Goal: Task Accomplishment & Management: Use online tool/utility

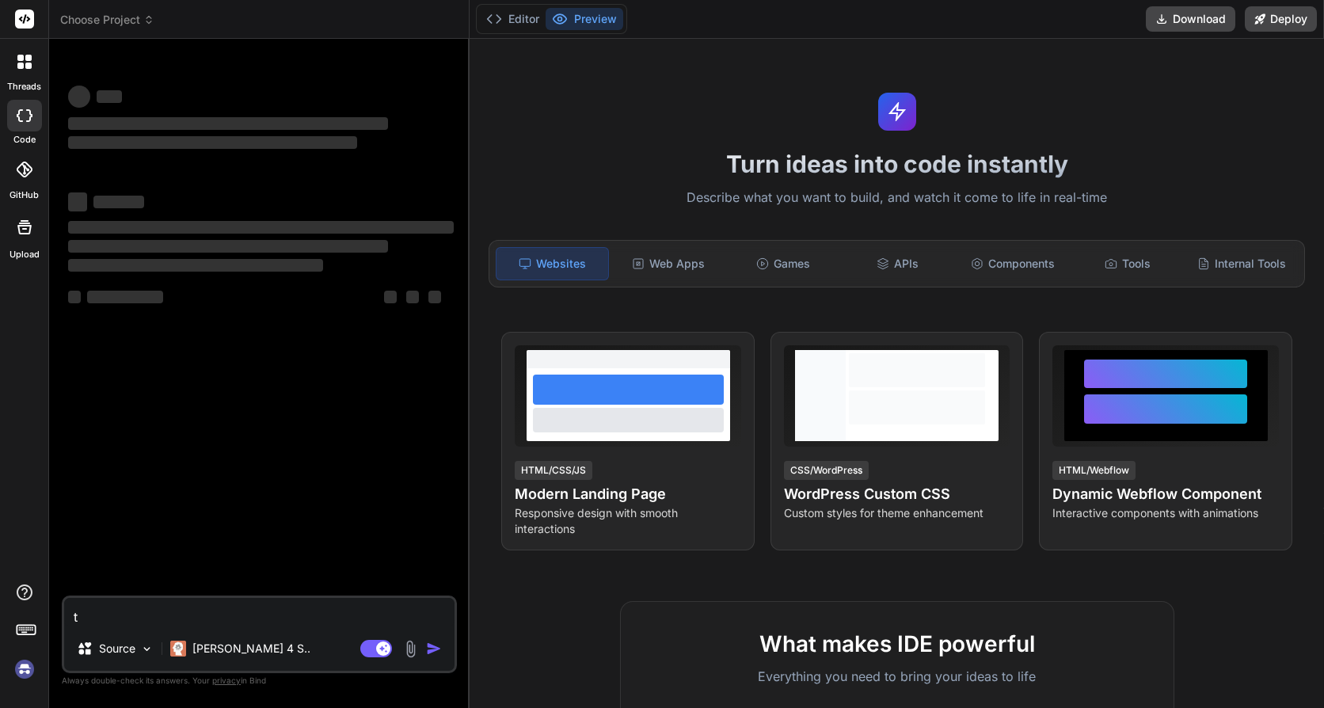
type textarea "t"
type textarea "x"
type textarea "te"
type textarea "x"
type textarea "ter"
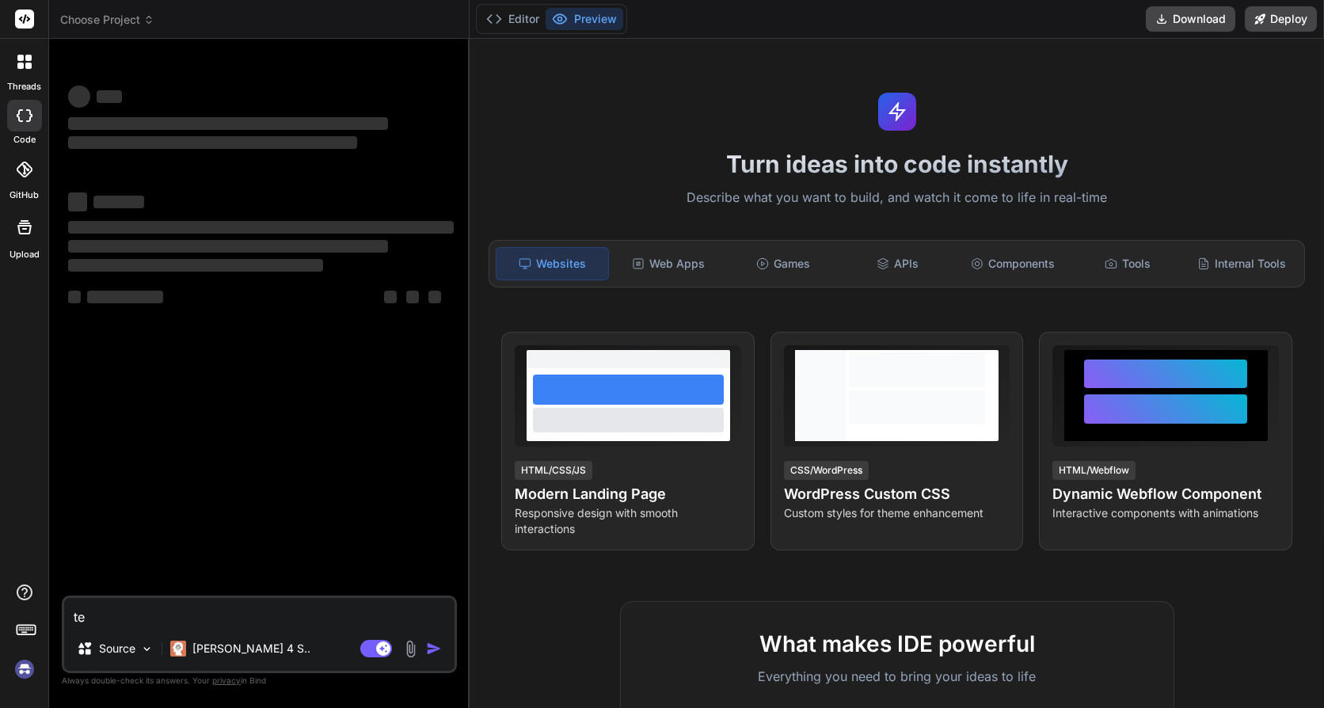
type textarea "x"
type textarea "terr"
type textarea "x"
type textarea "terra"
type textarea "x"
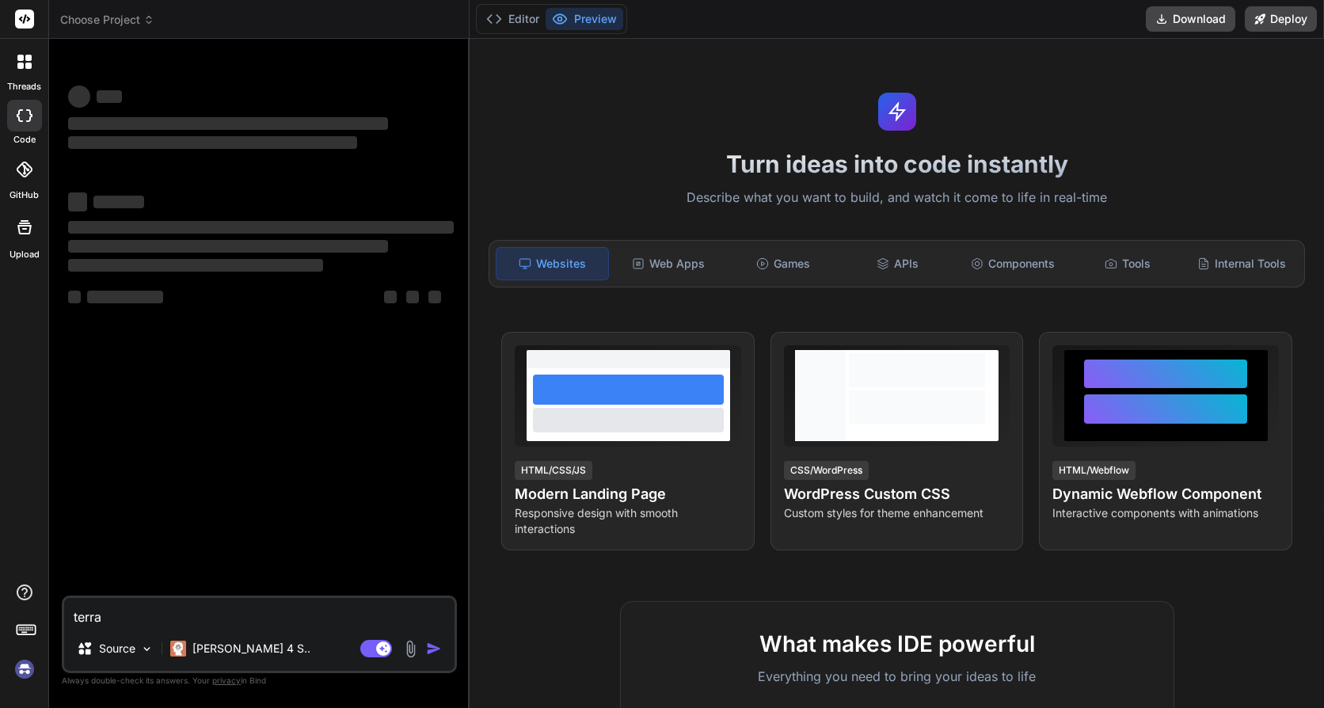
type textarea "terraf"
type textarea "x"
type textarea "terrafo"
type textarea "x"
type textarea "terrafor"
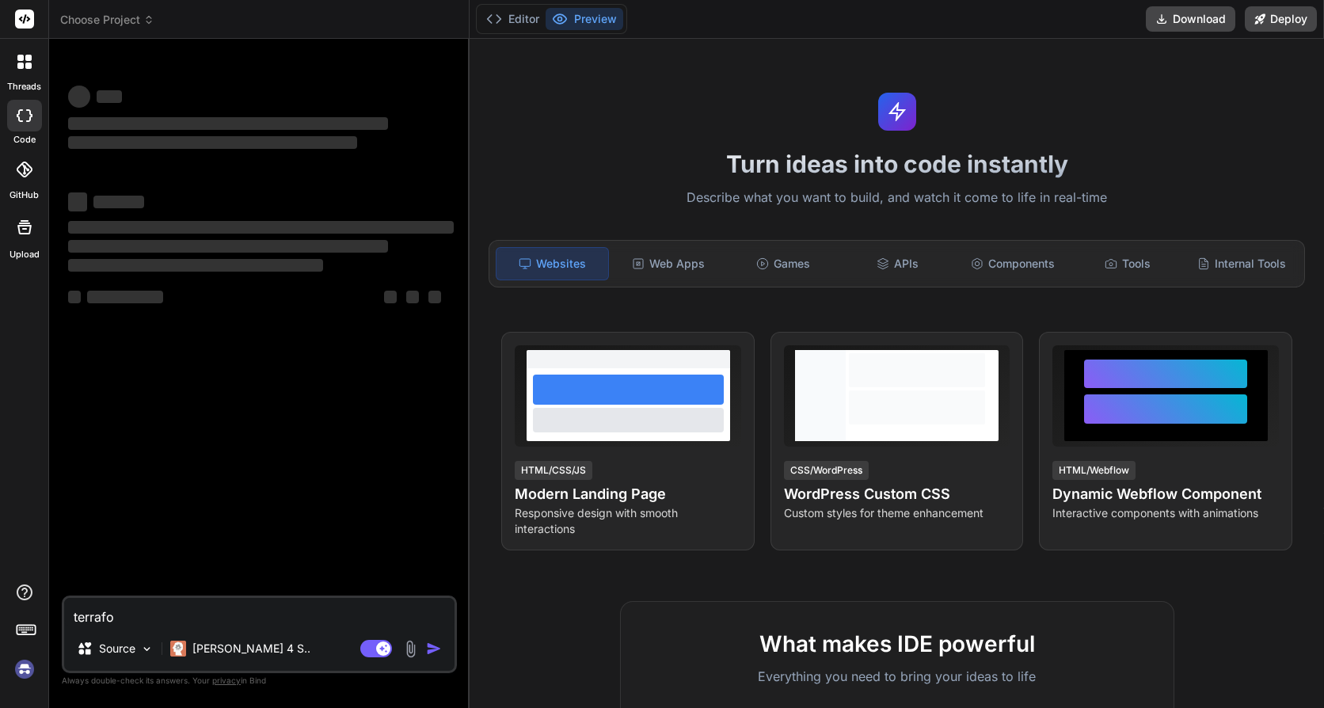
type textarea "x"
type textarea "terraform"
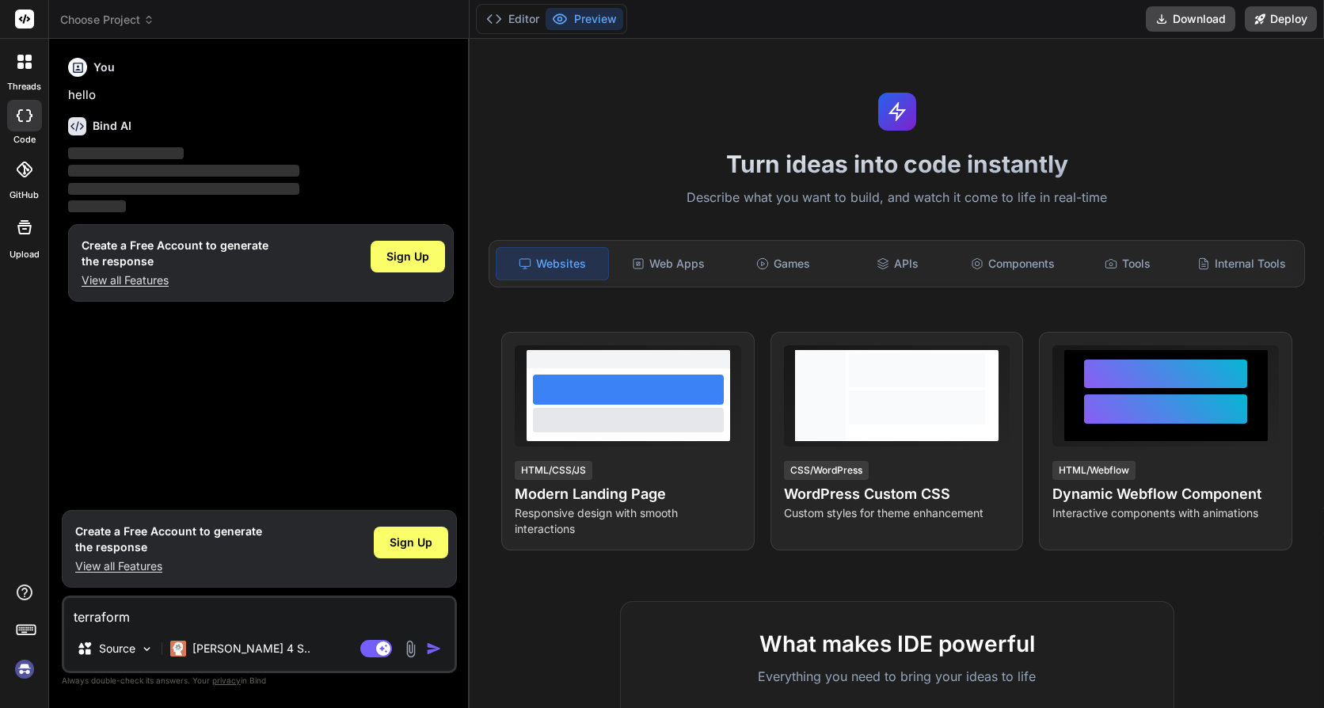
type textarea "x"
type textarea "terraform"
type textarea "x"
type textarea "terraform c"
type textarea "x"
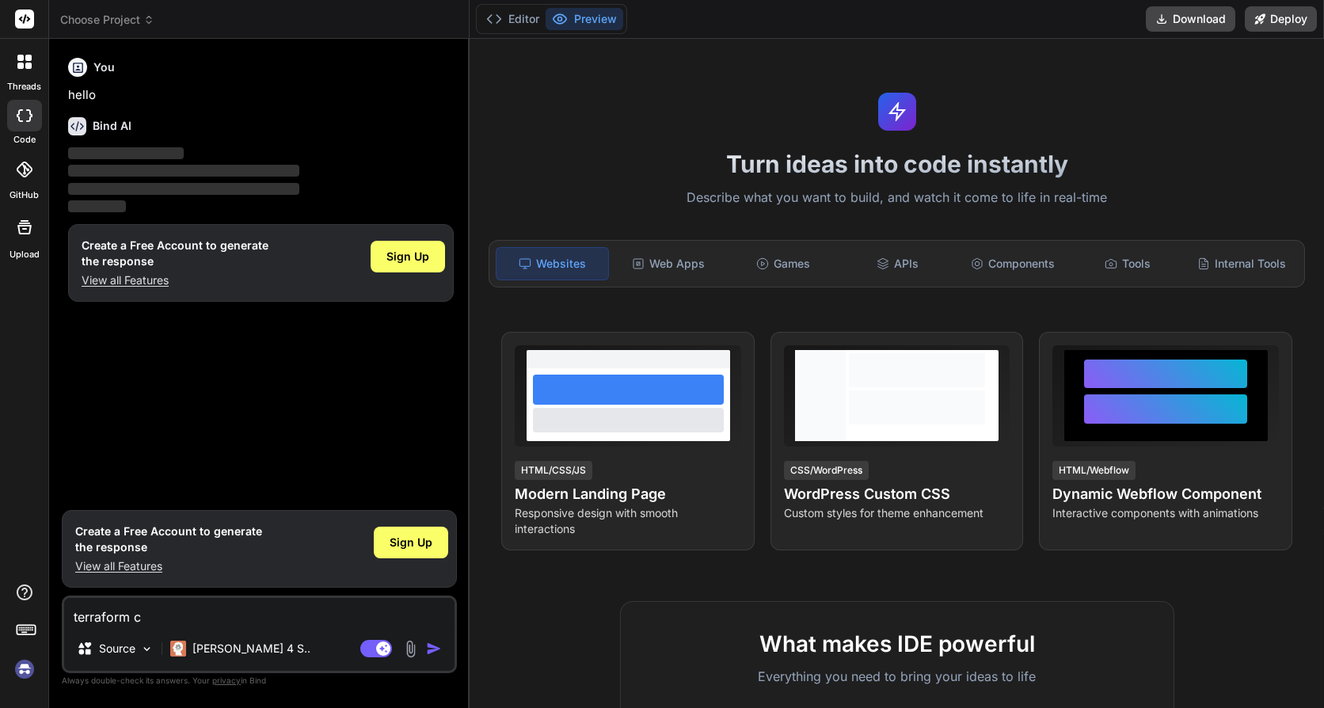
type textarea "terraform cr"
type textarea "x"
type textarea "terraform cre"
type textarea "x"
type textarea "terraform crea"
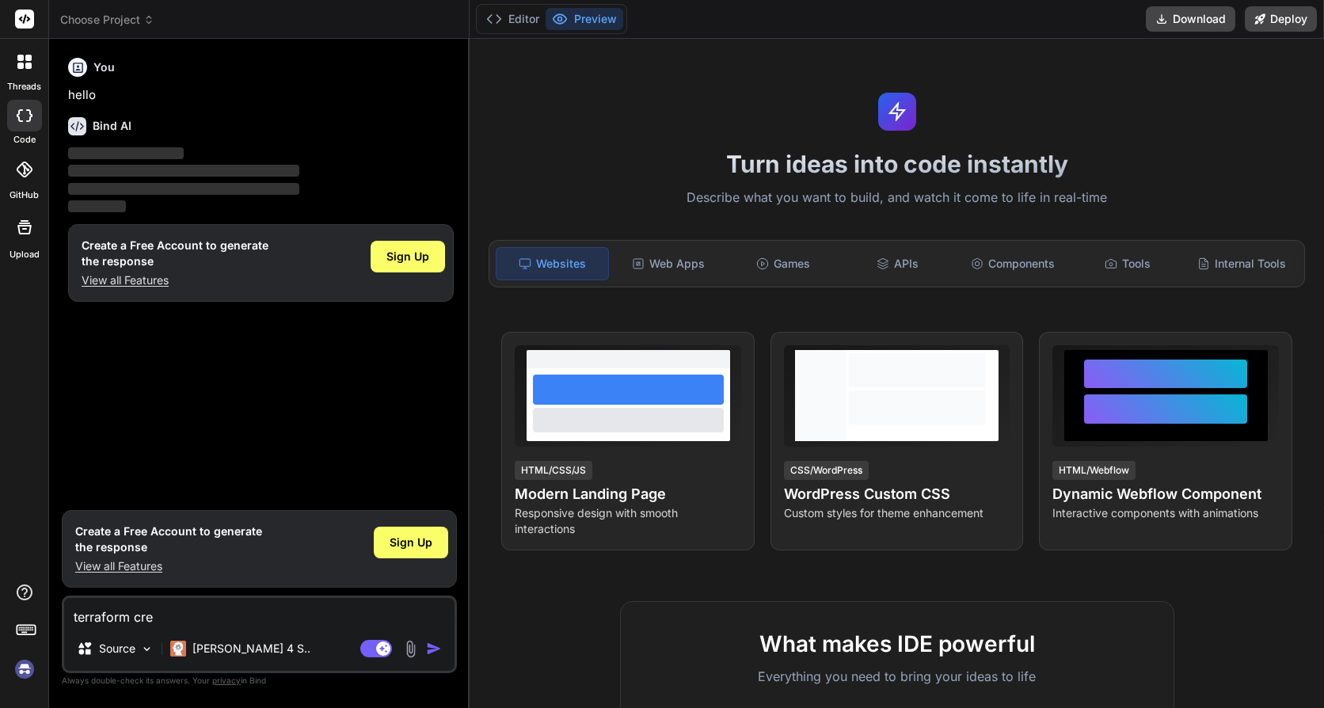
type textarea "x"
type textarea "terraform creat"
type textarea "x"
type textarea "terraform create"
type textarea "x"
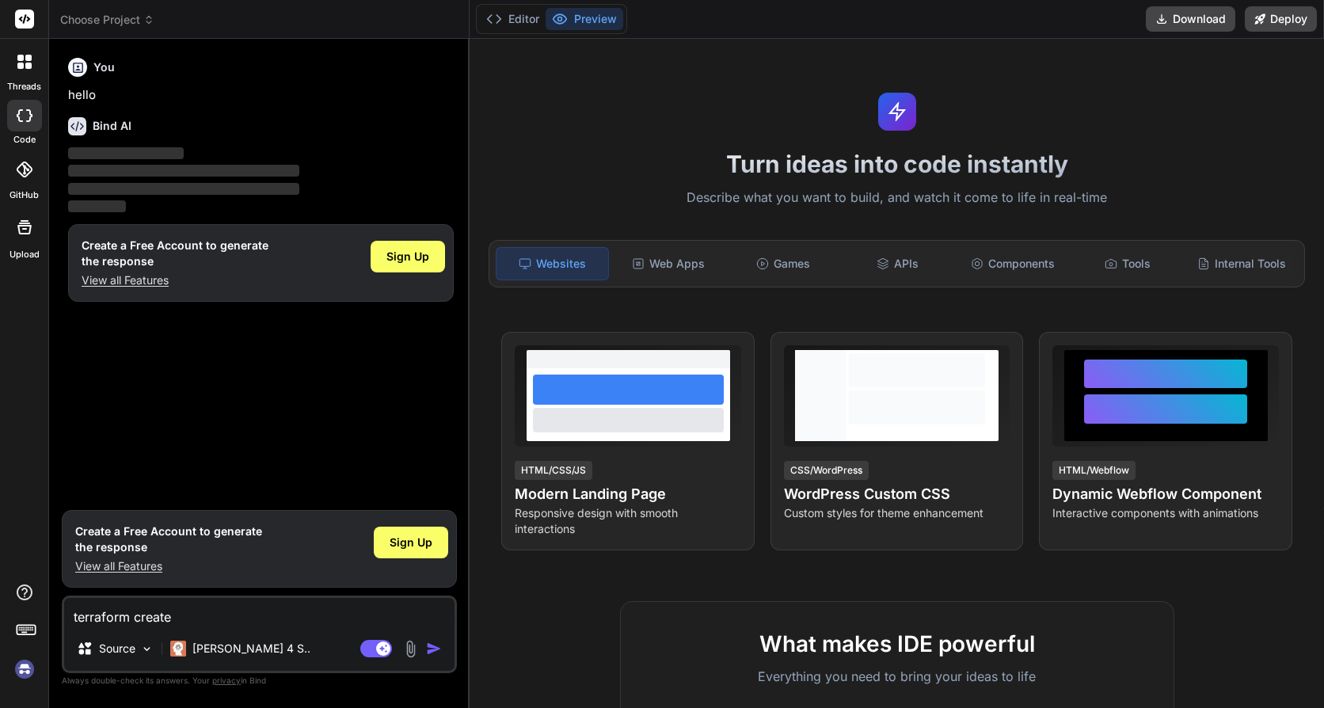
type textarea "terraform create"
type textarea "x"
type textarea "terraform create d"
type textarea "x"
type textarea "terraform create"
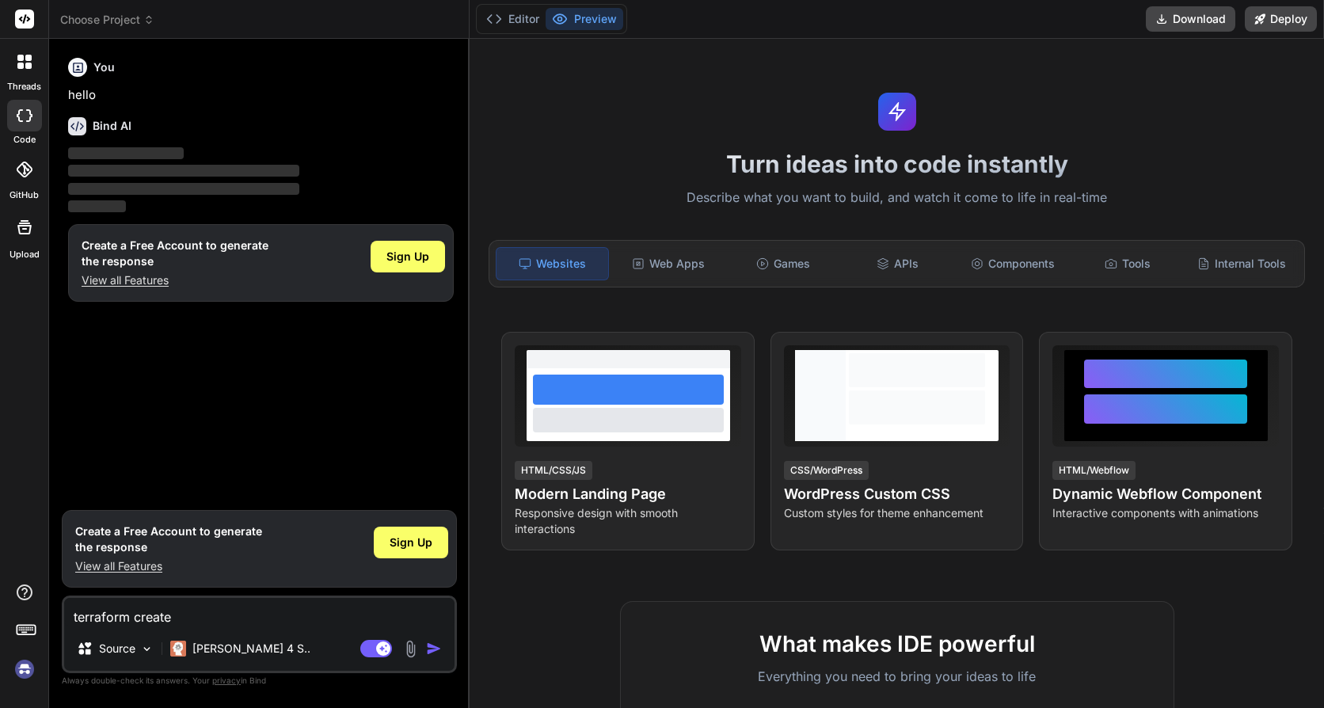
type textarea "x"
type textarea "terraform create f"
type textarea "x"
type textarea "terraform create fo"
type textarea "x"
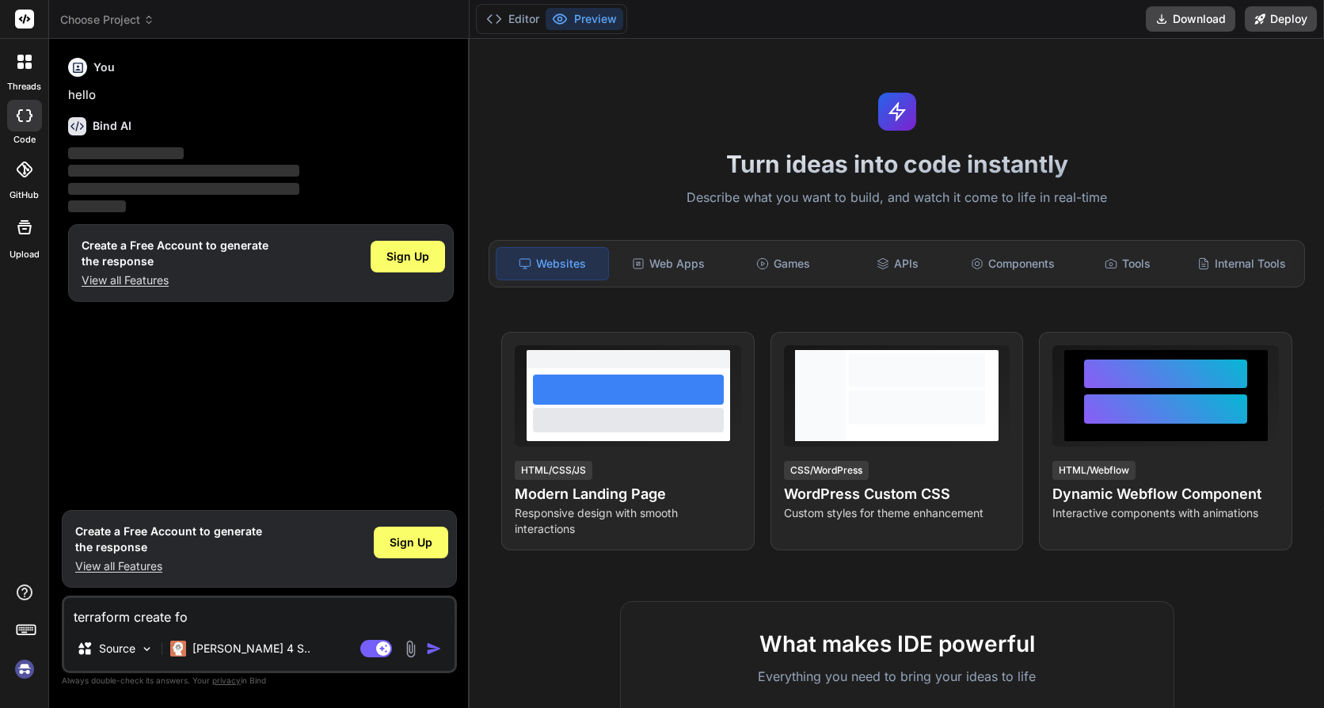
type textarea "terraform create fol"
type textarea "x"
type textarea "terraform create fold"
type textarea "x"
type textarea "terraform create folde"
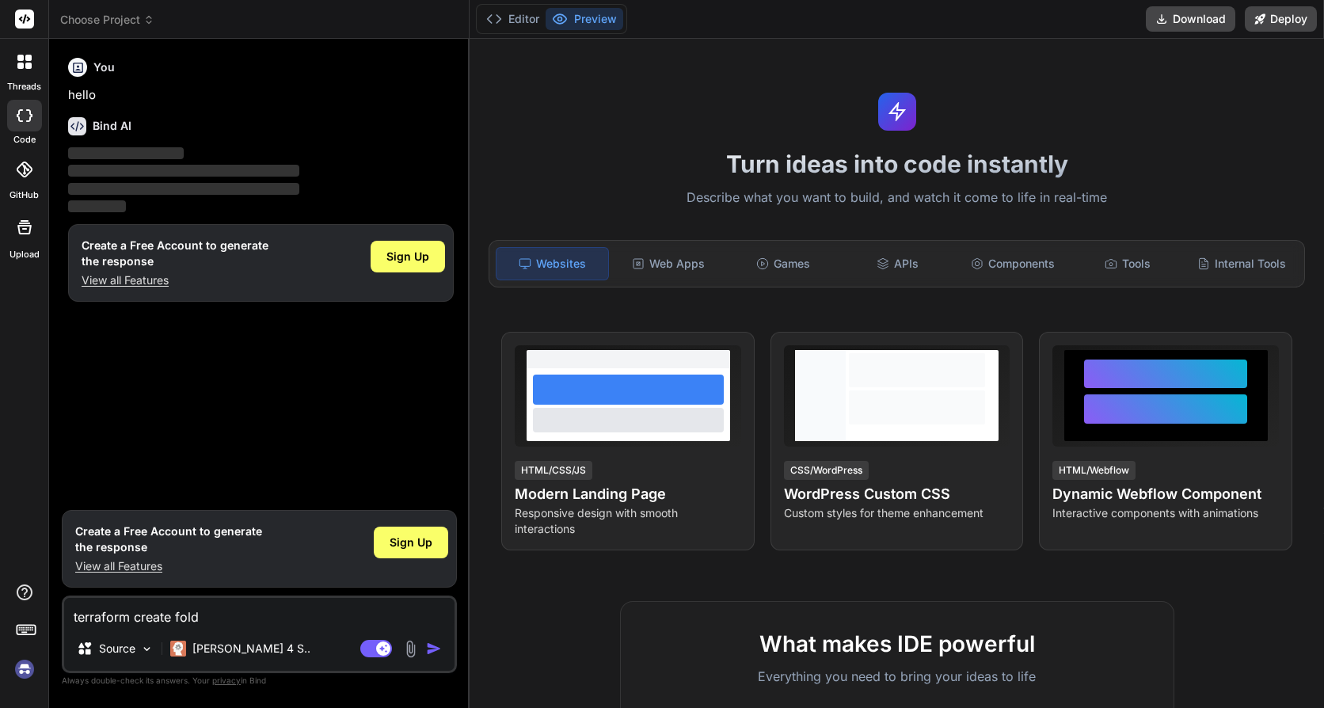
type textarea "x"
type textarea "terraform create folder"
type textarea "x"
type textarea "terraform create folder"
type textarea "x"
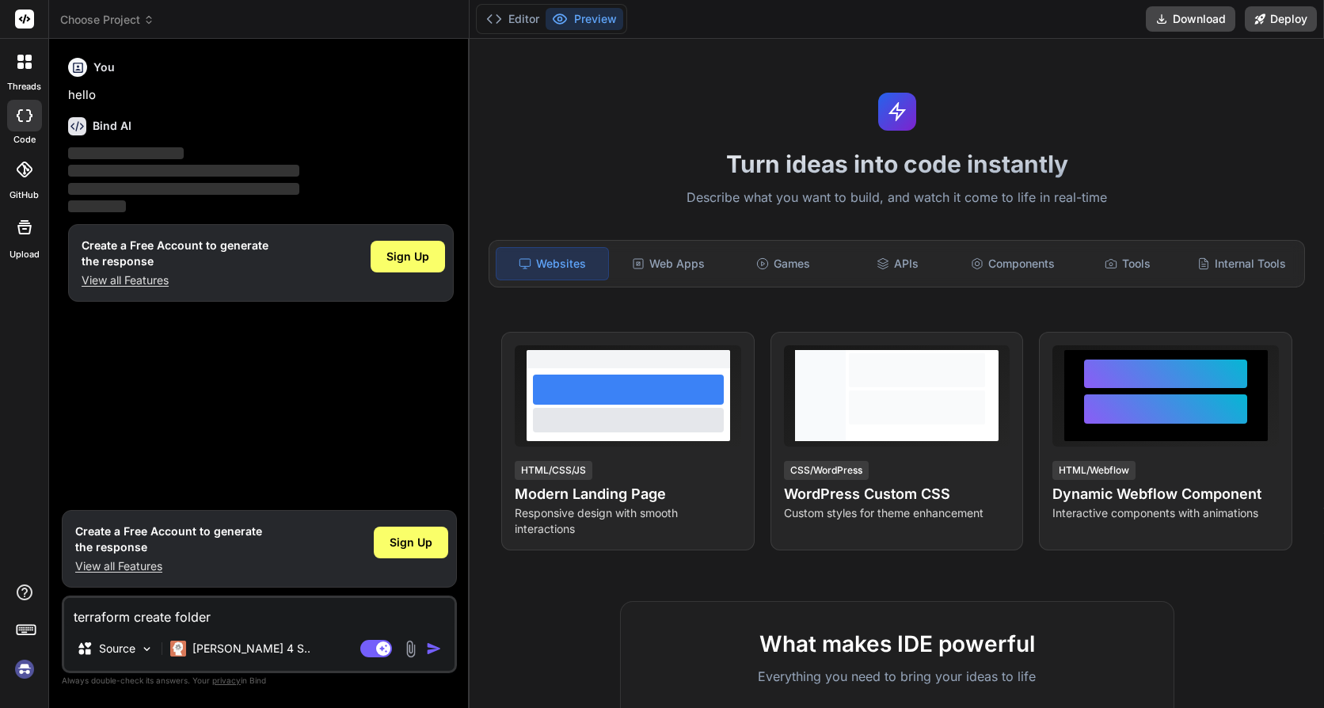
type textarea "terraform create folder i"
type textarea "x"
type textarea "terraform create folder in"
type textarea "x"
type textarea "terraform create folder in"
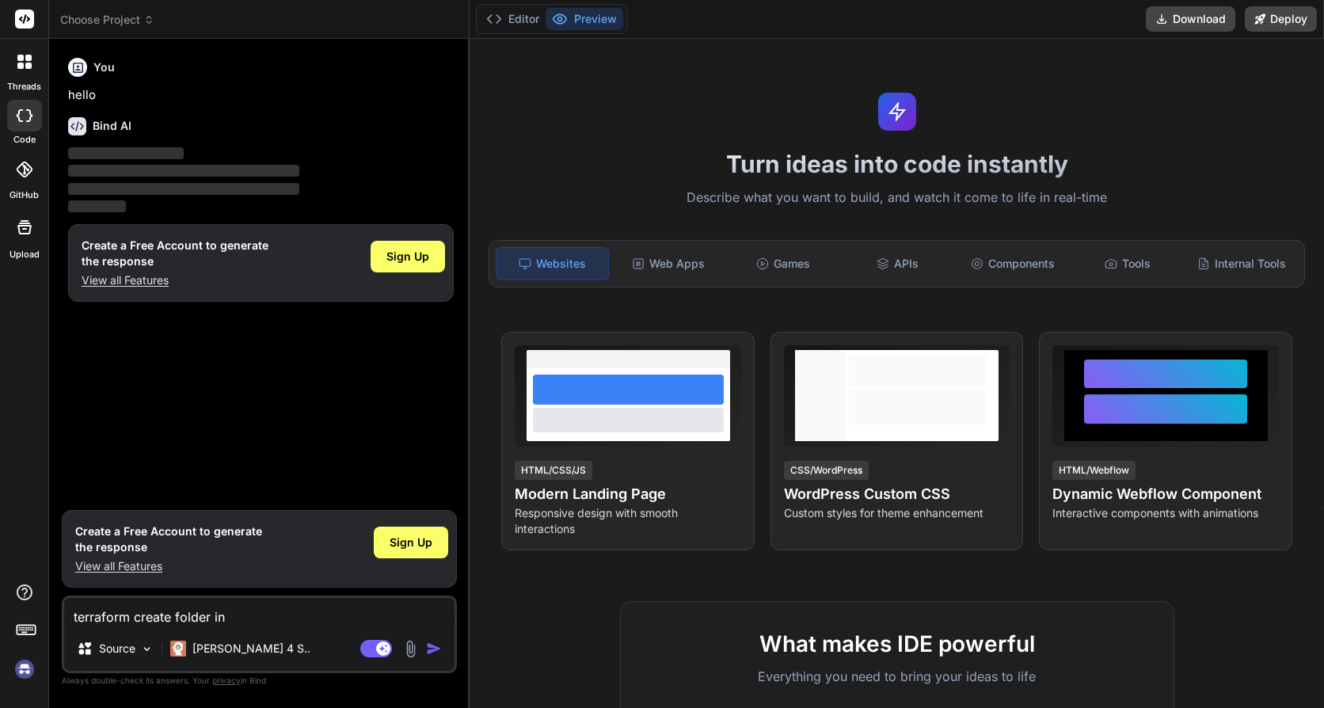
type textarea "x"
type textarea "terraform create folder in b"
type textarea "x"
type textarea "terraform create folder in bu"
type textarea "x"
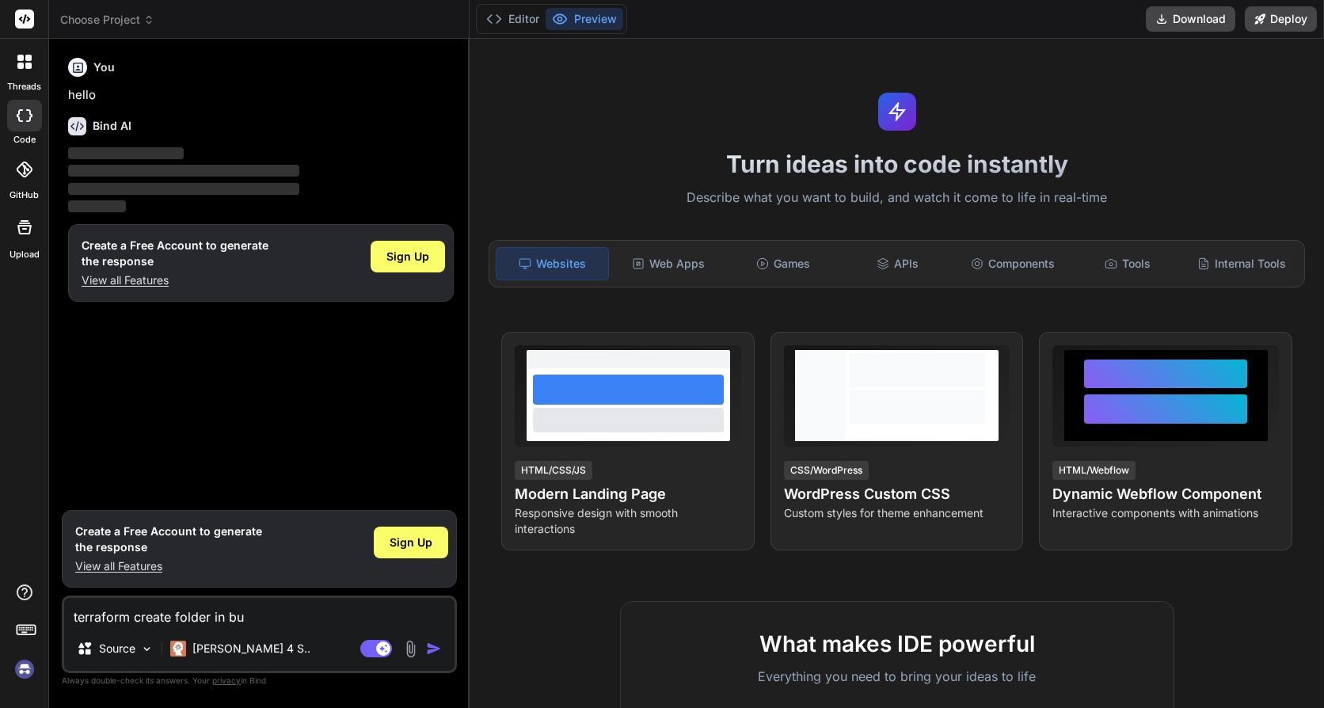
type textarea "terraform create folder in buc"
type textarea "x"
type textarea "terraform create folder in buck"
type textarea "x"
type textarea "terraform create folder in bucke"
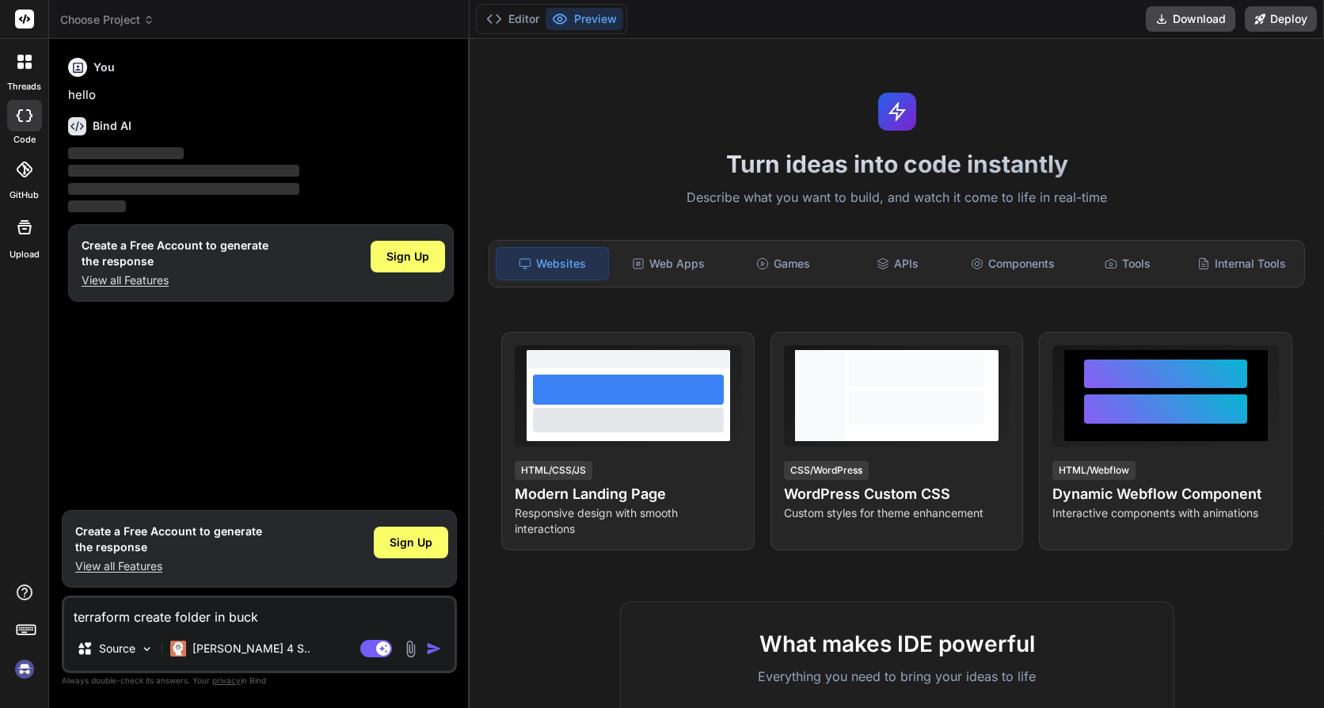
type textarea "x"
type textarea "terraform create folder in bucket"
type textarea "x"
click at [299, 620] on textarea "terraform create folder in bucket" at bounding box center [259, 612] width 390 height 29
type textarea "terraform create folder in bucket"
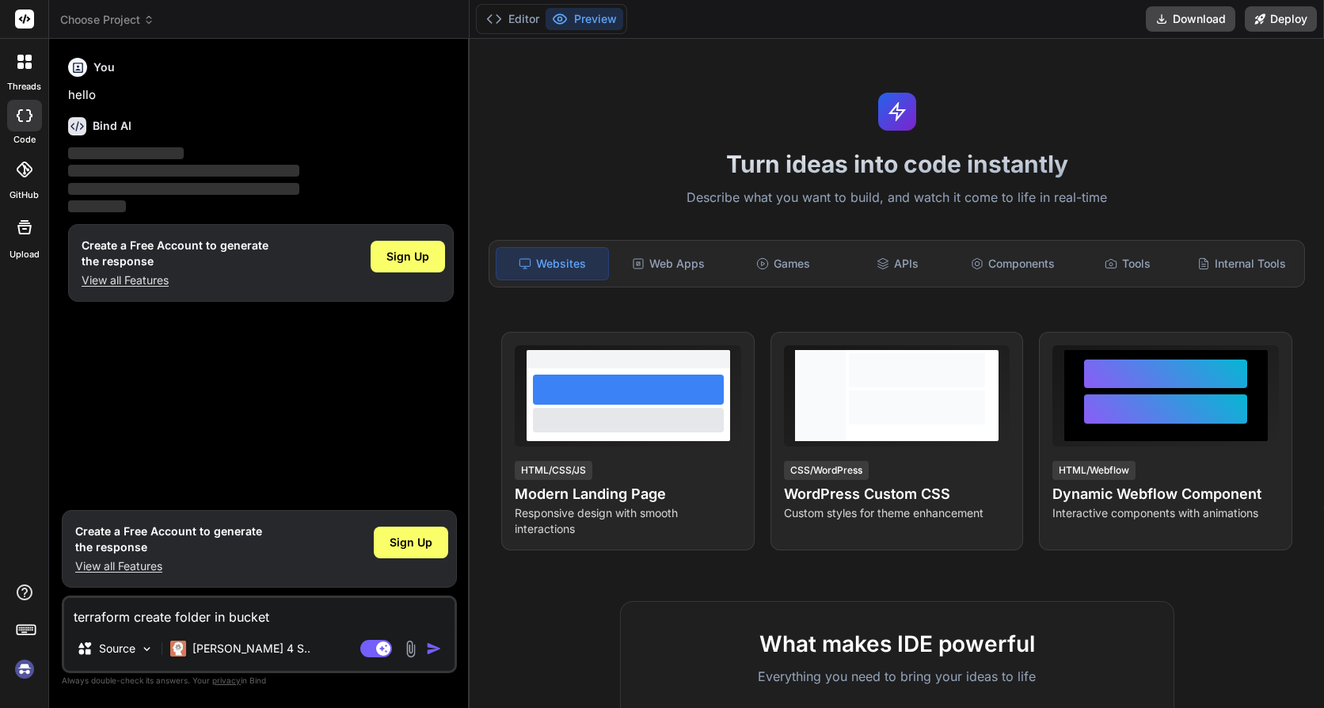
type textarea "x"
type textarea "terraform create folder in bucket a"
type textarea "x"
type textarea "terraform create folder in bucket an"
type textarea "x"
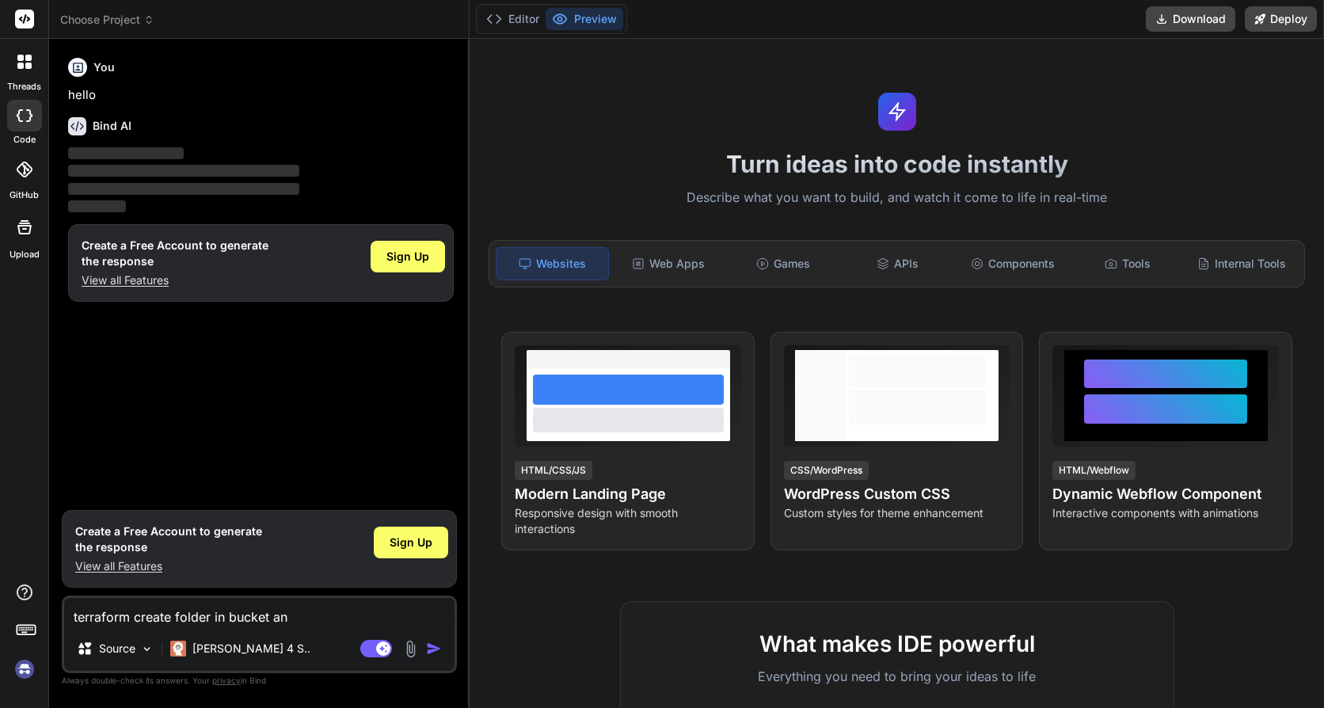
type textarea "terraform create folder in bucket and"
type textarea "x"
type textarea "terraform create folder in bucket and"
type textarea "x"
type textarea "terraform create folder in bucket and p"
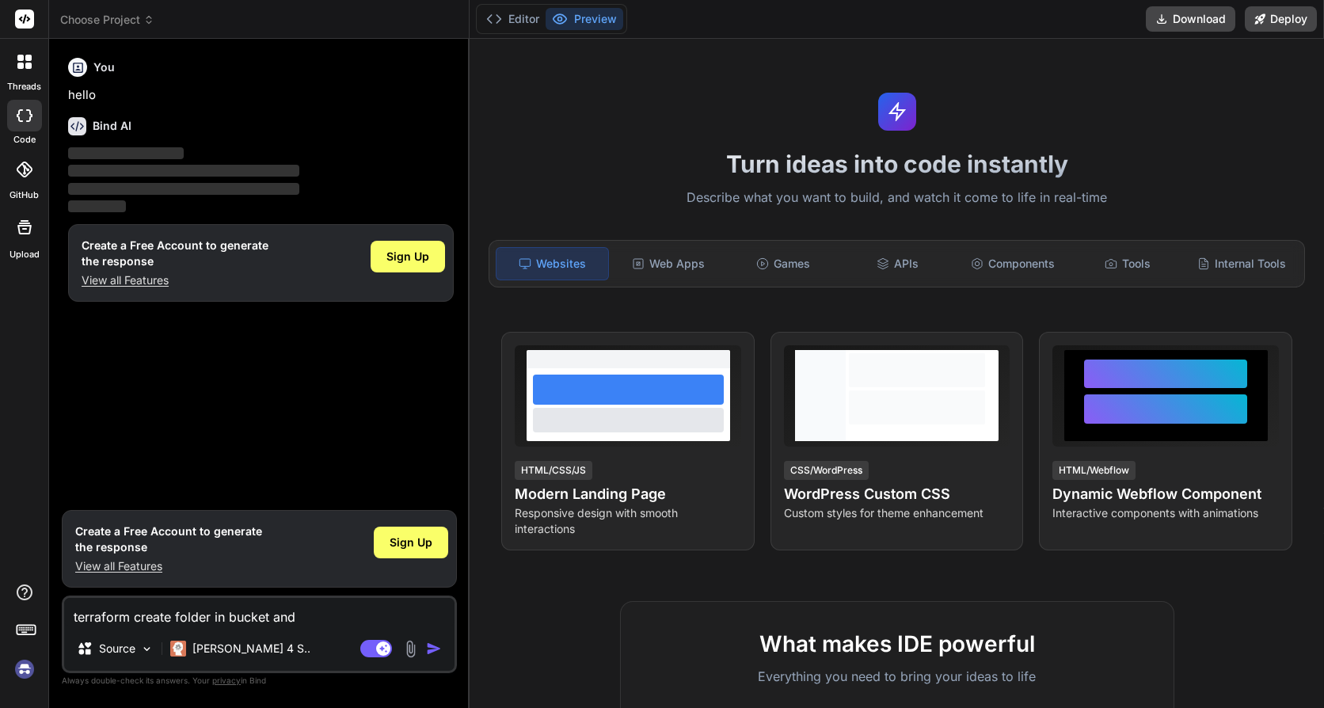
type textarea "x"
type textarea "terraform create folder in bucket and pu"
type textarea "x"
type textarea "terraform create folder in bucket and put"
type textarea "x"
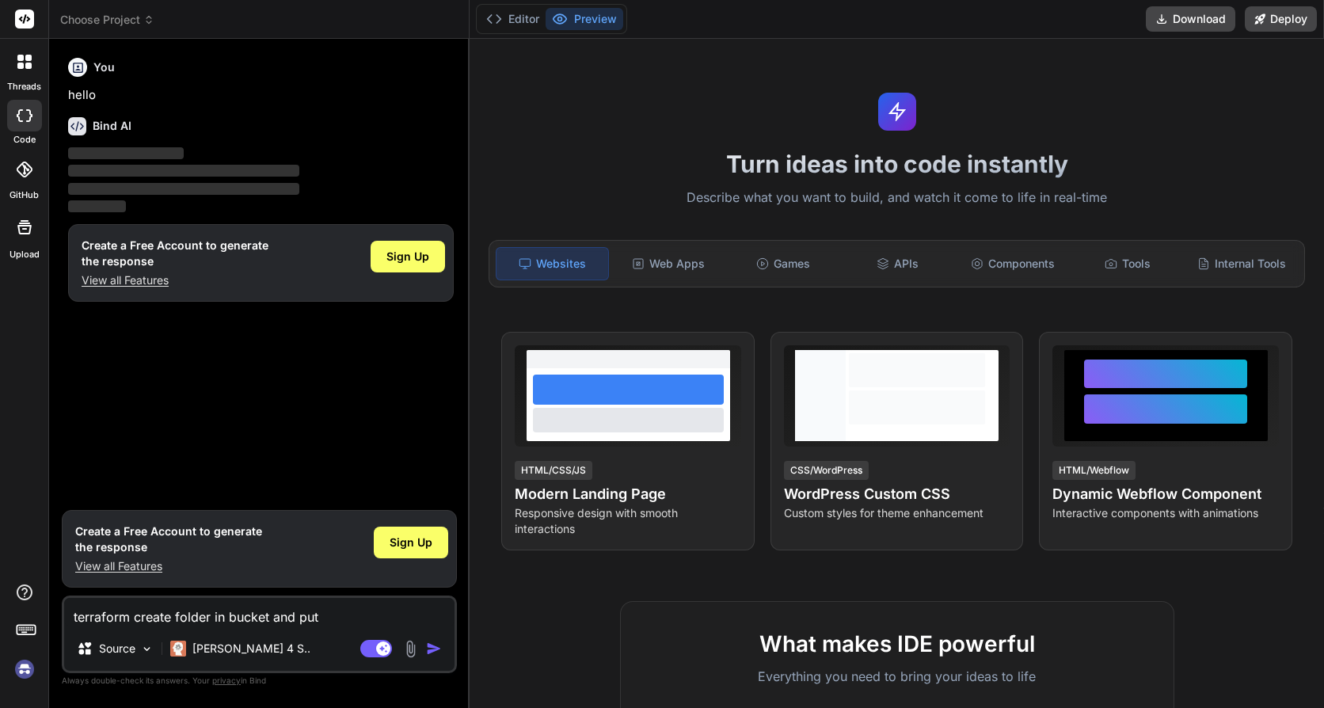
type textarea "terraform create folder in bucket and put"
type textarea "x"
type textarea "terraform create folder in bucket and put t"
type textarea "x"
type textarea "terraform create folder in bucket and put tw"
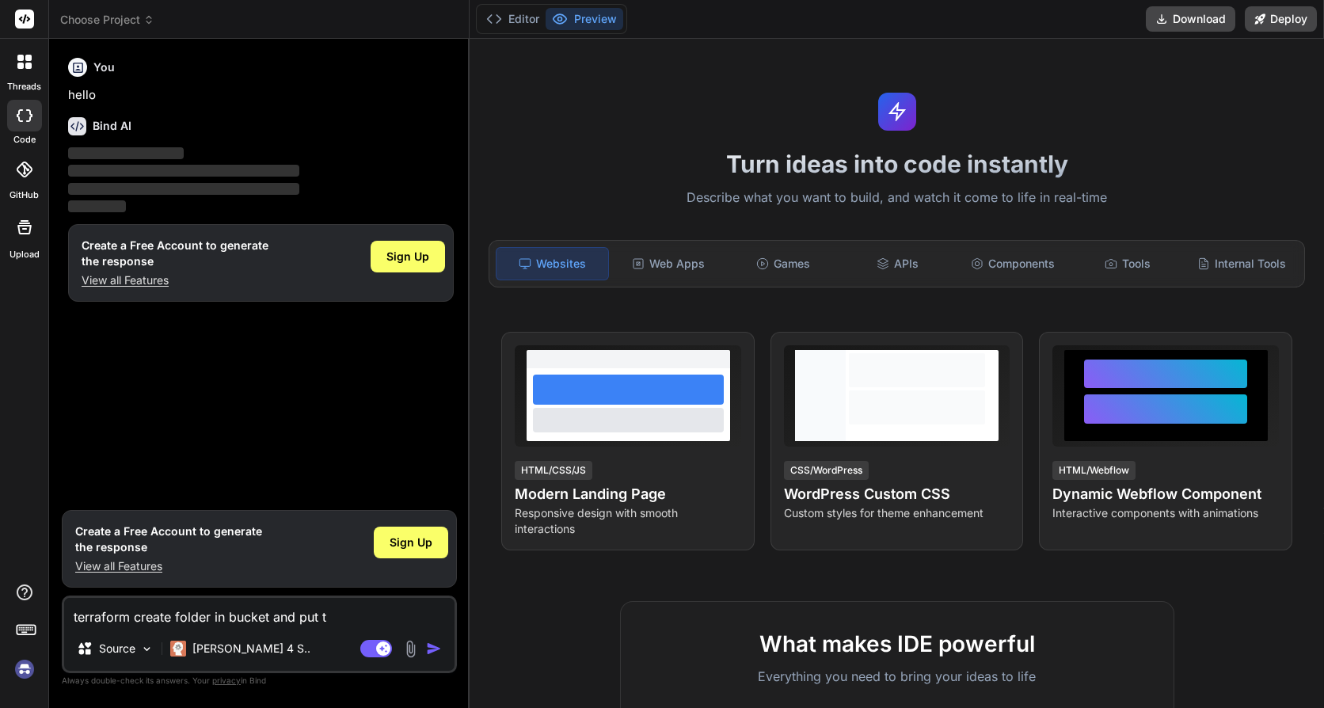
type textarea "x"
type textarea "terraform create folder in bucket and put two"
type textarea "x"
type textarea "terraform create folder in bucket and put two"
type textarea "x"
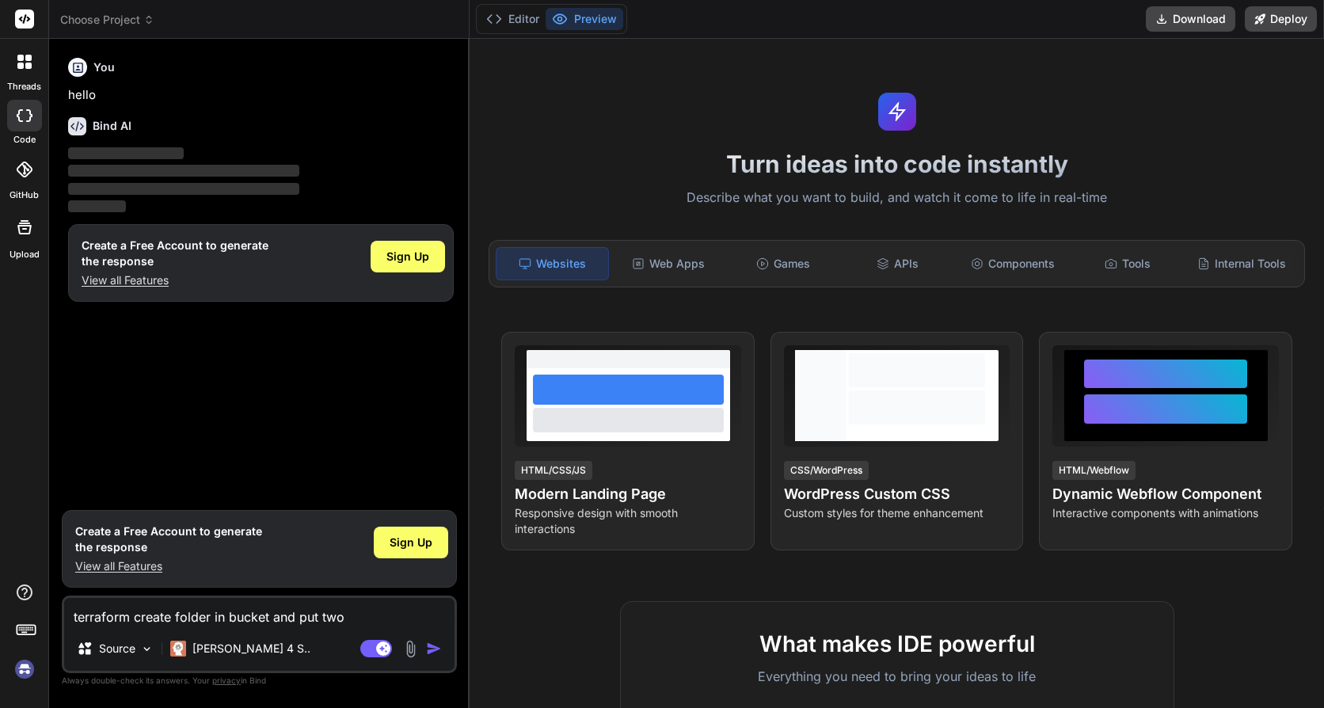
type textarea "terraform create folder in bucket and put two f"
type textarea "x"
type textarea "terraform create folder in bucket and put two fi"
type textarea "x"
type textarea "terraform create folder in bucket and put two fil"
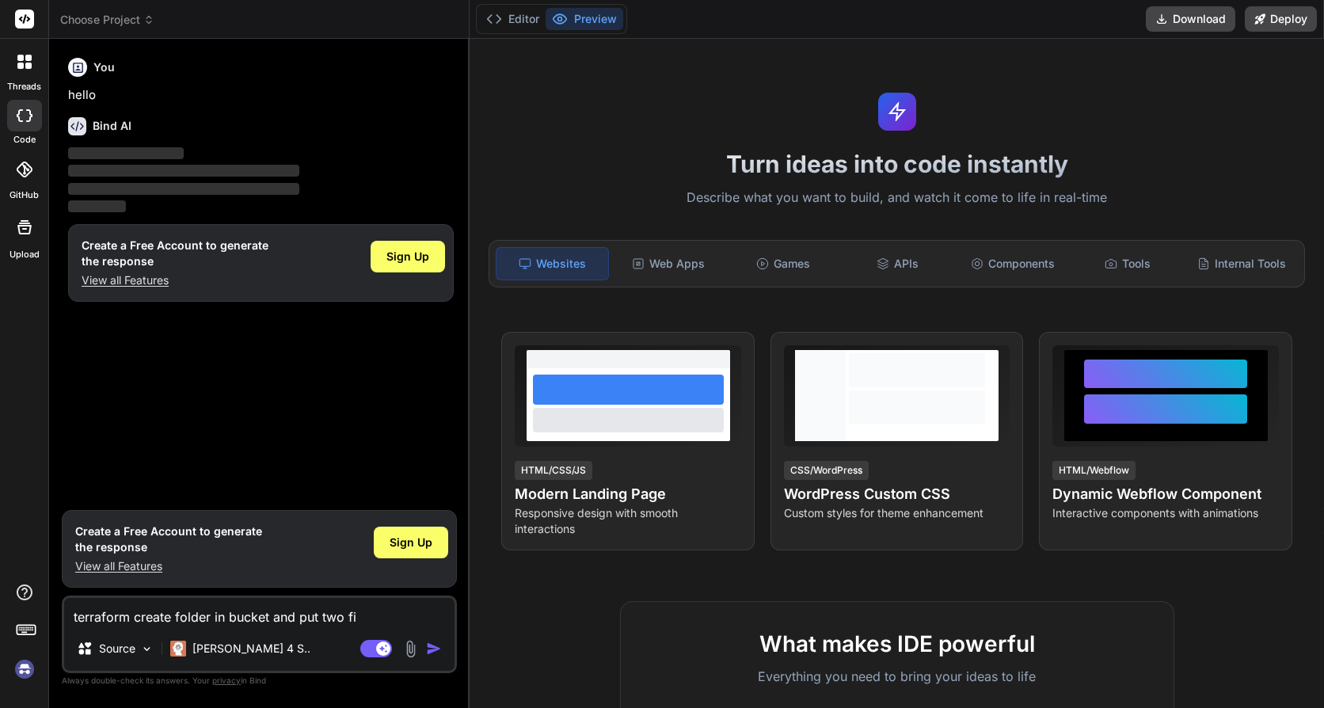
type textarea "x"
type textarea "terraform create folder in bucket and put two file"
type textarea "x"
type textarea "terraform create folder in bucket and put two file"
type textarea "x"
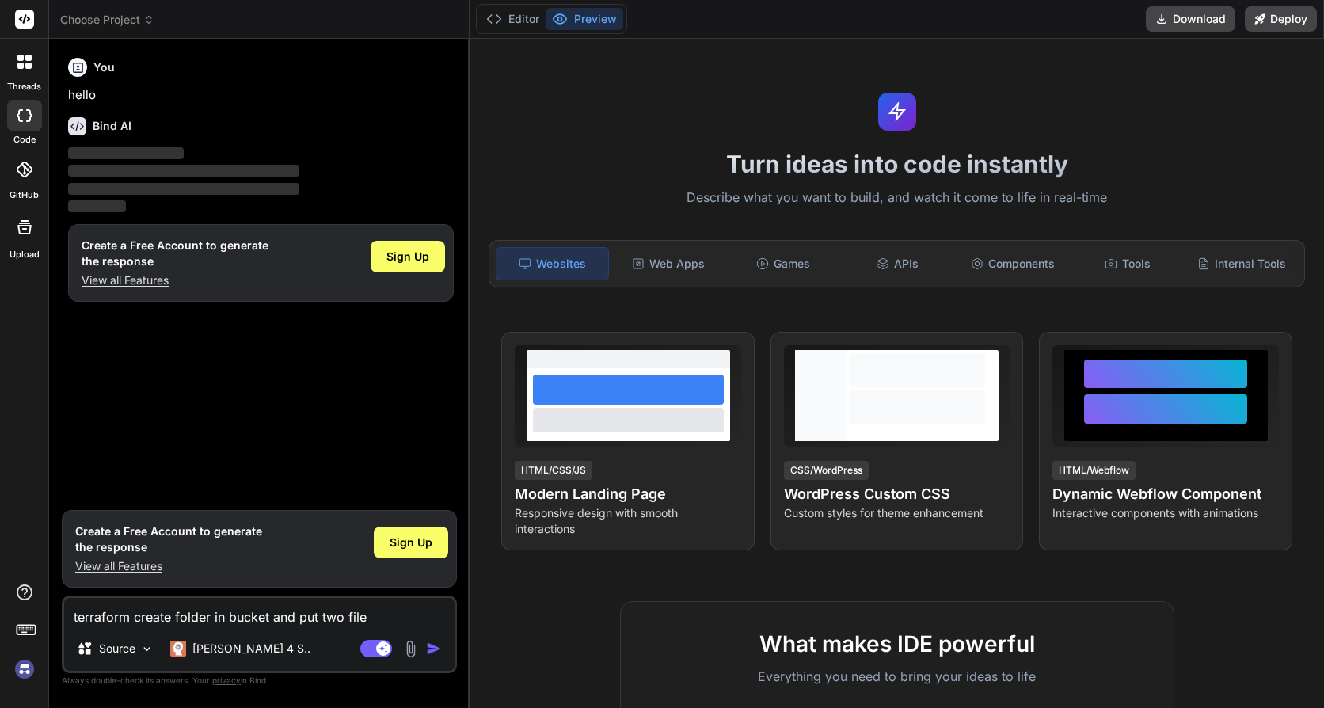
type textarea "terraform create folder in bucket and put two file j"
type textarea "x"
type textarea "terraform create folder in bucket and put two file js"
type textarea "x"
type textarea "terraform create folder in bucket and put two file jso"
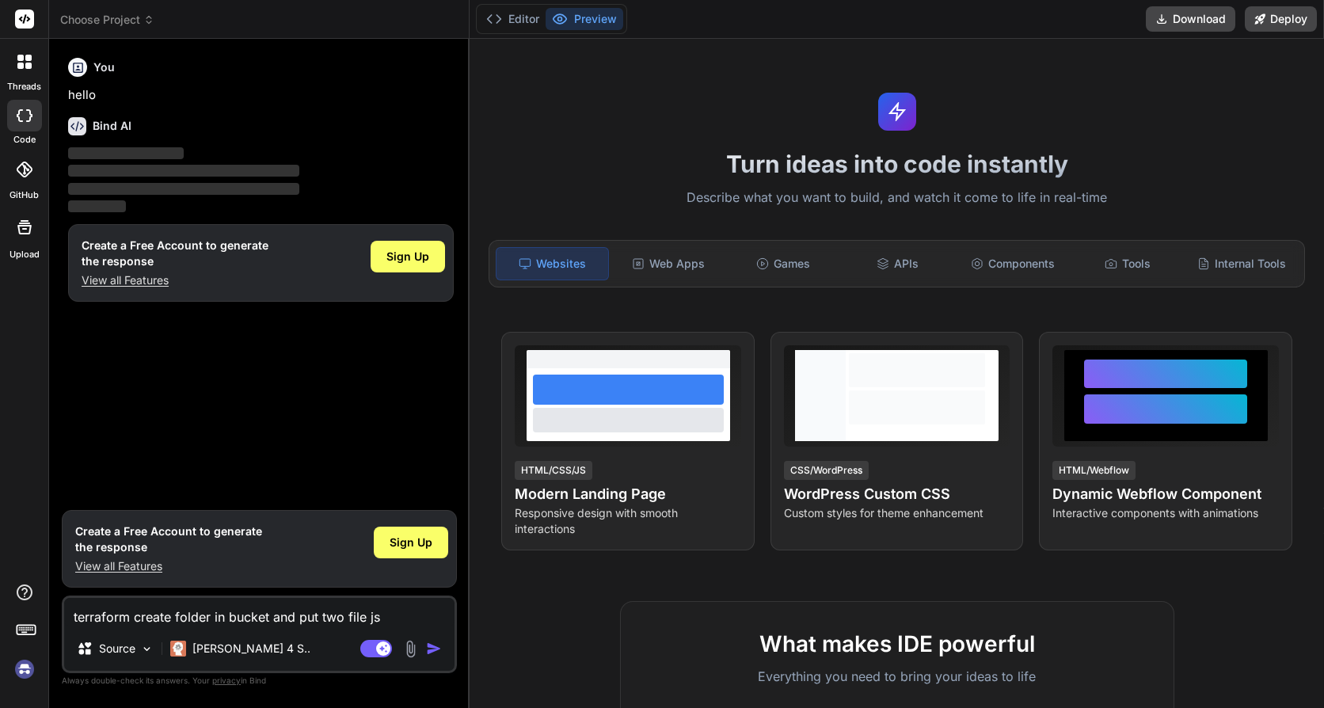
type textarea "x"
type textarea "terraform create folder in bucket and put two file json"
type textarea "x"
type textarea "terraform create folder in bucket and put two file json"
type textarea "x"
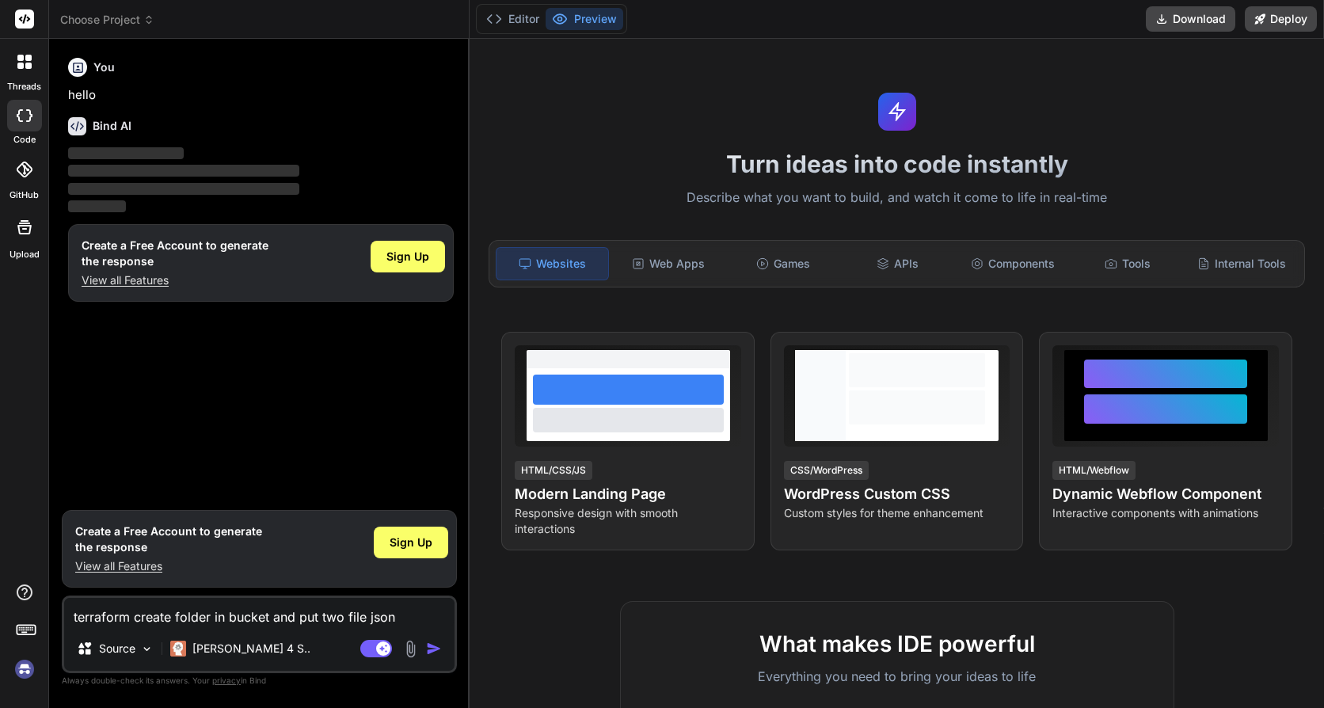
type textarea "terraform create folder in bucket and put two file json t"
type textarea "x"
type textarea "terraform create folder in bucket and put two file json"
type textarea "x"
type textarea "terraform create folder in bucket and put two file json o"
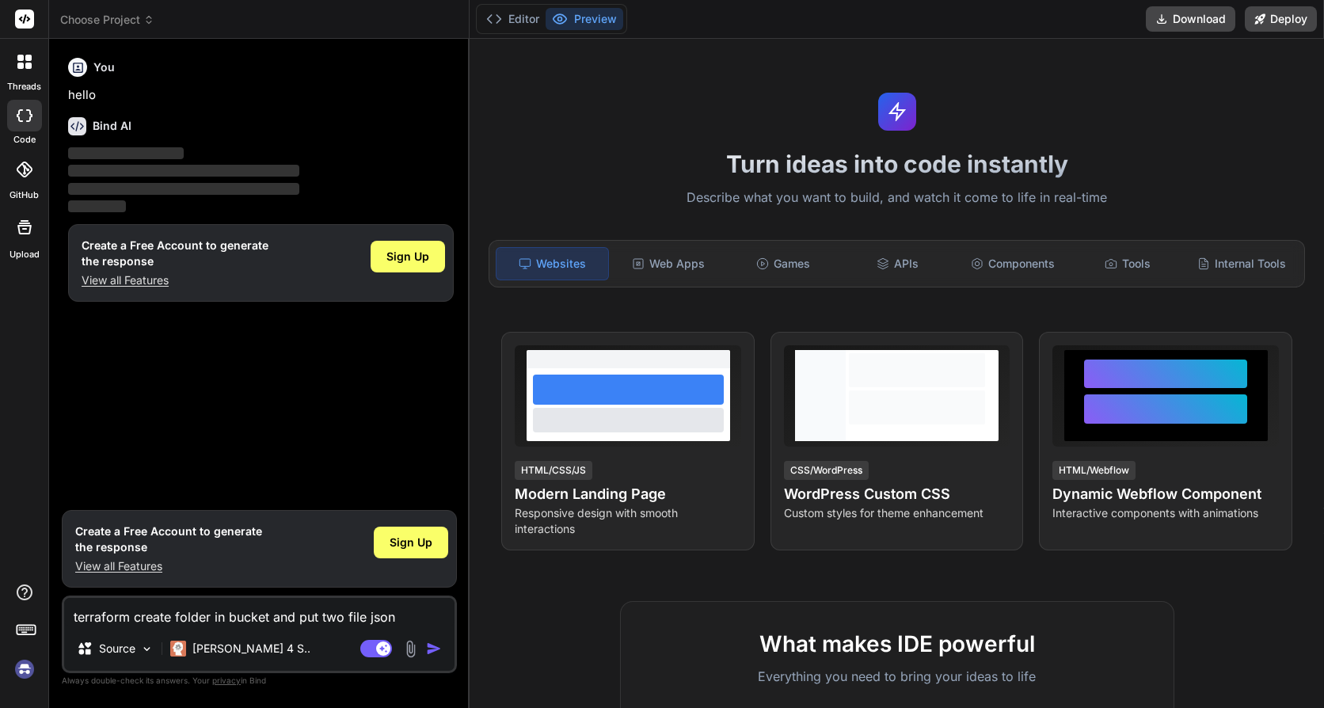
type textarea "x"
type textarea "terraform create folder in bucket and put two file json"
type textarea "x"
type textarea "terraform create folder in bucket and put two file json i"
type textarea "x"
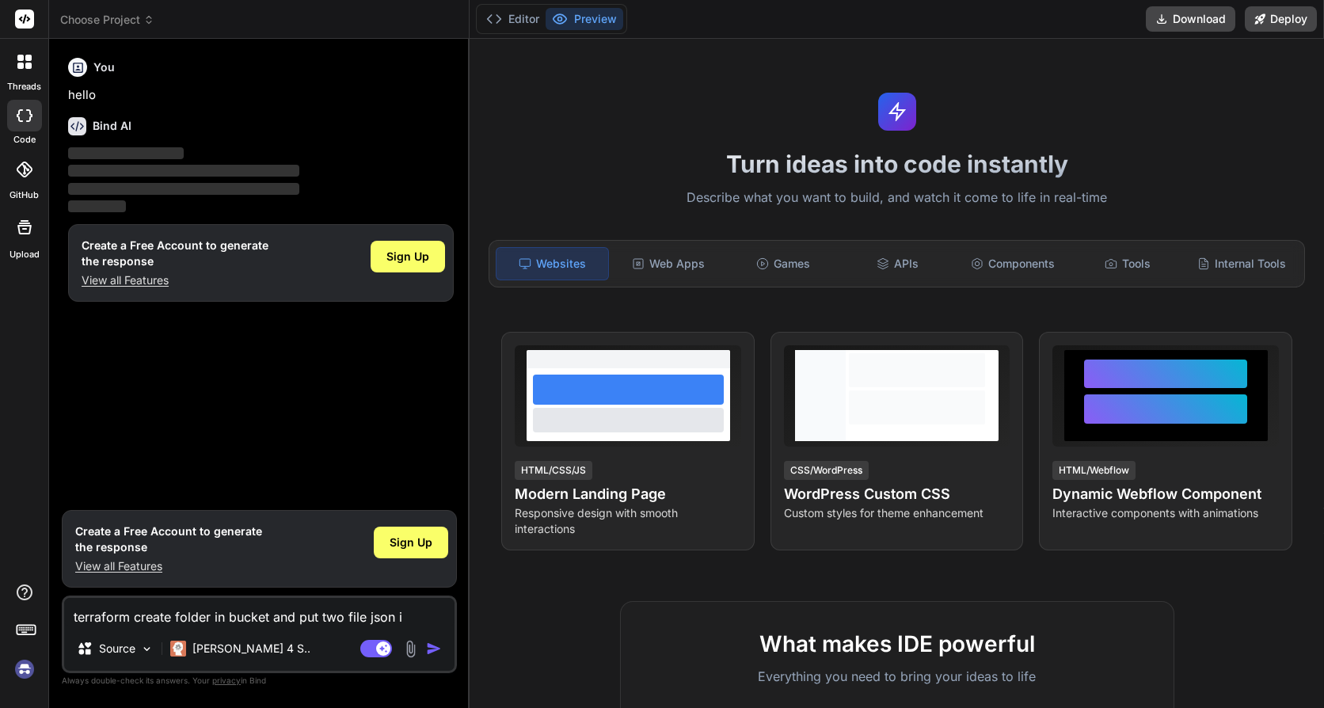
type textarea "terraform create folder in bucket and put two file json in"
type textarea "x"
type textarea "terraform create folder in bucket and put two file json in"
type textarea "x"
type textarea "terraform create folder in bucket and put two file json in t"
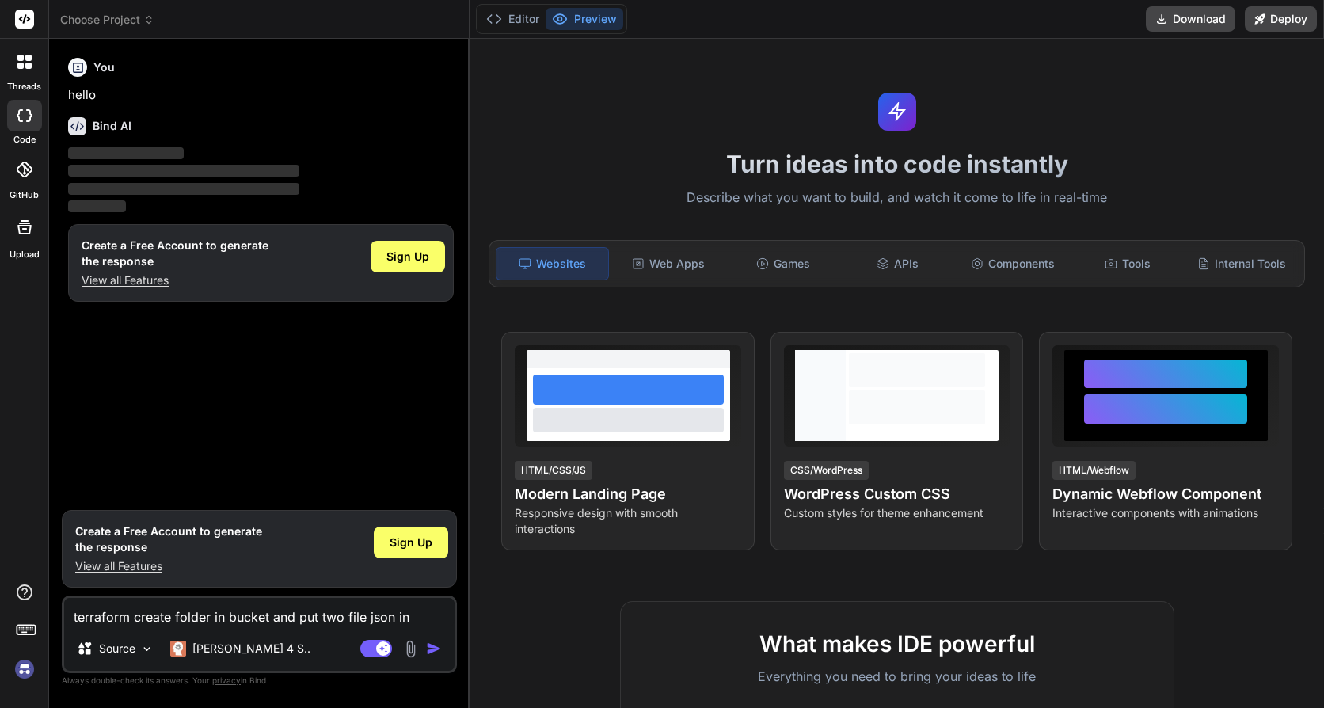
type textarea "x"
type textarea "terraform create folder in bucket and put two file json in th"
type textarea "x"
type textarea "terraform create folder in bucket and put two file json in thi"
type textarea "x"
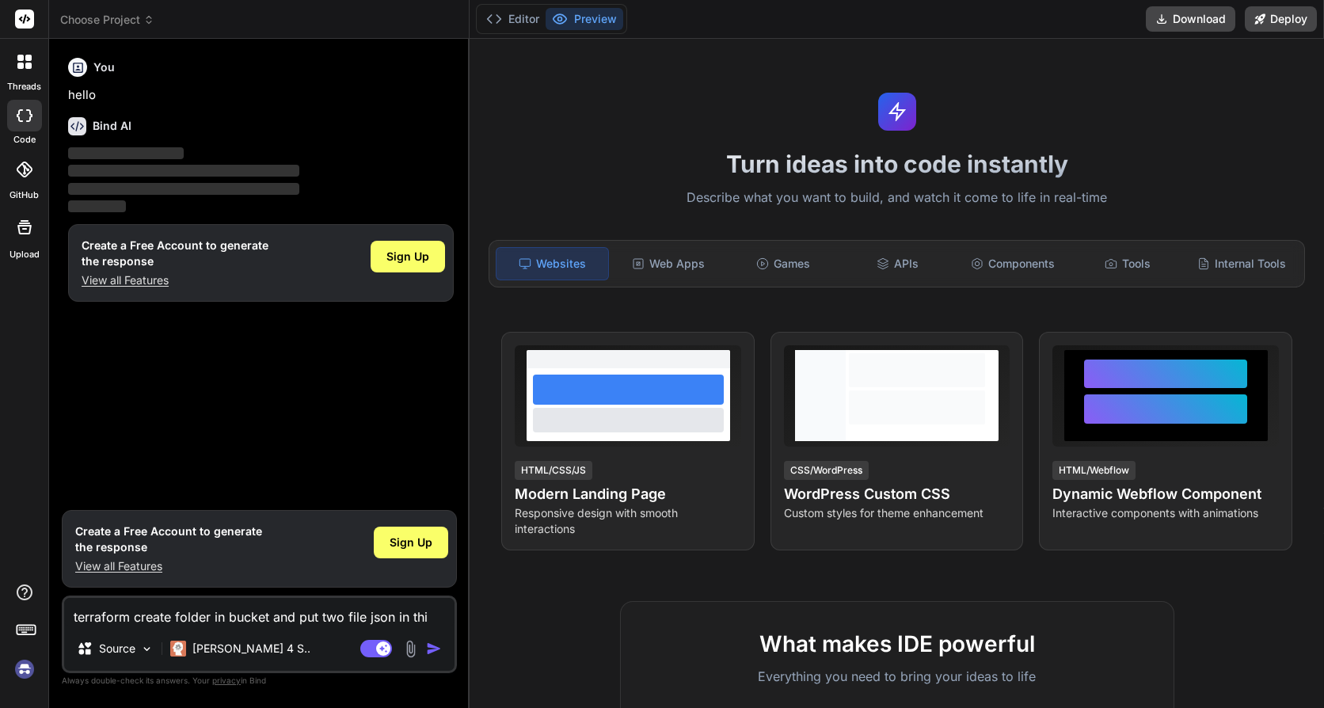
type textarea "terraform create folder in bucket and put two file json in this"
type textarea "x"
type textarea "terraform create folder in bucket and put two file json in this"
type textarea "x"
type textarea "terraform create folder in bucket and put two file json in this f"
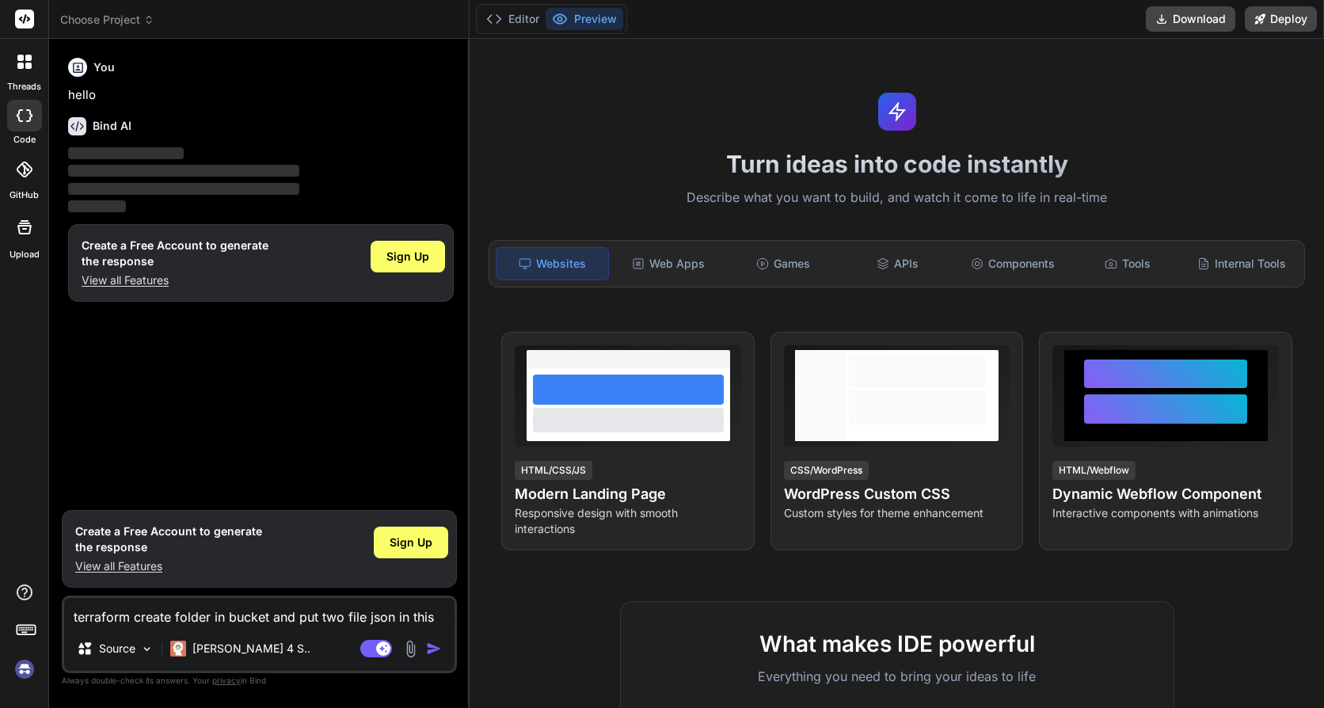
type textarea "x"
type textarea "terraform create folder in bucket and put two file json in this fo"
type textarea "x"
type textarea "terraform create folder in bucket and put two file json in this fol"
type textarea "x"
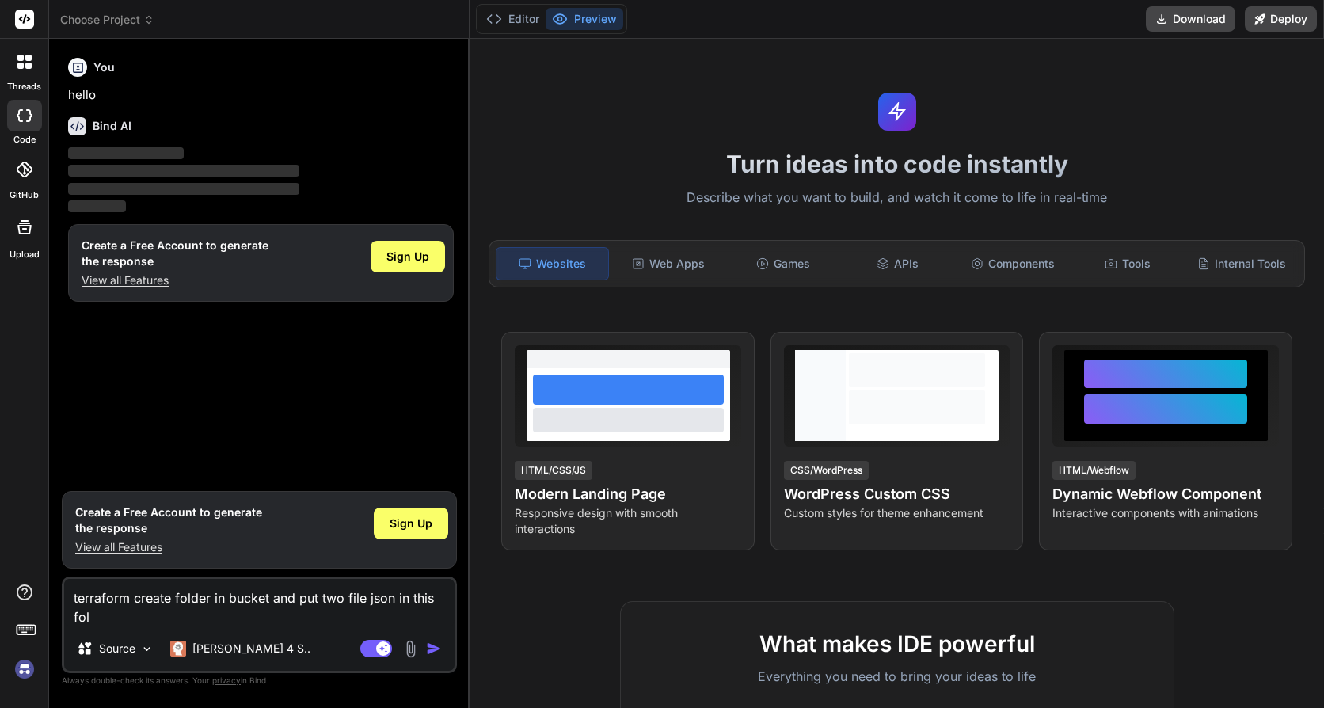
type textarea "terraform create folder in bucket and put two file json in this fold"
type textarea "x"
type textarea "terraform create folder in bucket and put two file json in this folde"
type textarea "x"
type textarea "terraform create folder in bucket and put two file json in this folder"
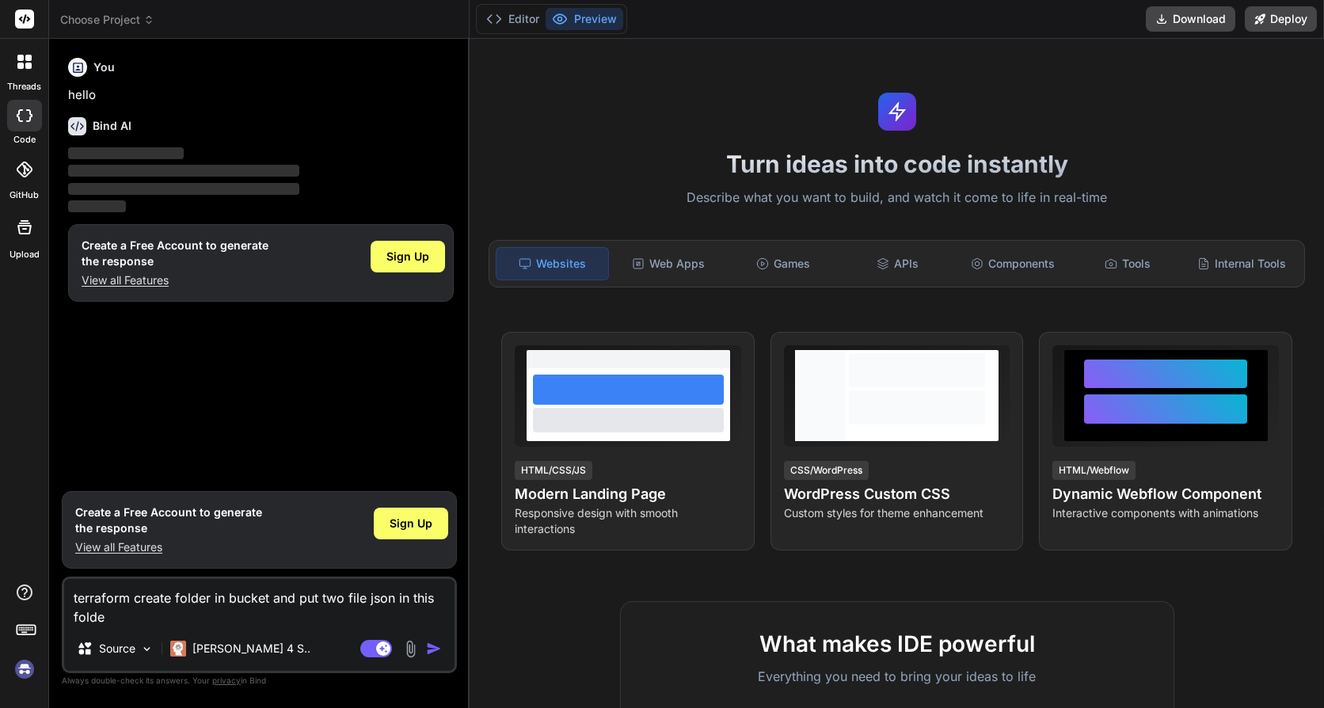
type textarea "x"
click at [209, 592] on textarea "terraform create folder in bucket and put two file json in this folder" at bounding box center [259, 603] width 390 height 48
type textarea "terraform create folder in bucket and put two file json in this folder"
type textarea "x"
type textarea "terraform create folder n in bucket and put two file json in this folder"
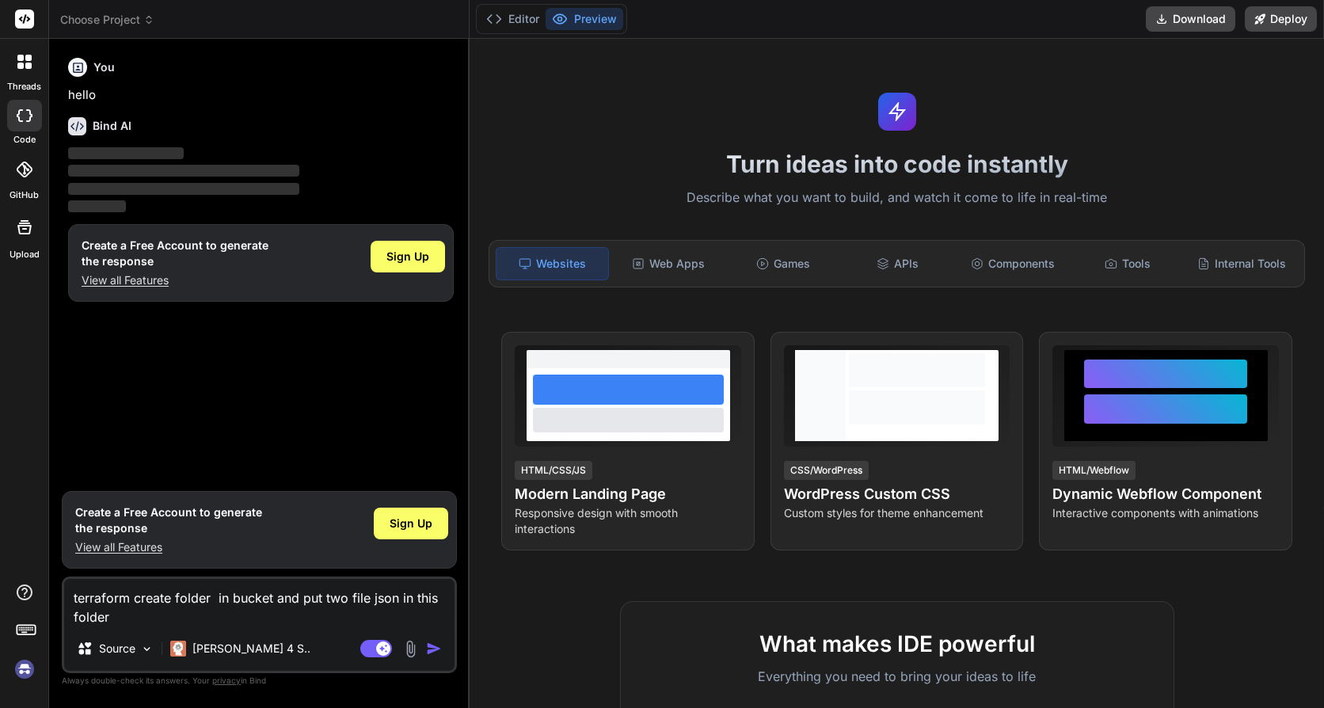
type textarea "x"
type textarea "terraform create folder na in bucket and put two file json in this folder"
type textarea "x"
type textarea "terraform create folder nam in bucket and put two file json in this folder"
type textarea "x"
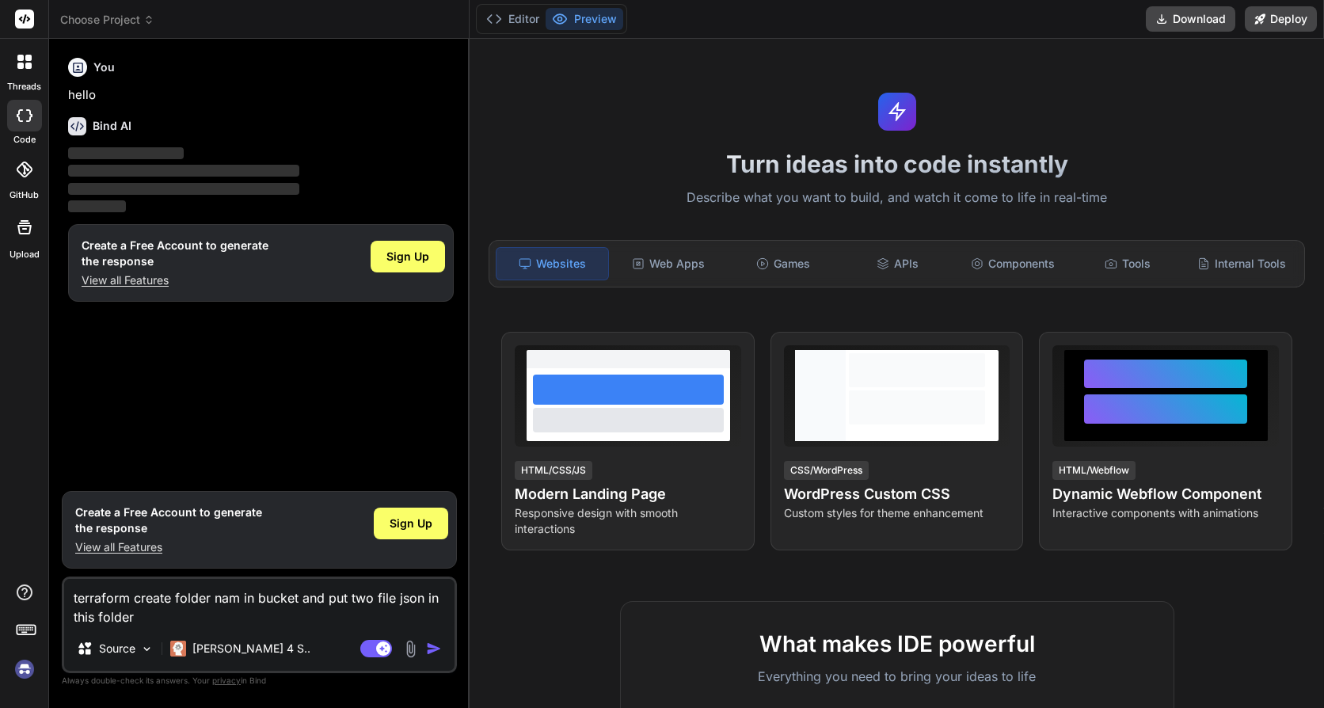
type textarea "terraform create folder name in bucket and put two file json in this folder"
type textarea "x"
type textarea "terraform create folder name in bucket and put two file json in this folder"
type textarea "x"
type textarea "terraform create folder name b in bucket and put two file json in this folder"
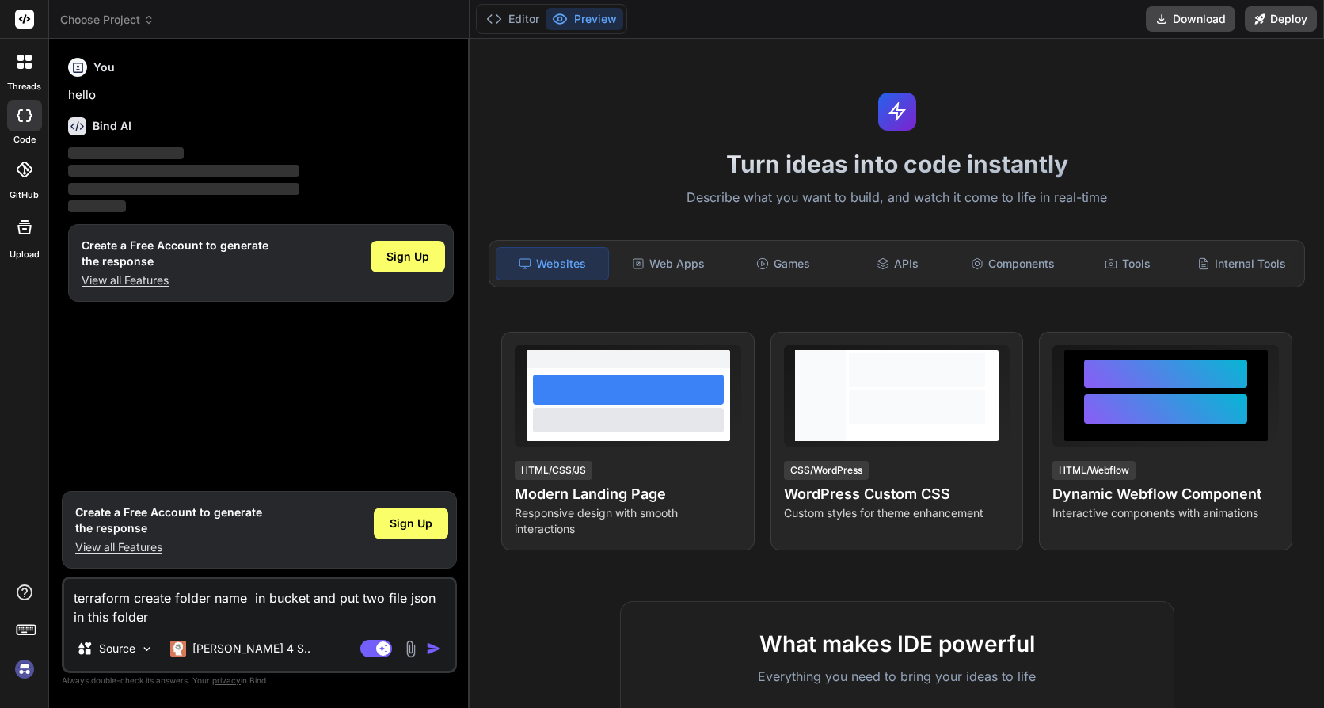
type textarea "x"
type textarea "terraform create folder name bc in bucket and put two file json in this folder"
type textarea "x"
type textarea "terraform create folder name bch in bucket and put two file json in this folder"
type textarea "x"
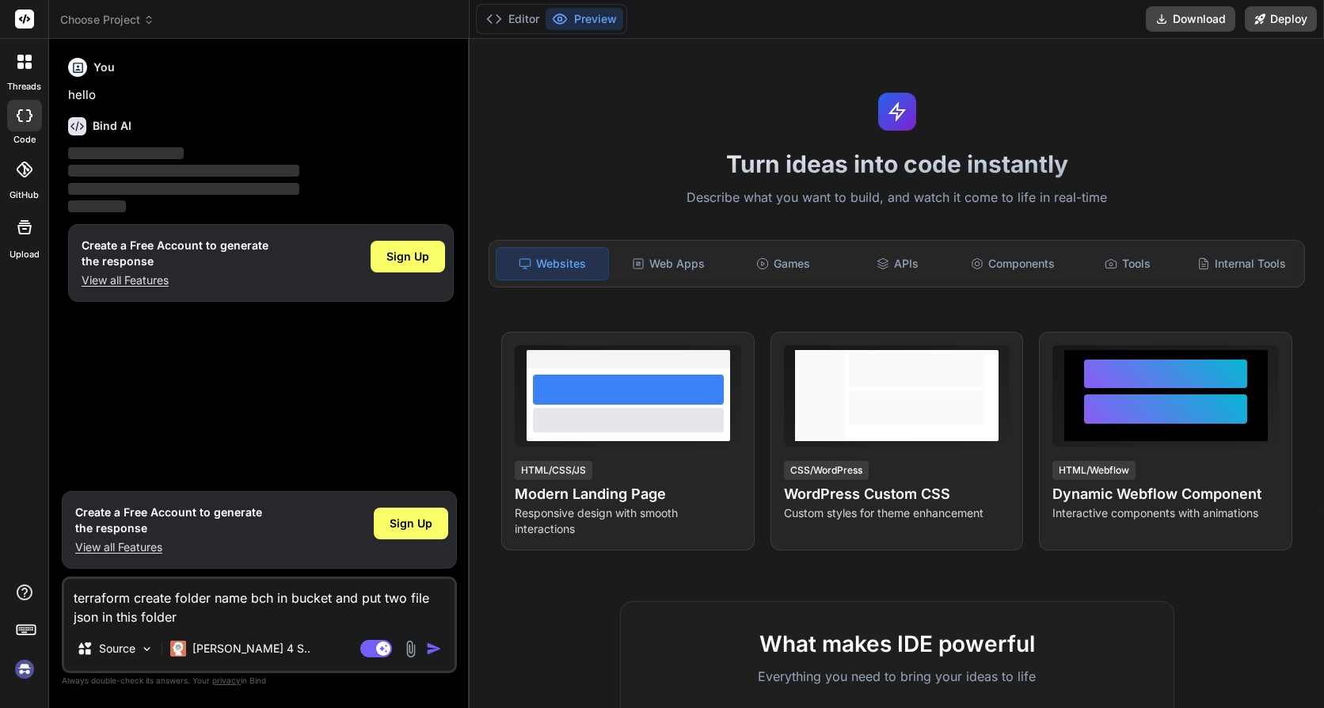
type textarea "terraform create folder name bch" in bucket and put two file json in this folder"
type textarea "x"
type textarea "terraform create folder name "bch" in bucket and put two file json in this fold…"
type textarea "x"
type textarea "terraform create folder name "bch" in bucket and put two file json in this fold…"
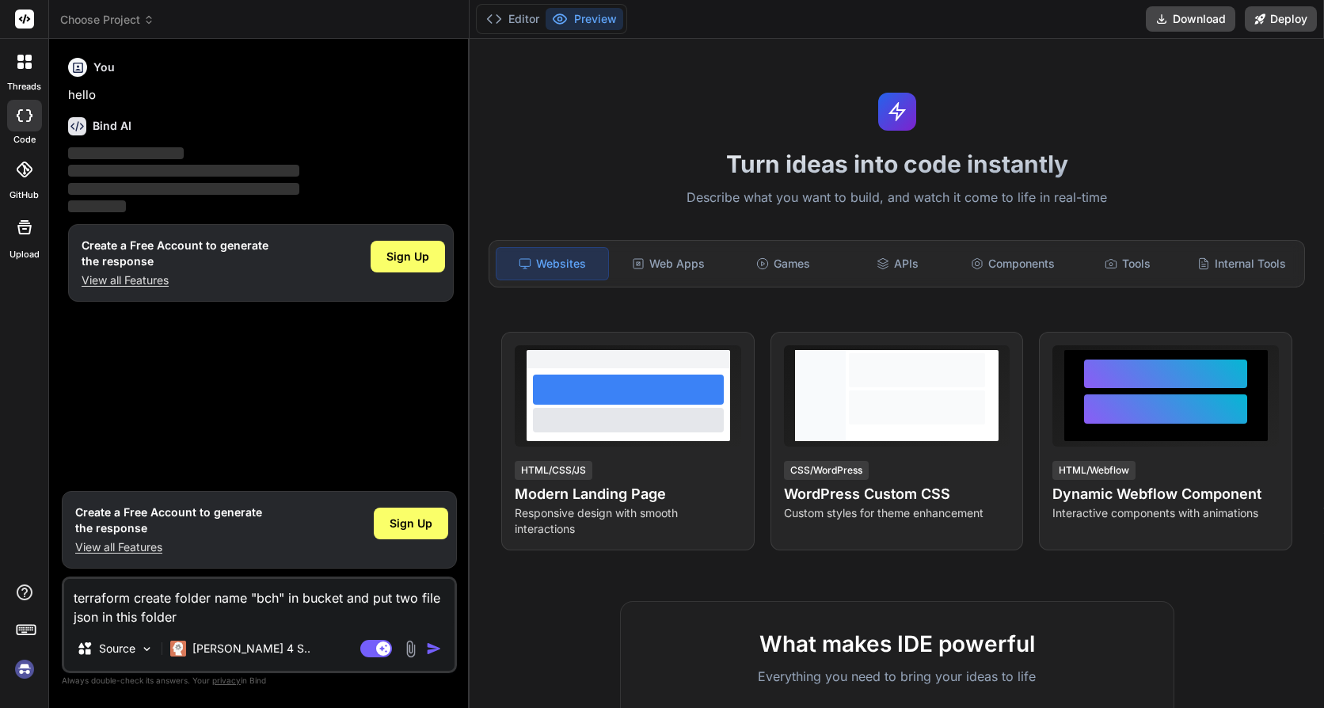
type textarea "x"
type textarea "terraform create folder name "bch" in bucket and put two file json in this fold…"
type textarea "x"
type textarea "terraform create folder name "bch" in bucket and put two file json in this fold…"
type textarea "x"
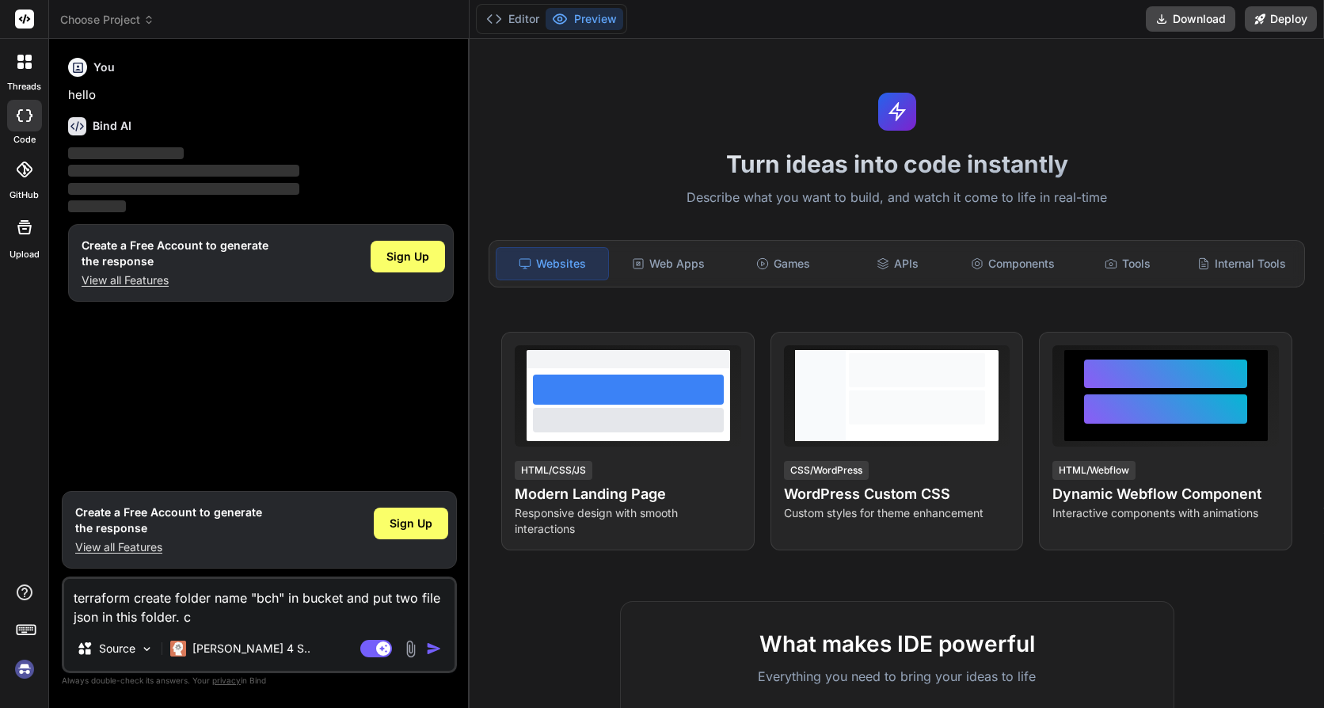
type textarea "terraform create folder name "bch" in bucket and put two file json in this fold…"
type textarea "x"
type textarea "terraform create folder name "bch" in bucket and put two file json in this fold…"
type textarea "x"
type textarea "terraform create folder name "bch" in bucket and put two file json in this fold…"
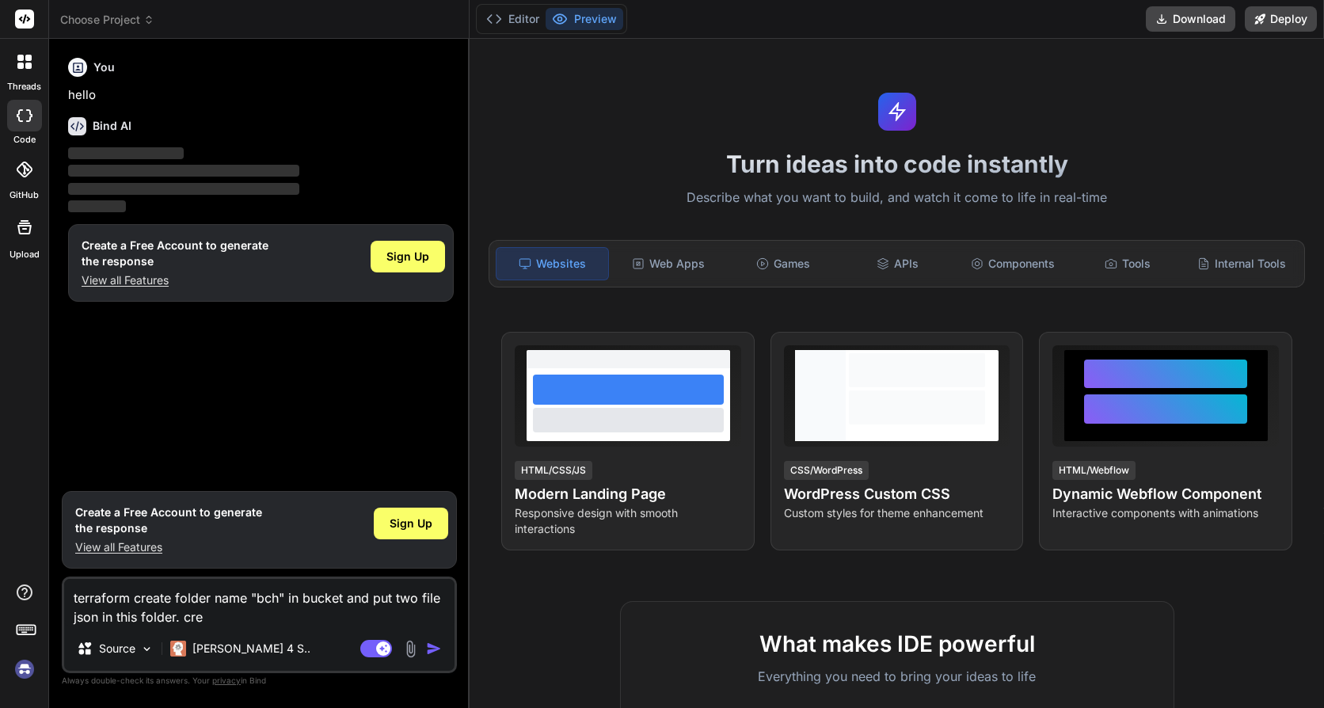
type textarea "x"
type textarea "terraform create folder name "bch" in bucket and put two file json in this fold…"
type textarea "x"
type textarea "terraform create folder name "bch" in bucket and put two file json in this fold…"
type textarea "x"
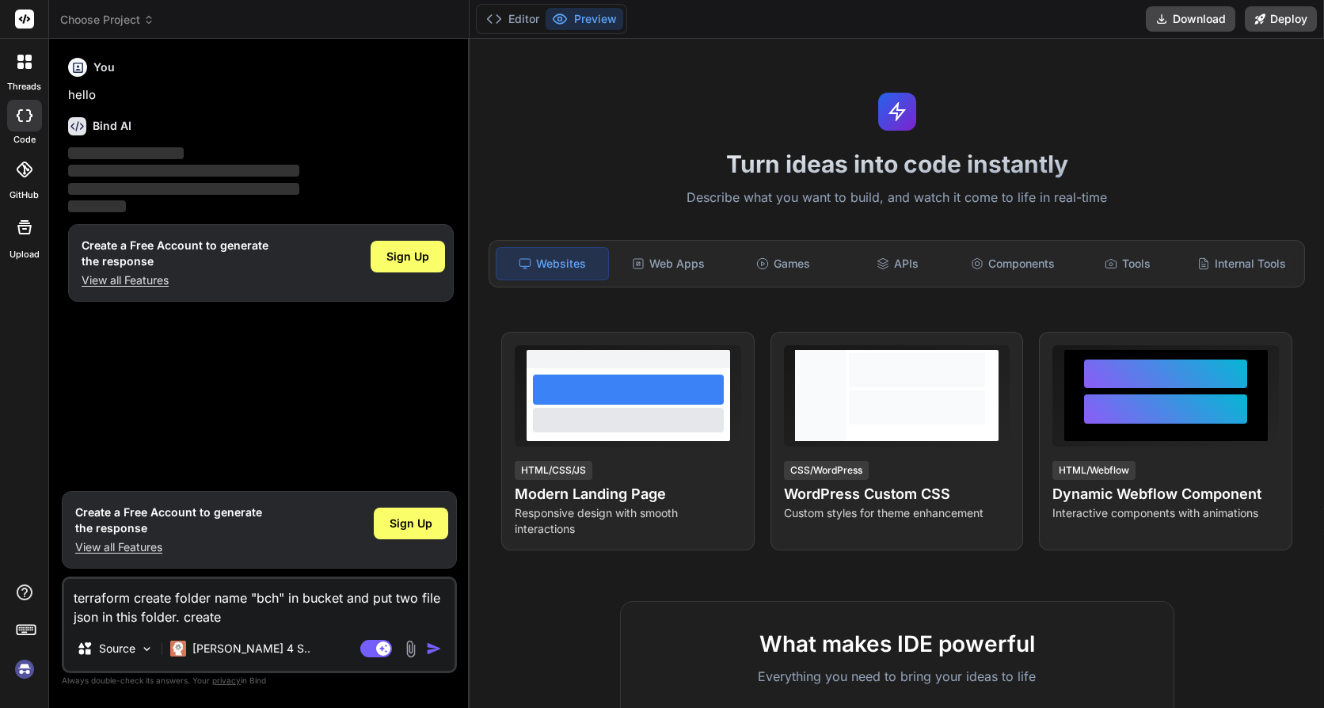
type textarea "terraform create folder name "bch" in bucket and put two file json in this fold…"
type textarea "x"
type textarea "terraform create folder name "bch" in bucket and put two file json in this fold…"
type textarea "x"
type textarea "terraform create folder name "bch" in bucket and put two file json in this fold…"
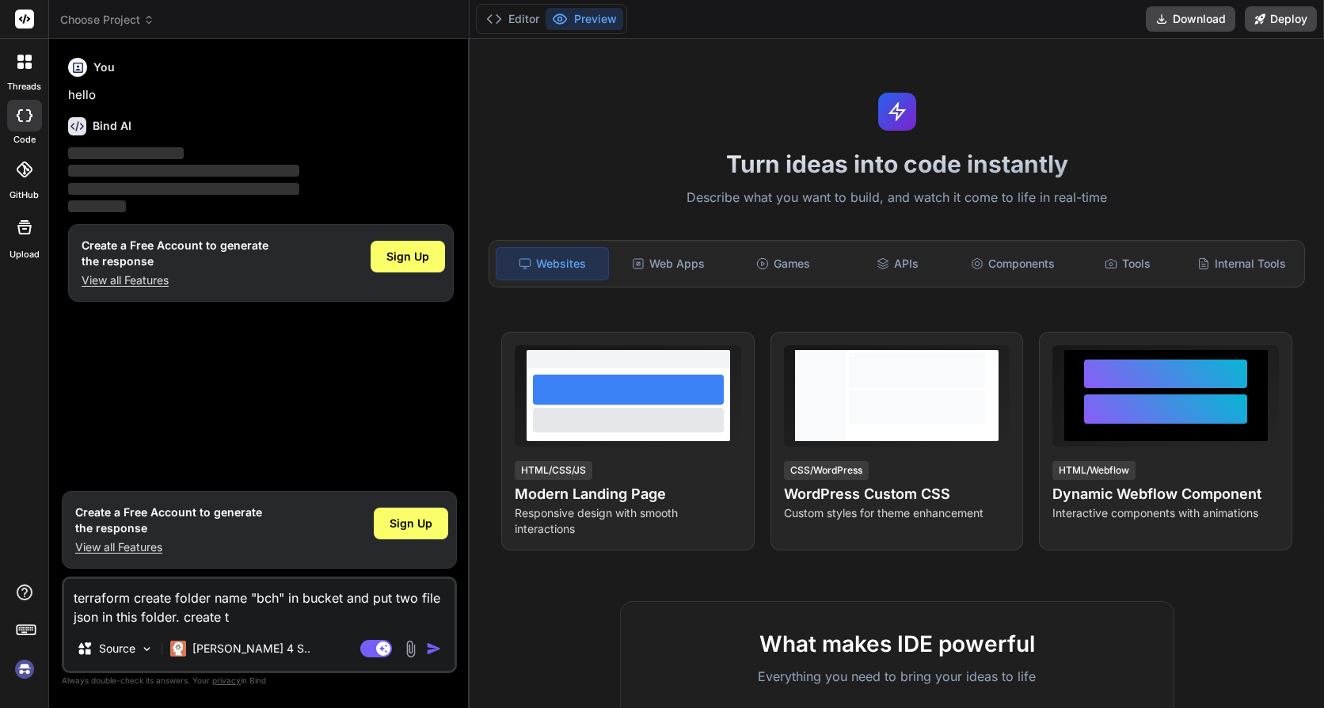
type textarea "x"
type textarea "terraform create folder name "bch" in bucket and put two file json in this fold…"
type textarea "x"
type textarea "terraform create folder name "bch" in bucket and put two file json in this fold…"
type textarea "x"
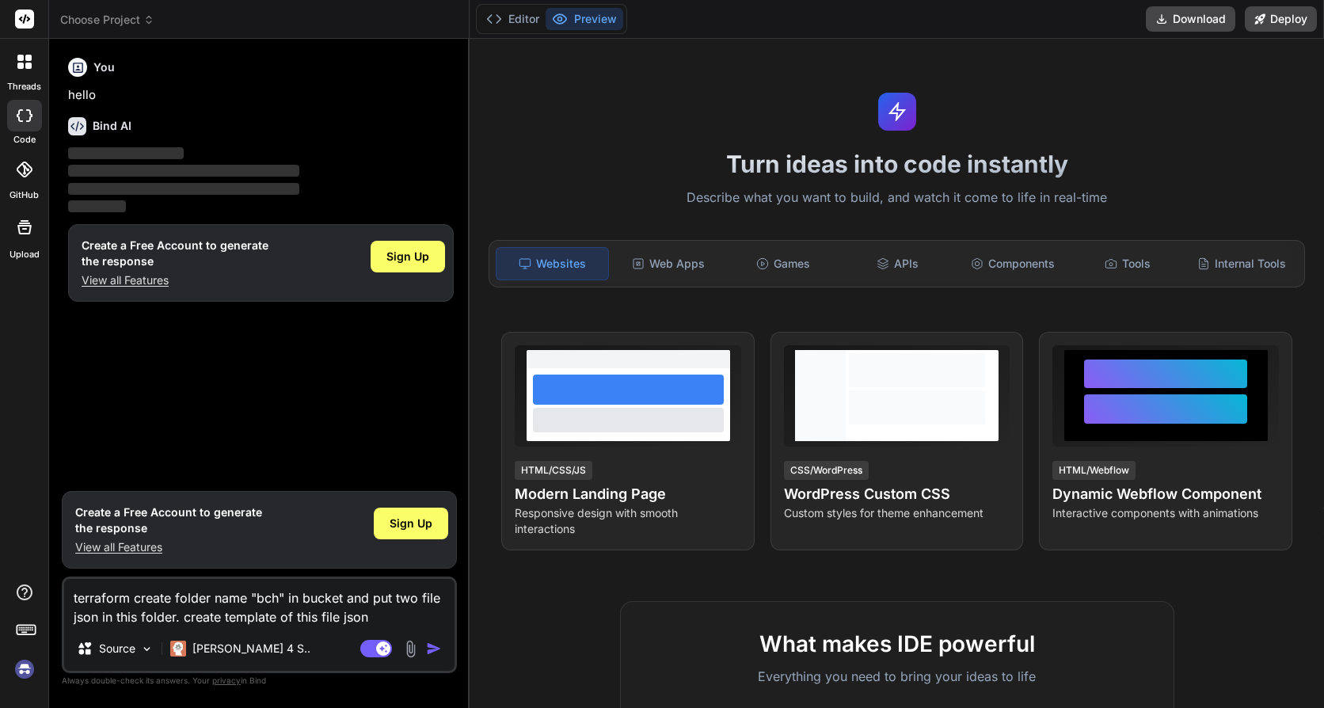
drag, startPoint x: 187, startPoint y: 620, endPoint x: 364, endPoint y: 615, distance: 177.5
click at [364, 615] on textarea "terraform create folder name "bch" in bucket and put two file json in this fold…" at bounding box center [259, 603] width 390 height 48
click at [436, 650] on img "button" at bounding box center [434, 649] width 16 height 16
click at [430, 644] on img "button" at bounding box center [434, 649] width 16 height 16
click at [407, 269] on div "Sign Up" at bounding box center [408, 257] width 74 height 32
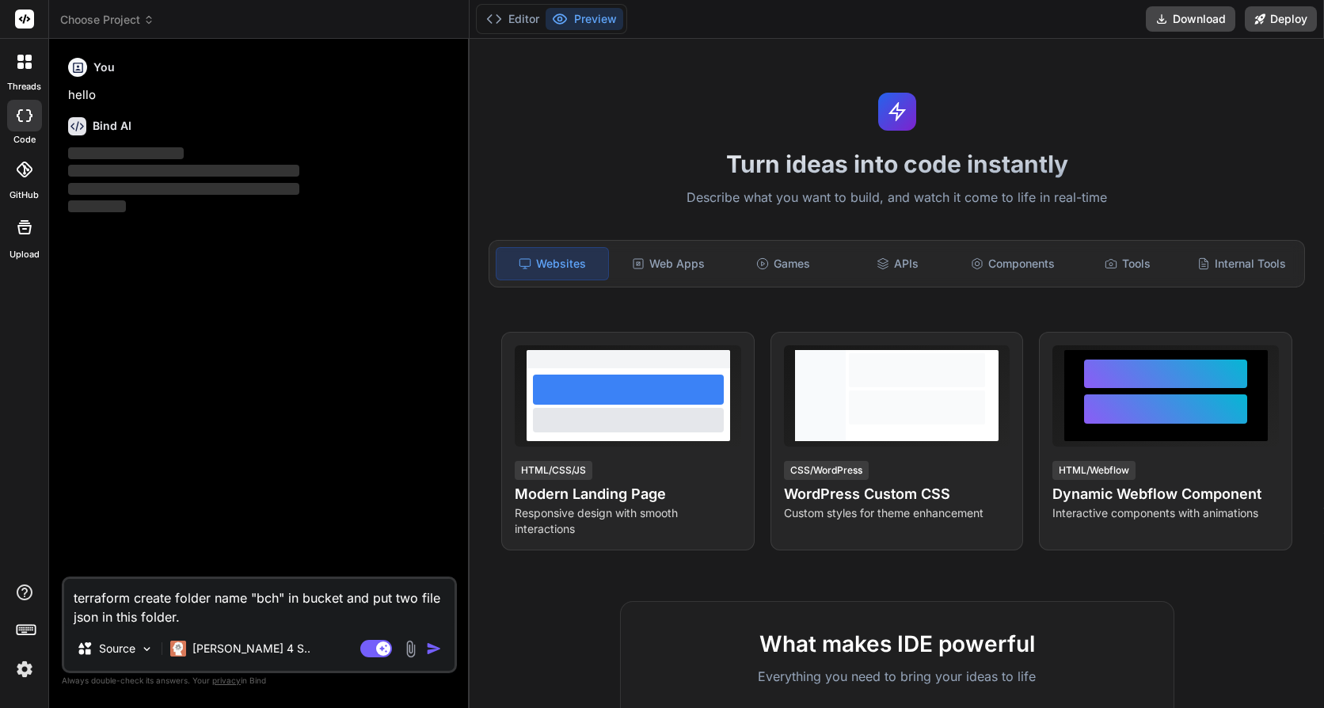
click at [207, 614] on textarea "terraform create folder name "bch" in bucket and put two file json in this fold…" at bounding box center [259, 603] width 390 height 48
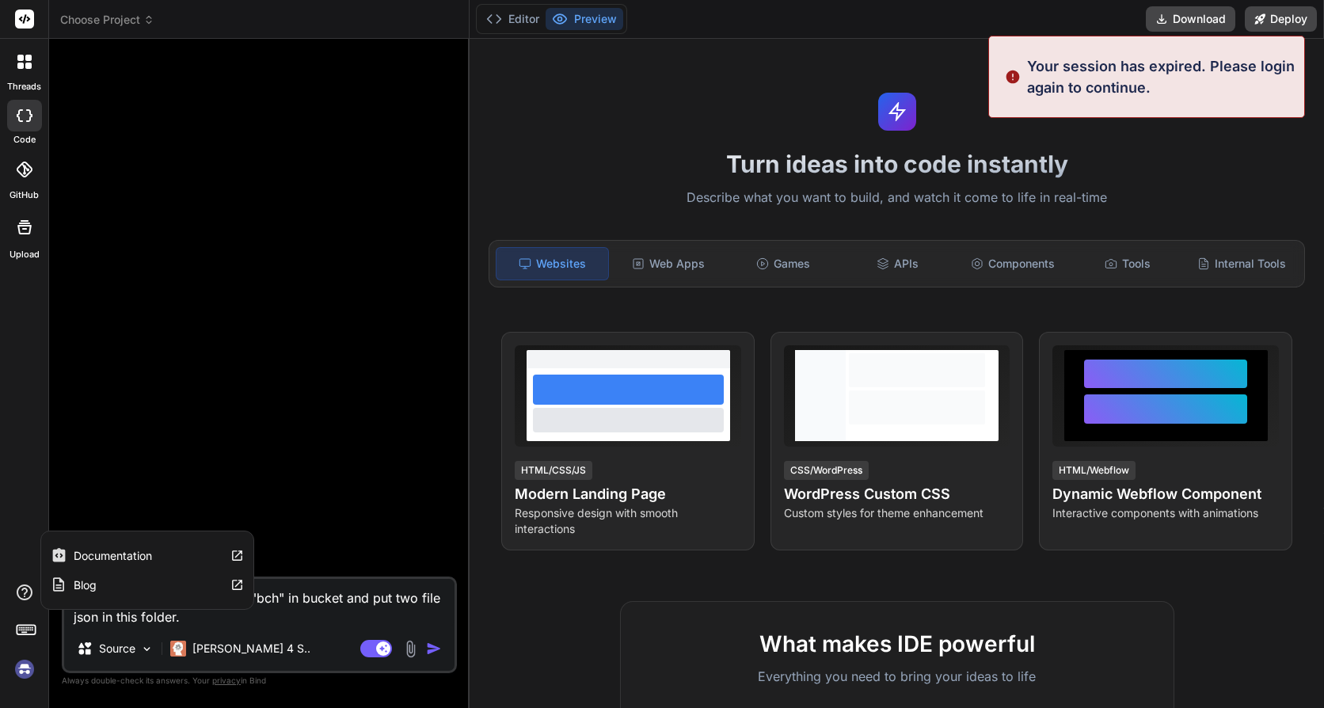
drag, startPoint x: 190, startPoint y: 621, endPoint x: 7, endPoint y: 575, distance: 188.6
click at [7, 575] on div "Your session has expired. Please login again to continue. threads code GitHub U…" at bounding box center [662, 354] width 1324 height 708
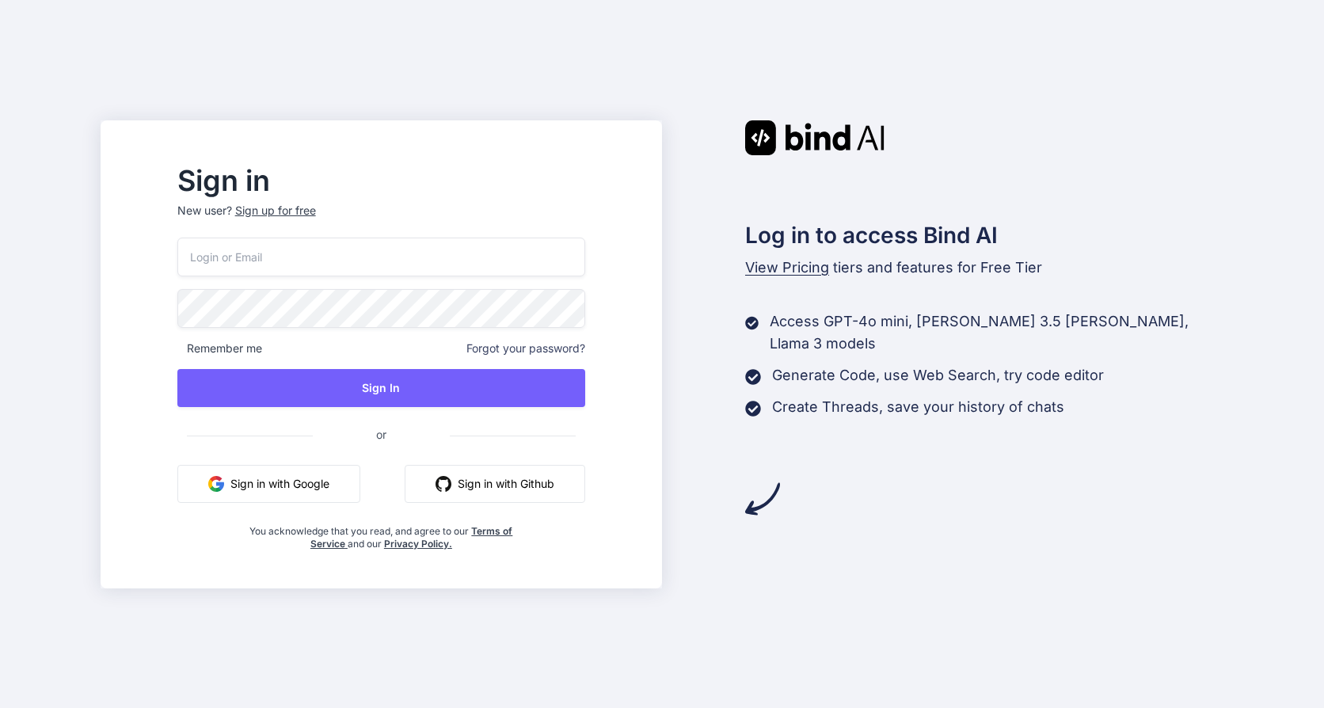
click at [337, 495] on button "Sign in with Google" at bounding box center [268, 484] width 183 height 38
click at [405, 287] on div "Remember me Forgot your password? Sign In or Sign in with Google Sign in with G…" at bounding box center [381, 394] width 408 height 313
click at [391, 274] on input "email" at bounding box center [381, 257] width 408 height 39
type input "pmta99"
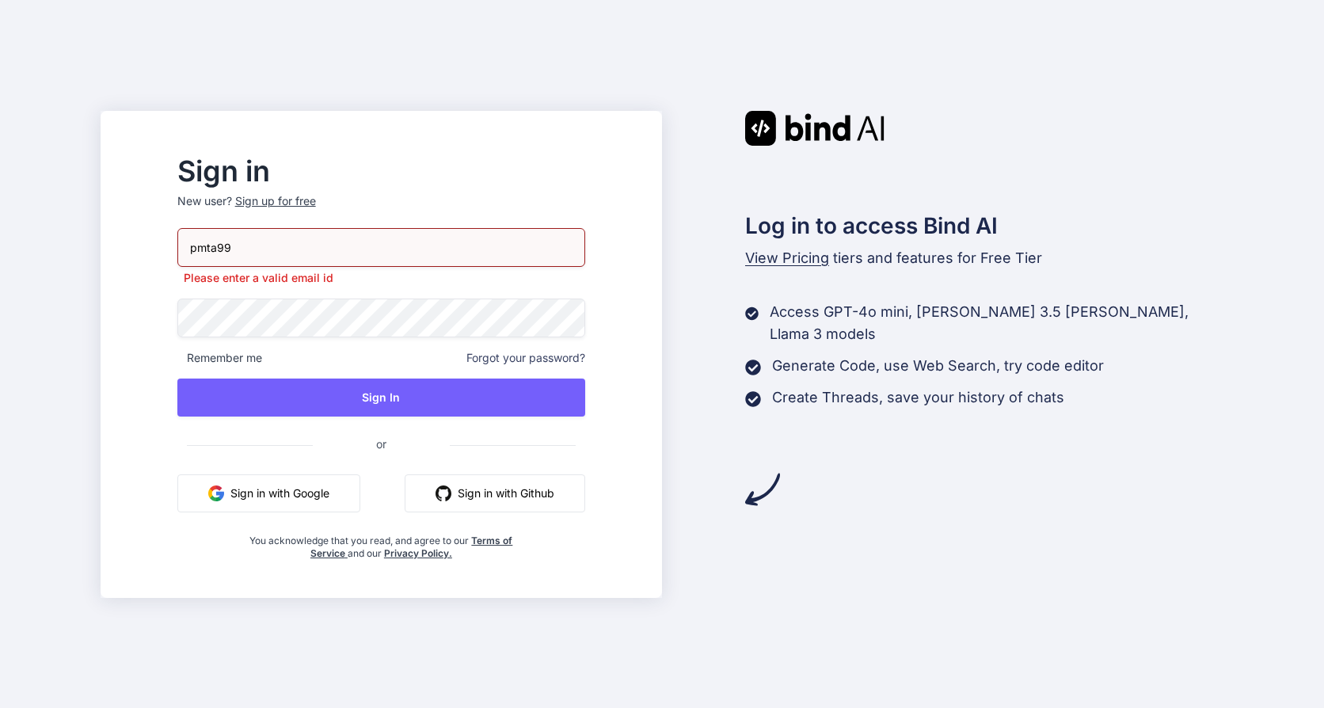
click at [330, 494] on button "Sign in with Google" at bounding box center [268, 493] width 183 height 38
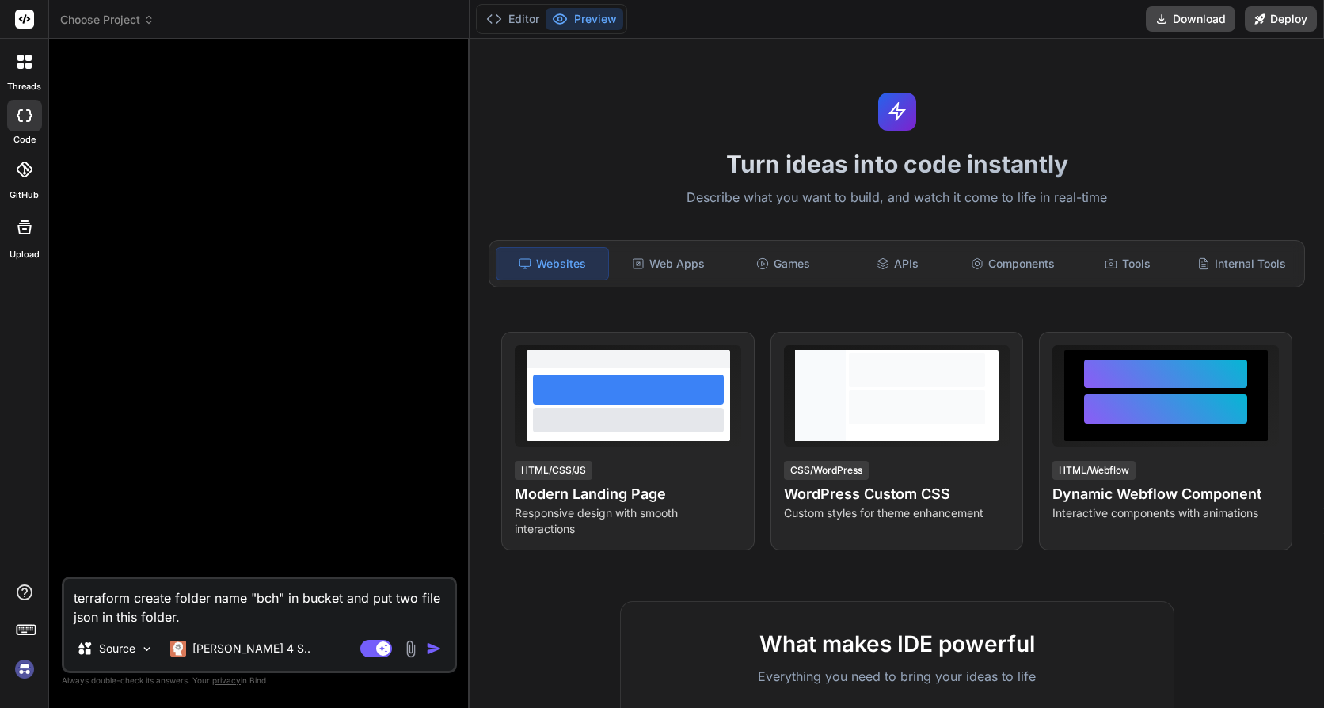
click at [430, 647] on img "button" at bounding box center [434, 649] width 16 height 16
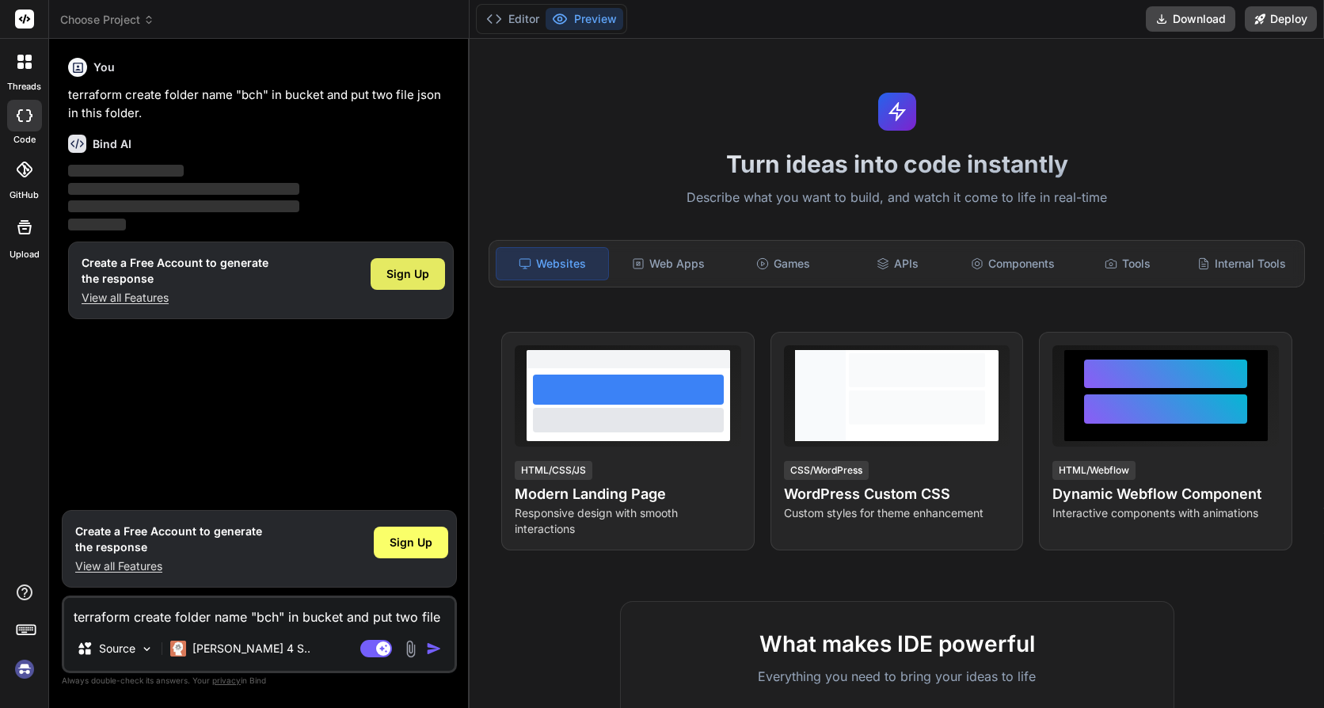
click at [398, 268] on span "Sign Up" at bounding box center [407, 274] width 43 height 16
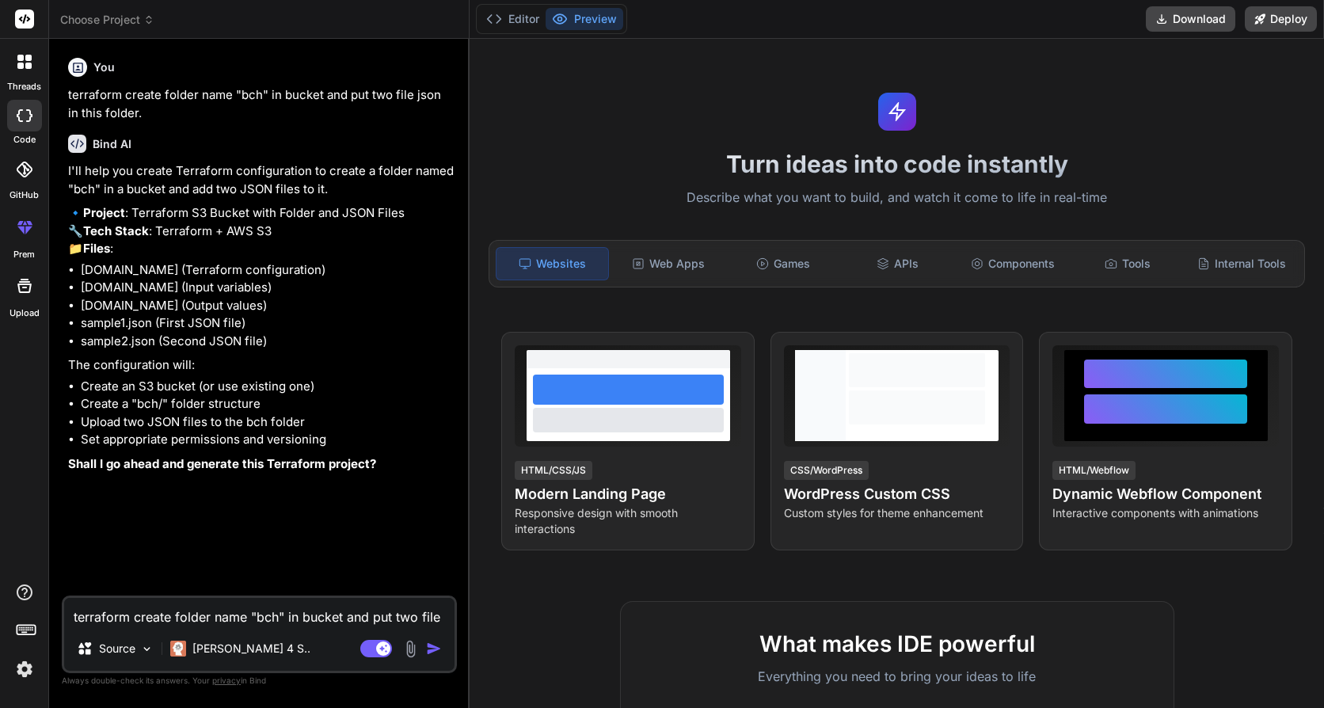
type textarea "x"
click at [196, 615] on textarea "terraform create folder name "bch" in bucket and put two file json in this fold…" at bounding box center [259, 612] width 390 height 29
type textarea "y"
type textarea "x"
type textarea "ye"
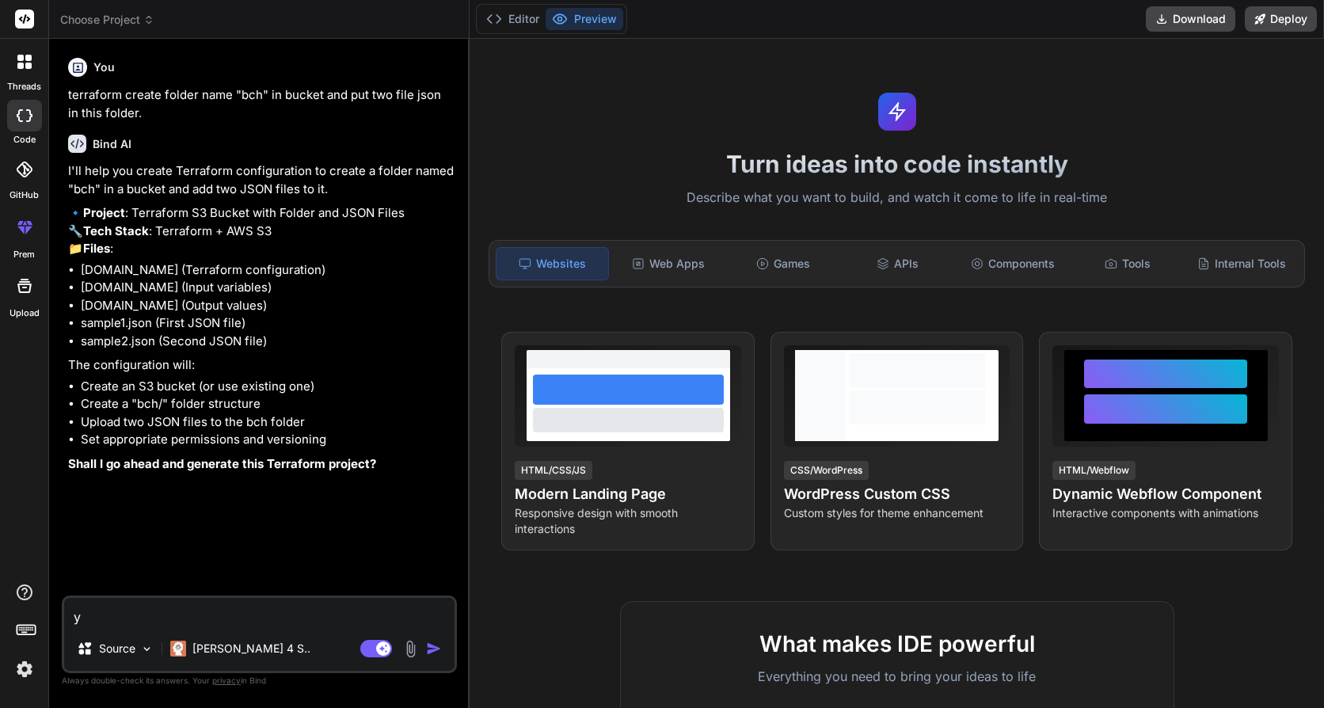
type textarea "x"
type textarea "yes"
type textarea "x"
type textarea "yes"
click at [432, 650] on img "button" at bounding box center [434, 649] width 16 height 16
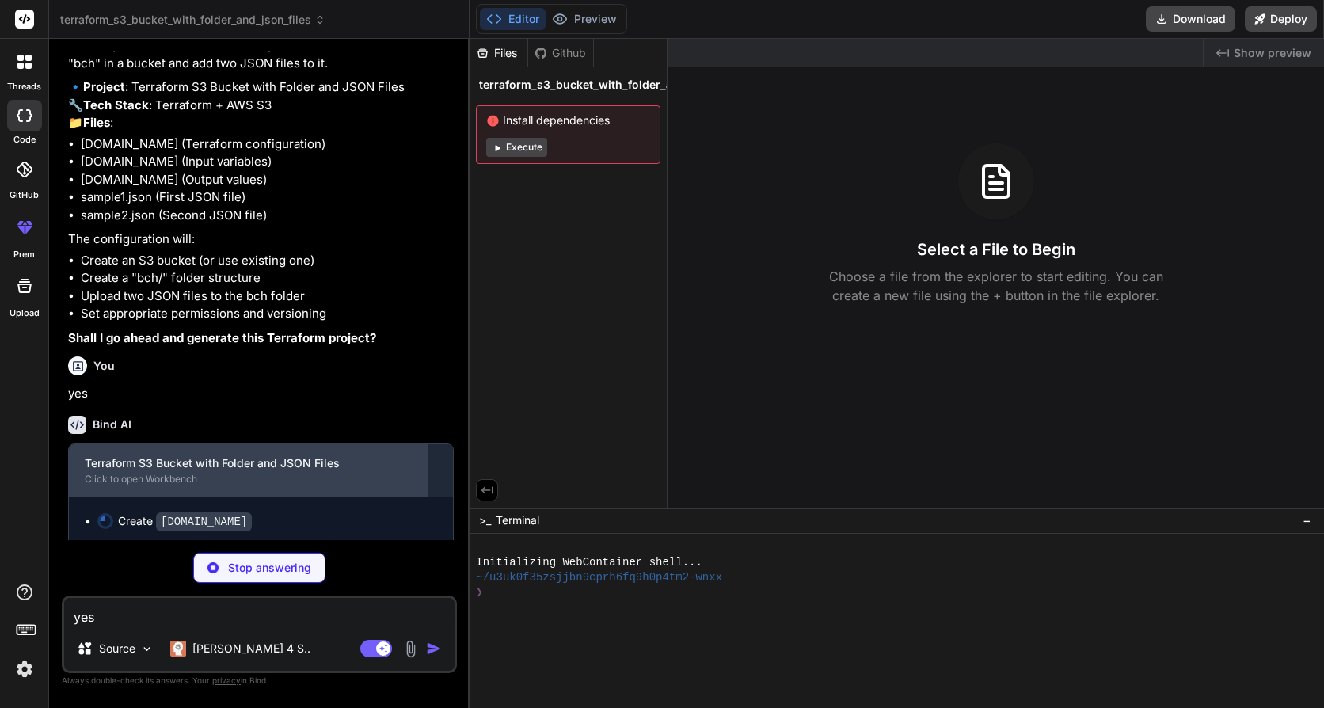
scroll to position [168, 0]
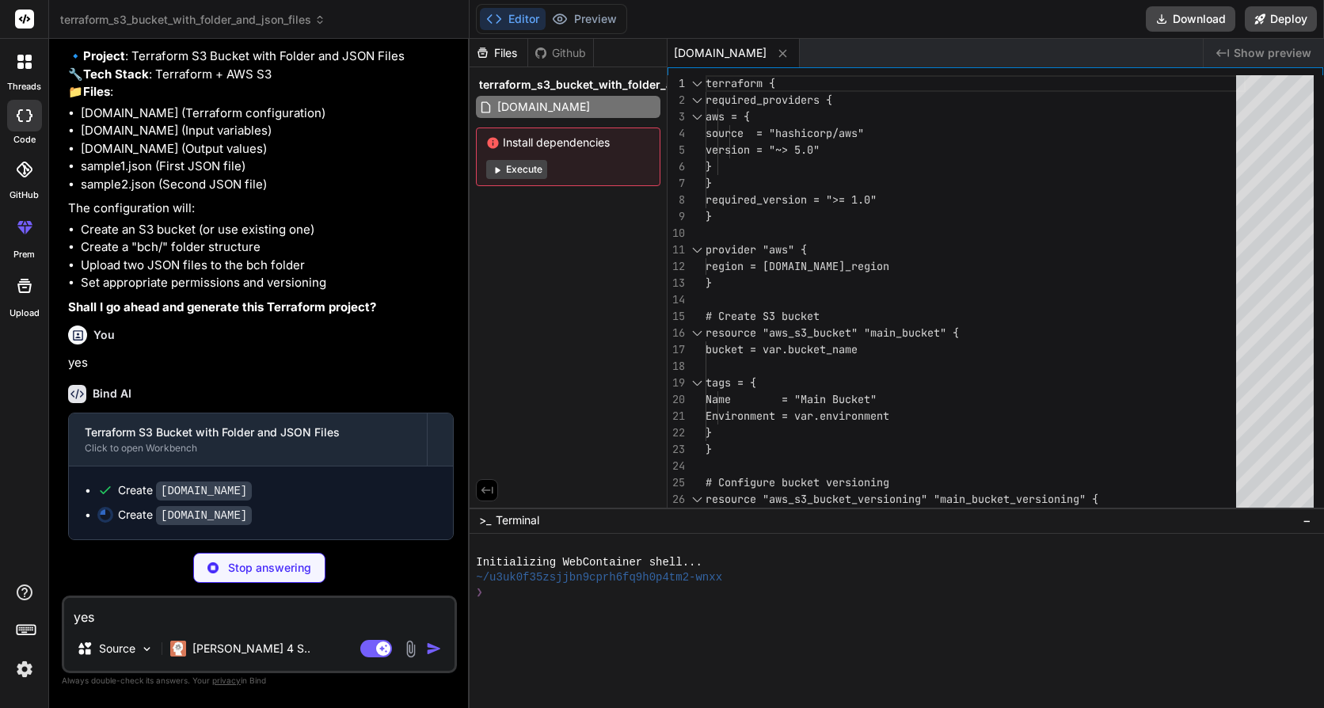
type textarea "x"
type textarea "} variable "environment" { description = "Environment tag" type = string defaul…"
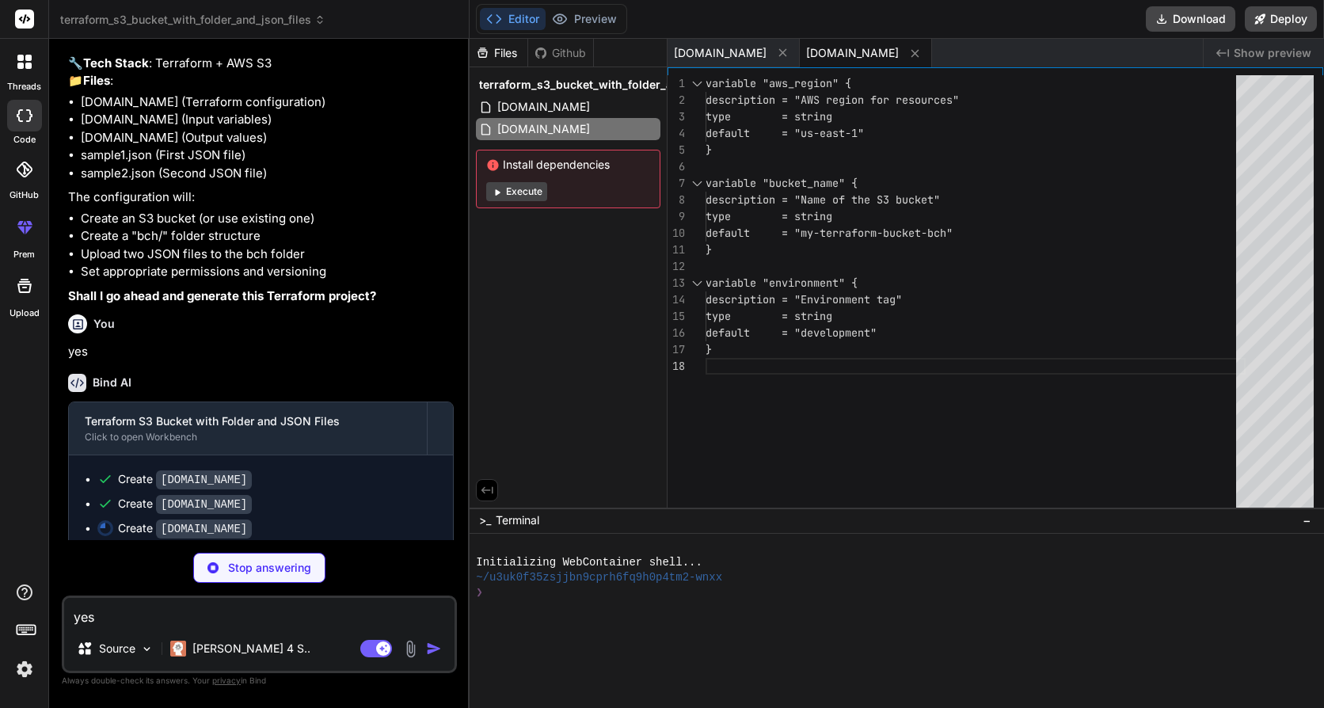
type textarea "x"
type textarea "] }"
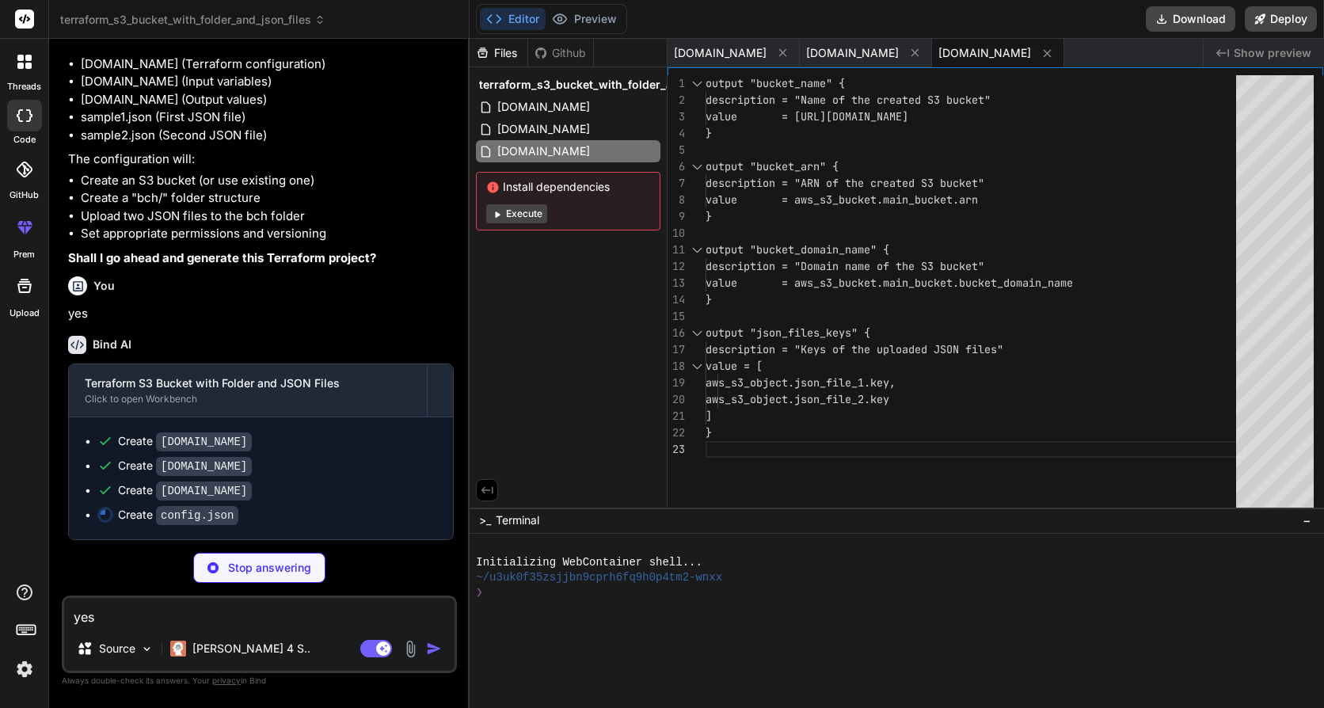
scroll to position [242, 0]
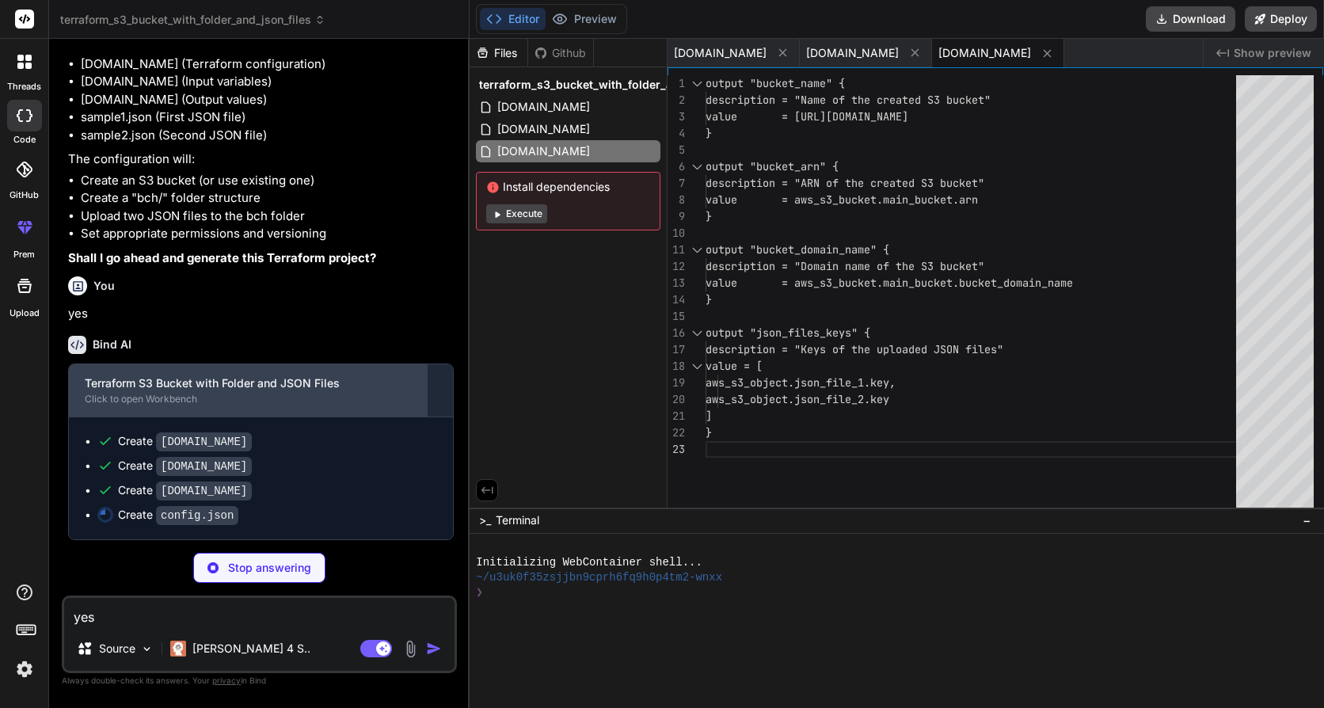
type textarea "x"
type textarea ""output": "stdout" } }"
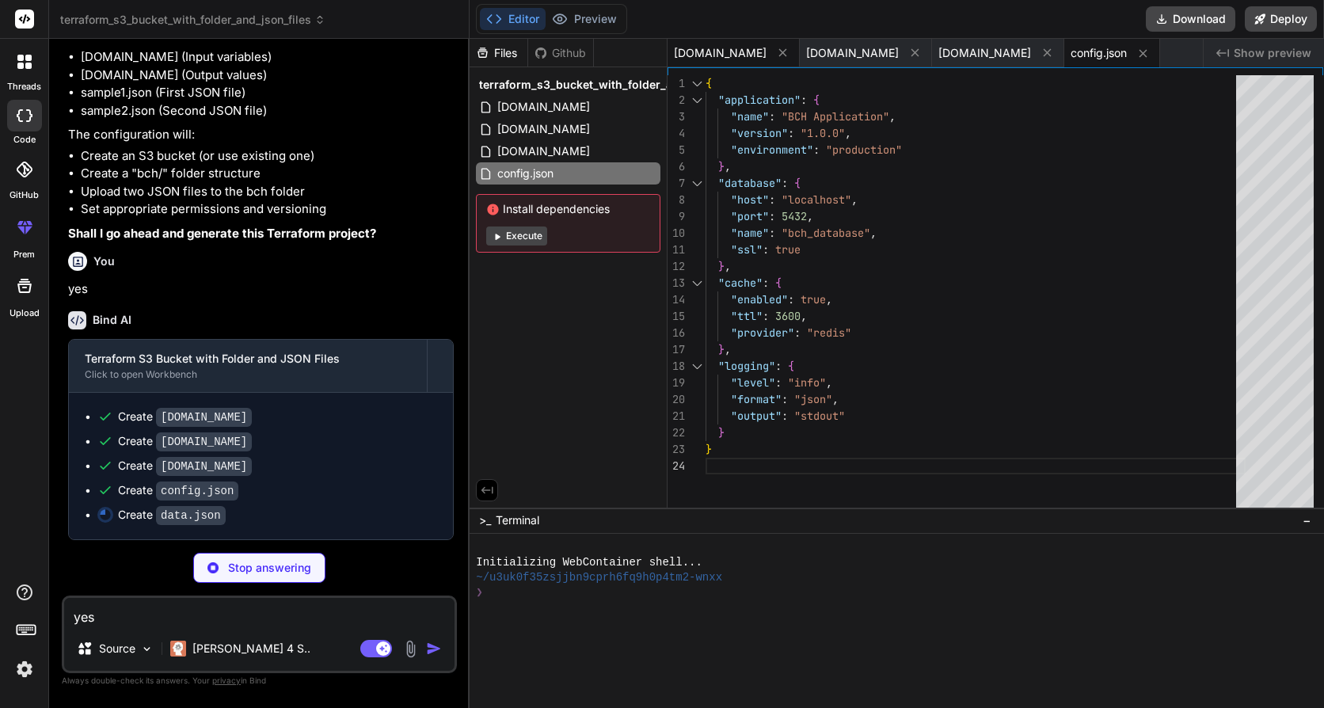
type textarea "x"
type textarea ""metadata": { "created_at": "2024-01-15T10:30:00Z", "updated_at": "2024-01-20T1…"
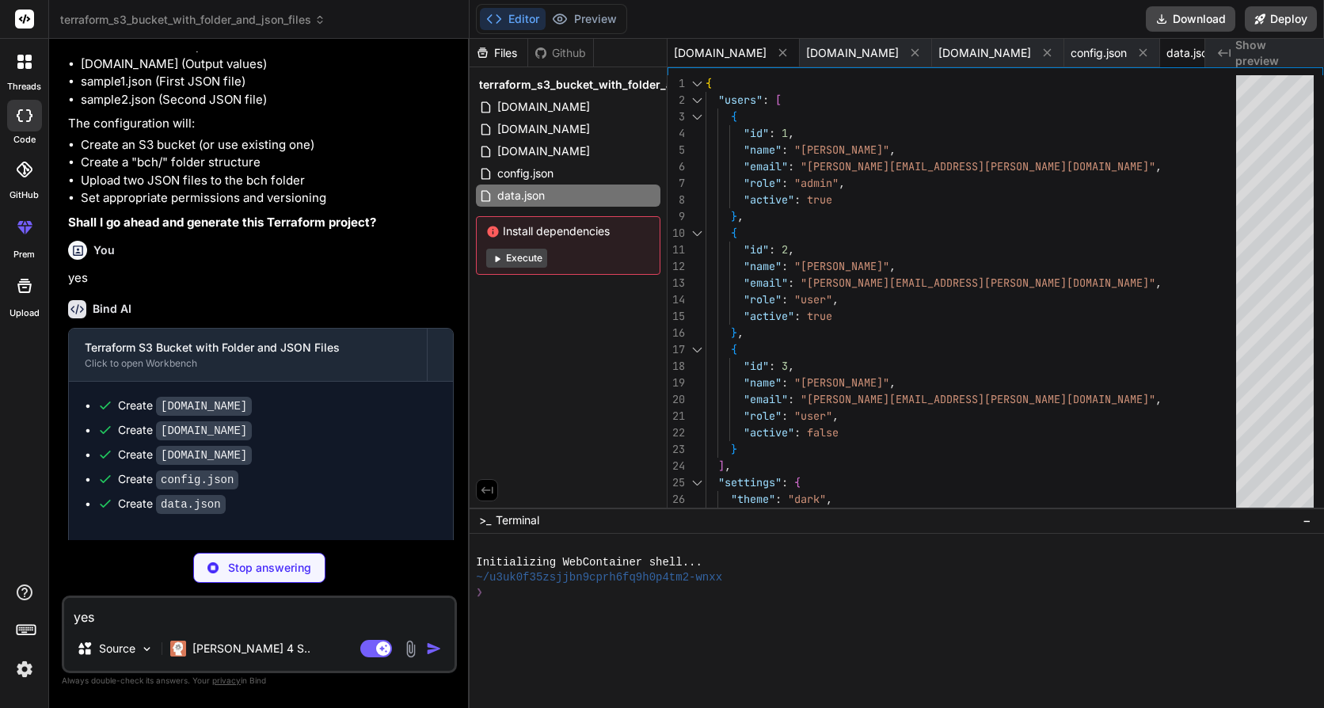
type textarea "x"
click at [695, 55] on span "main.tf" at bounding box center [720, 53] width 93 height 16
type textarea "} }"
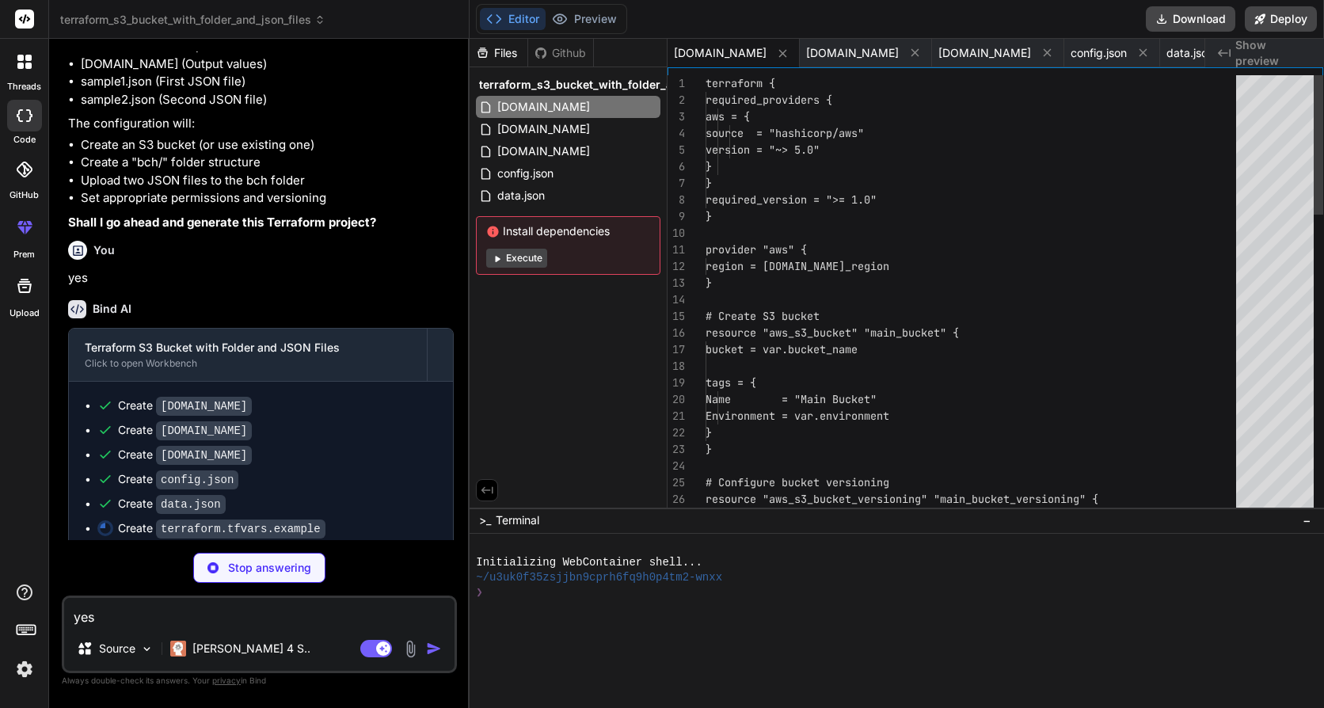
type textarea "x"
type textarea "# Copy this file to terraform.tfvars and update with your values aws_region = "…"
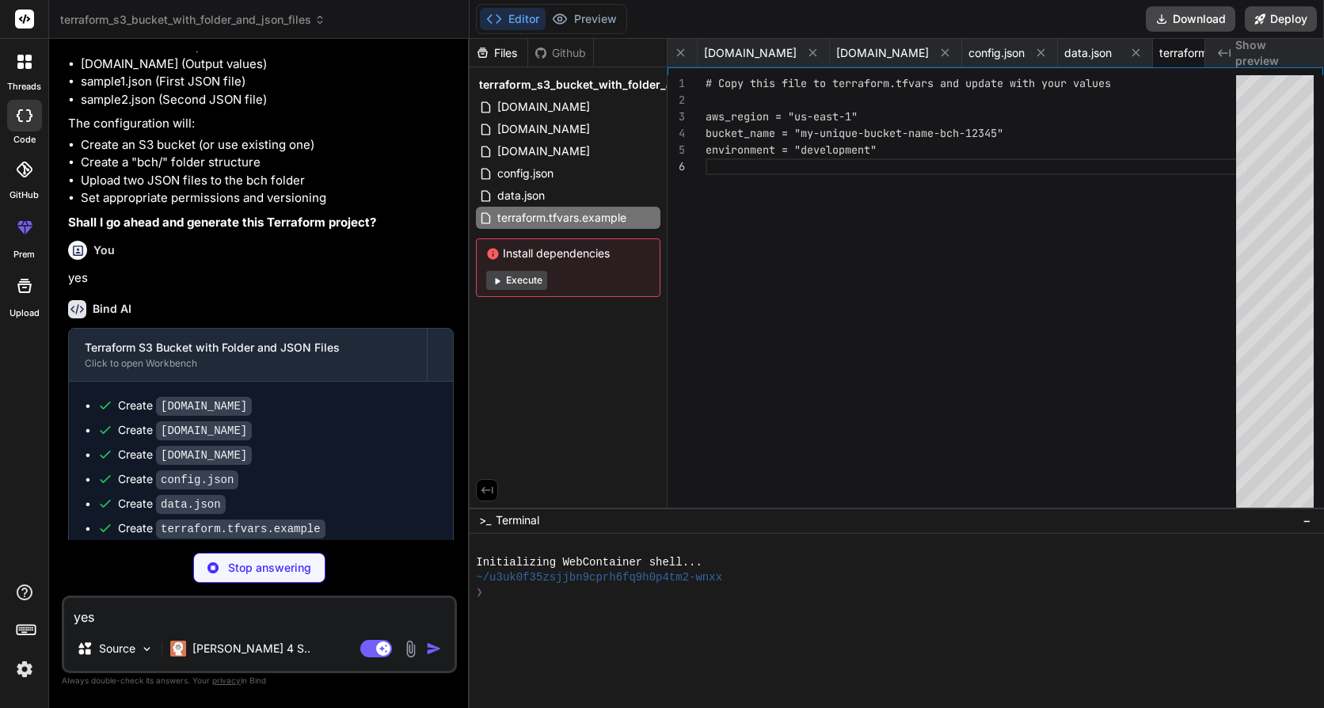
type textarea "x"
click at [550, 112] on div "main.tf" at bounding box center [568, 107] width 185 height 22
type textarea "} }"
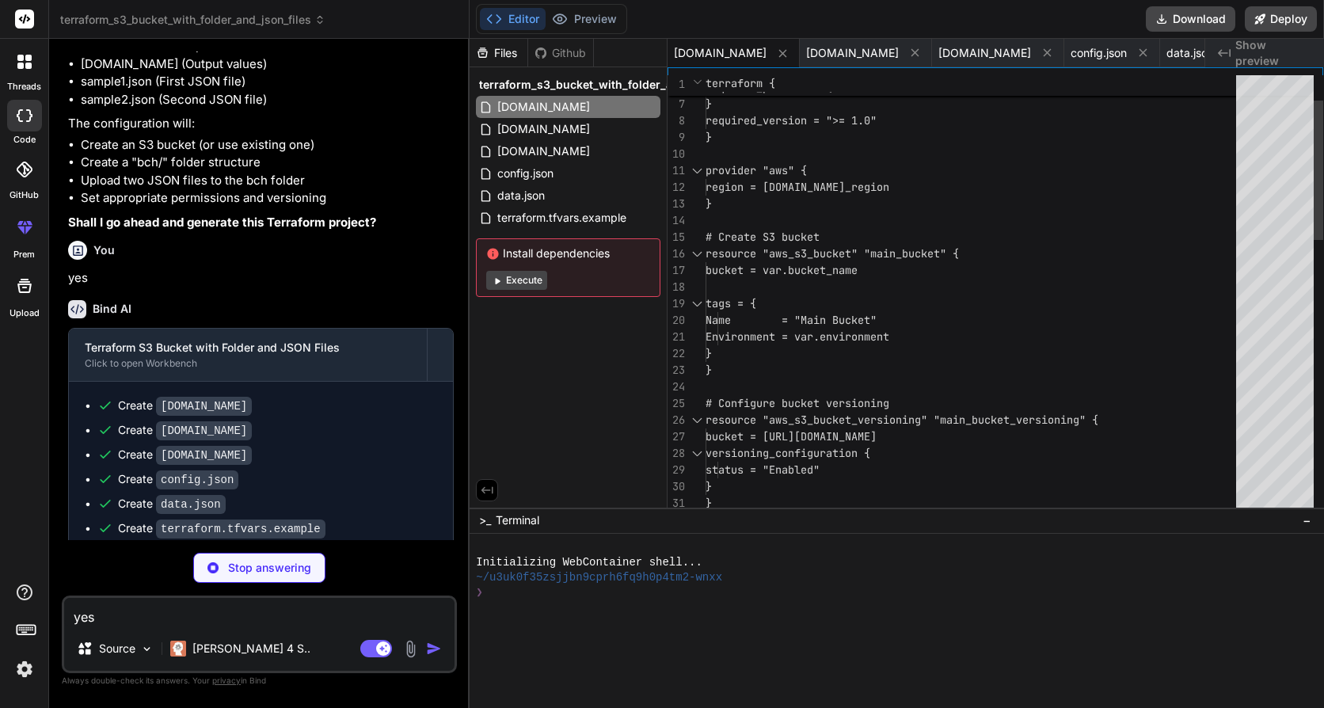
type textarea "x"
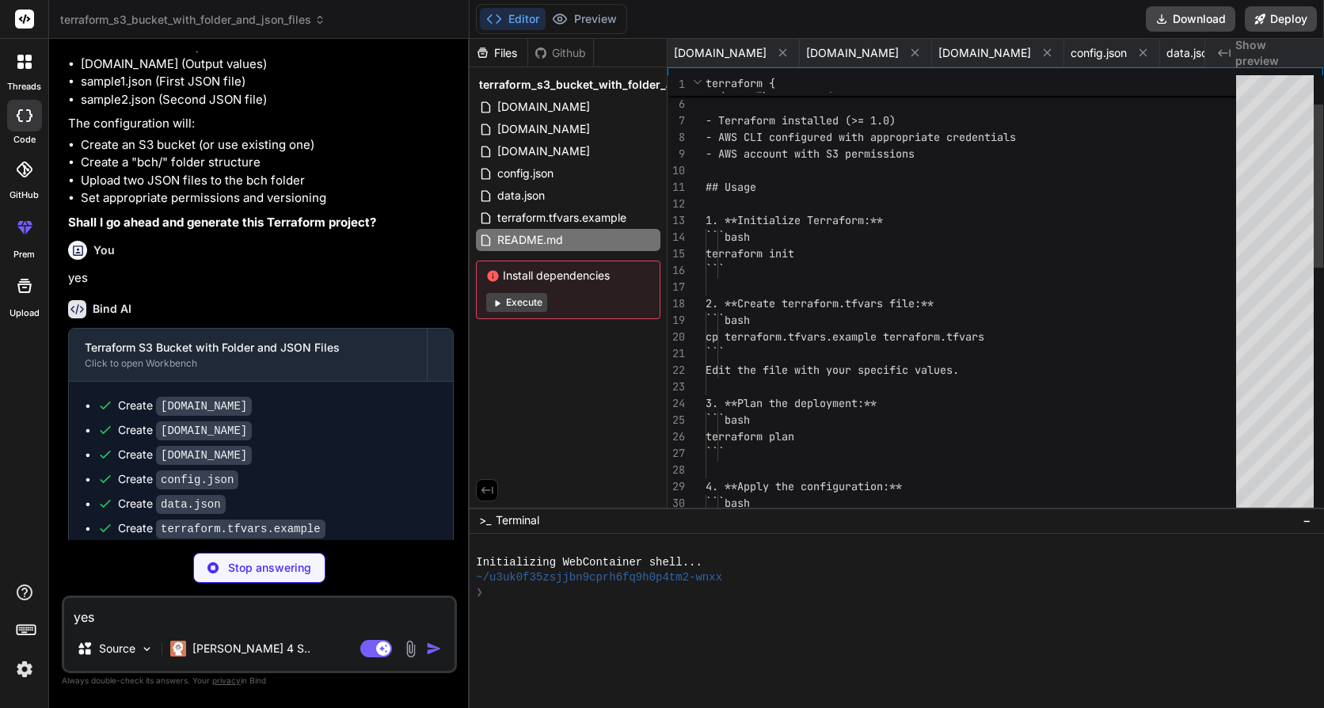
scroll to position [0, 207]
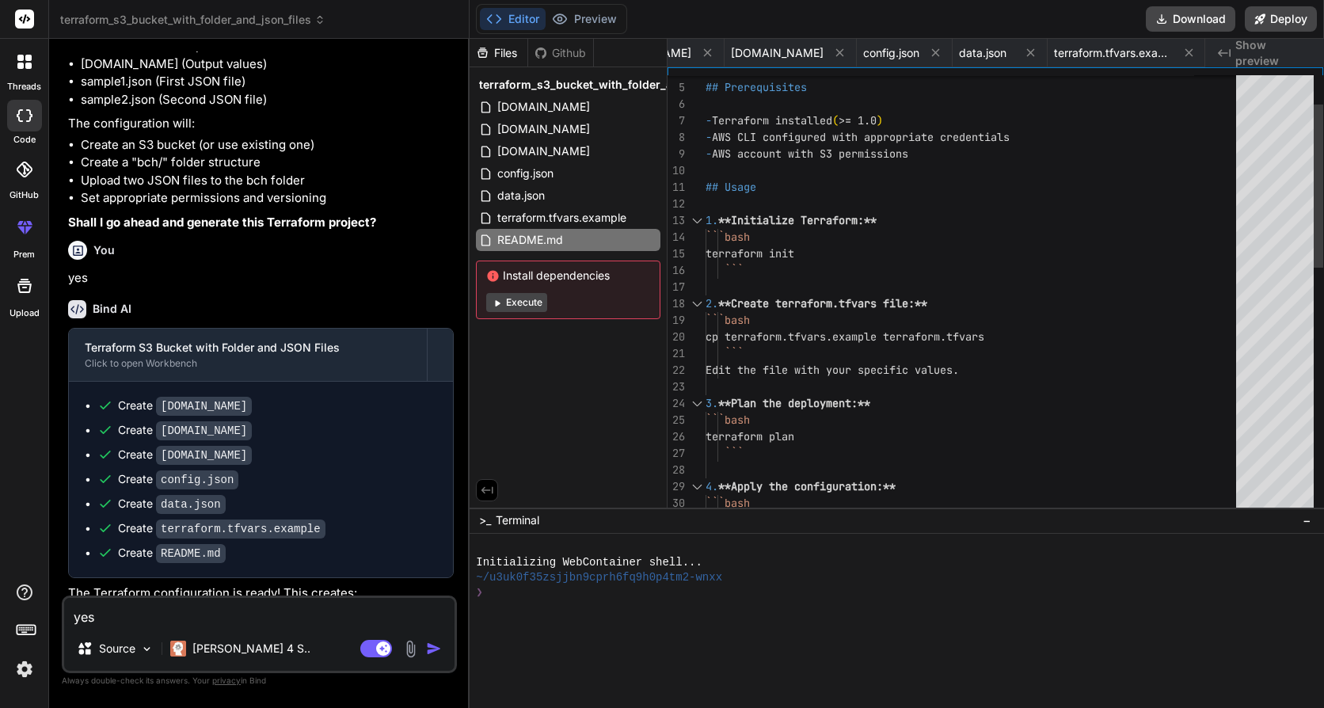
type textarea "x"
click at [763, 322] on div "## Prerequisites - Terraform installed ( >= 1.0 ) - AWS CLI configured with app…" at bounding box center [976, 586] width 540 height 1181
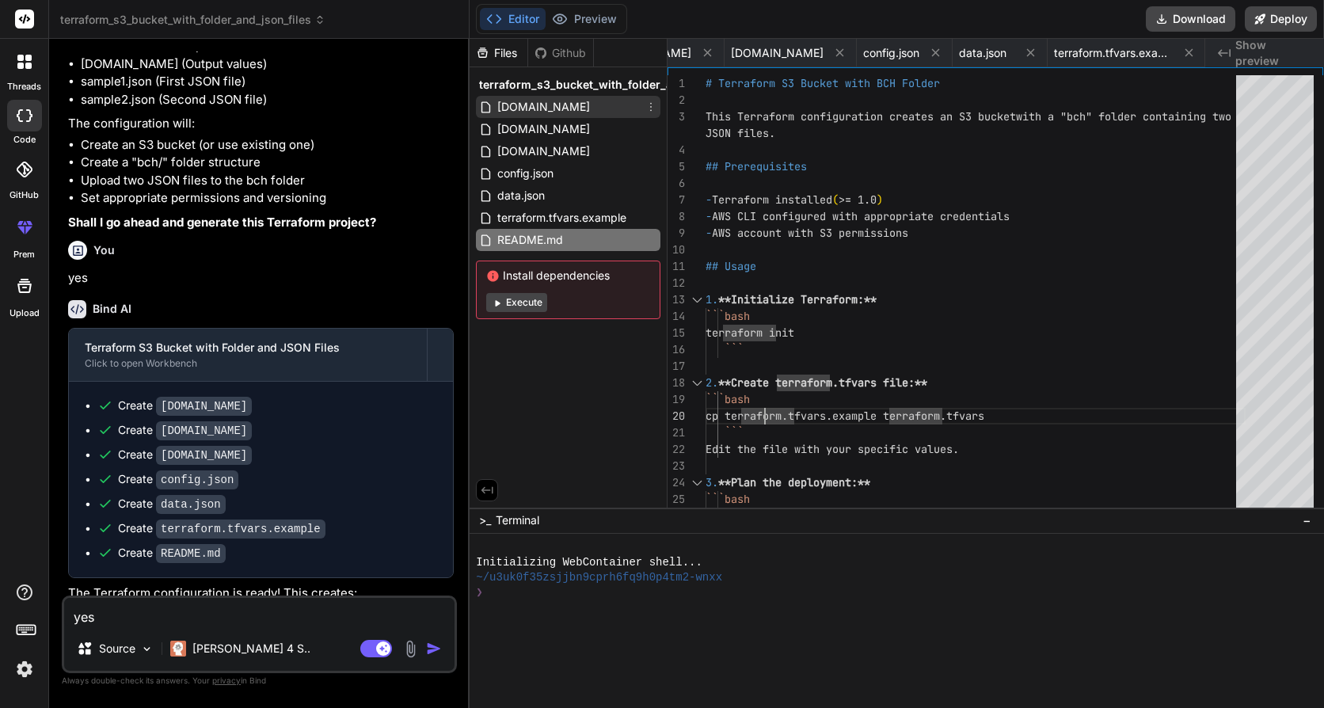
click at [531, 111] on span "main.tf" at bounding box center [544, 106] width 96 height 19
type textarea "} }"
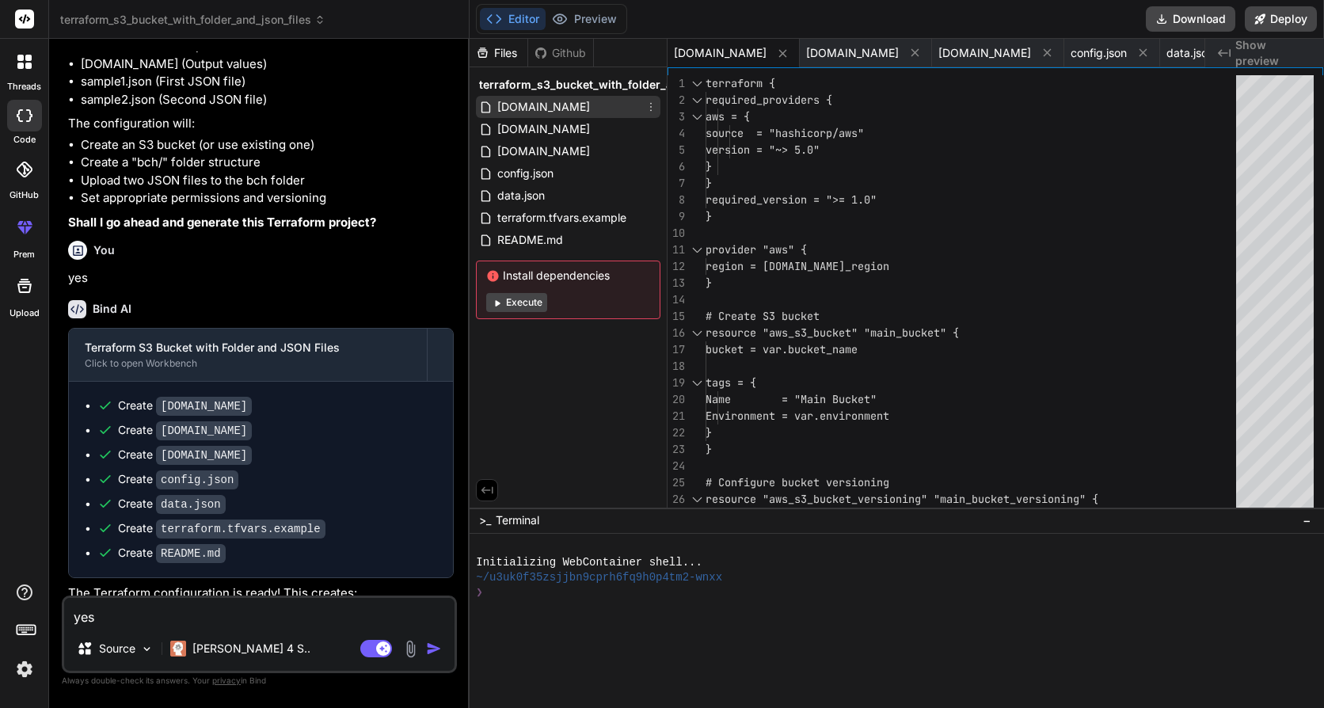
click at [553, 111] on div "main.tf" at bounding box center [568, 107] width 185 height 22
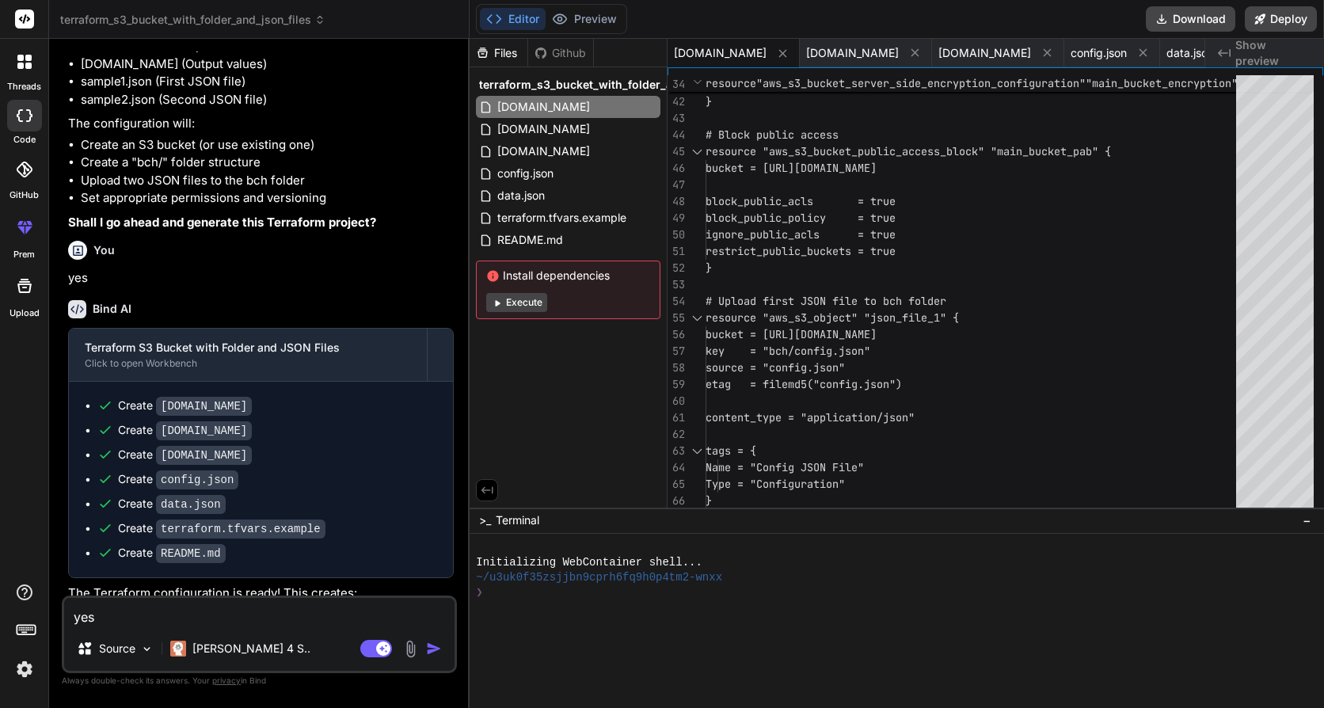
click at [232, 622] on textarea "yes" at bounding box center [259, 612] width 390 height 29
type textarea "u"
type textarea "x"
type textarea "up"
type textarea "x"
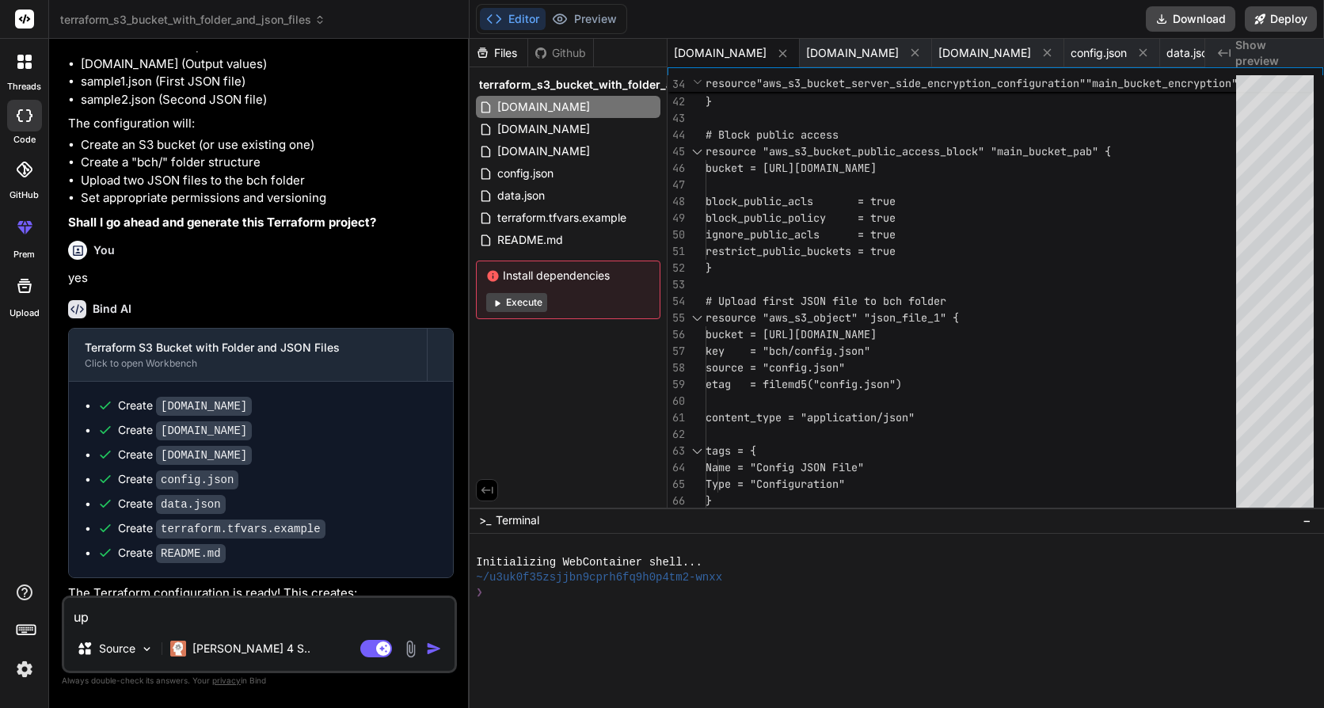
type textarea "upl"
type textarea "x"
type textarea "uplo"
type textarea "x"
type textarea "uploi"
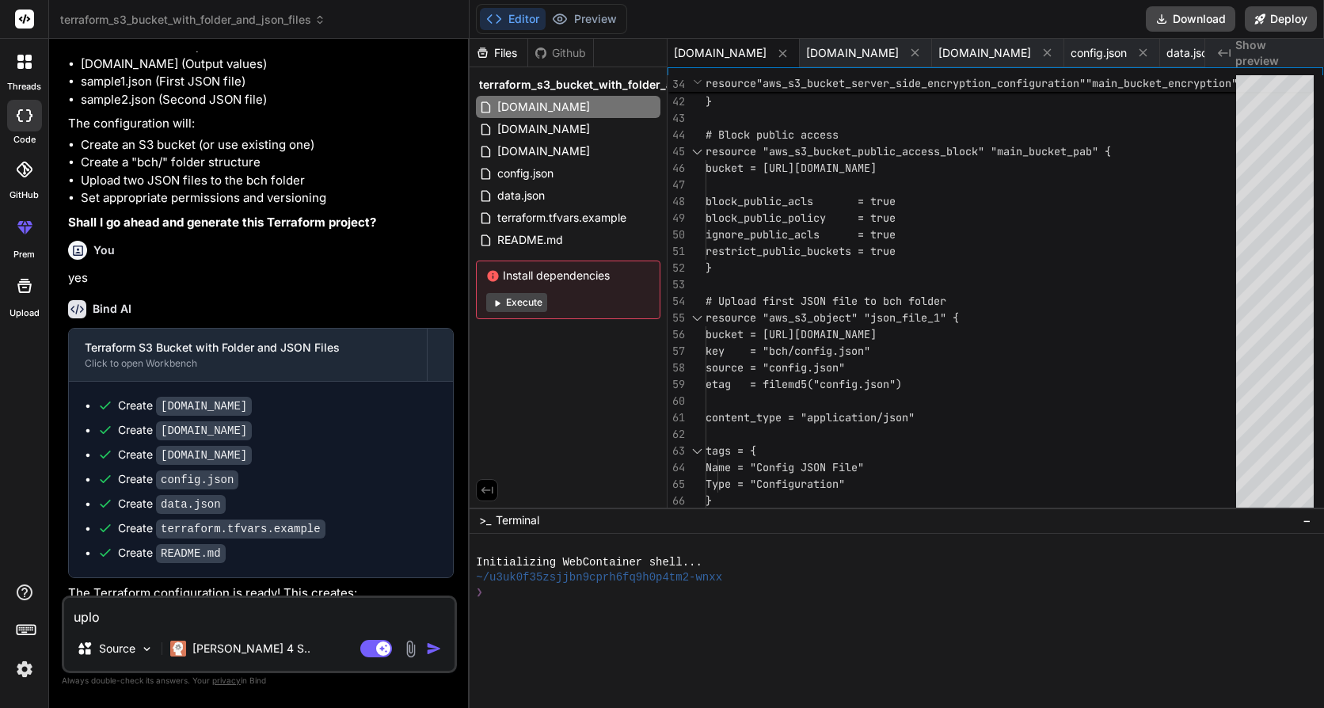
type textarea "x"
type textarea "uplo"
type textarea "x"
type textarea "uploa"
type textarea "x"
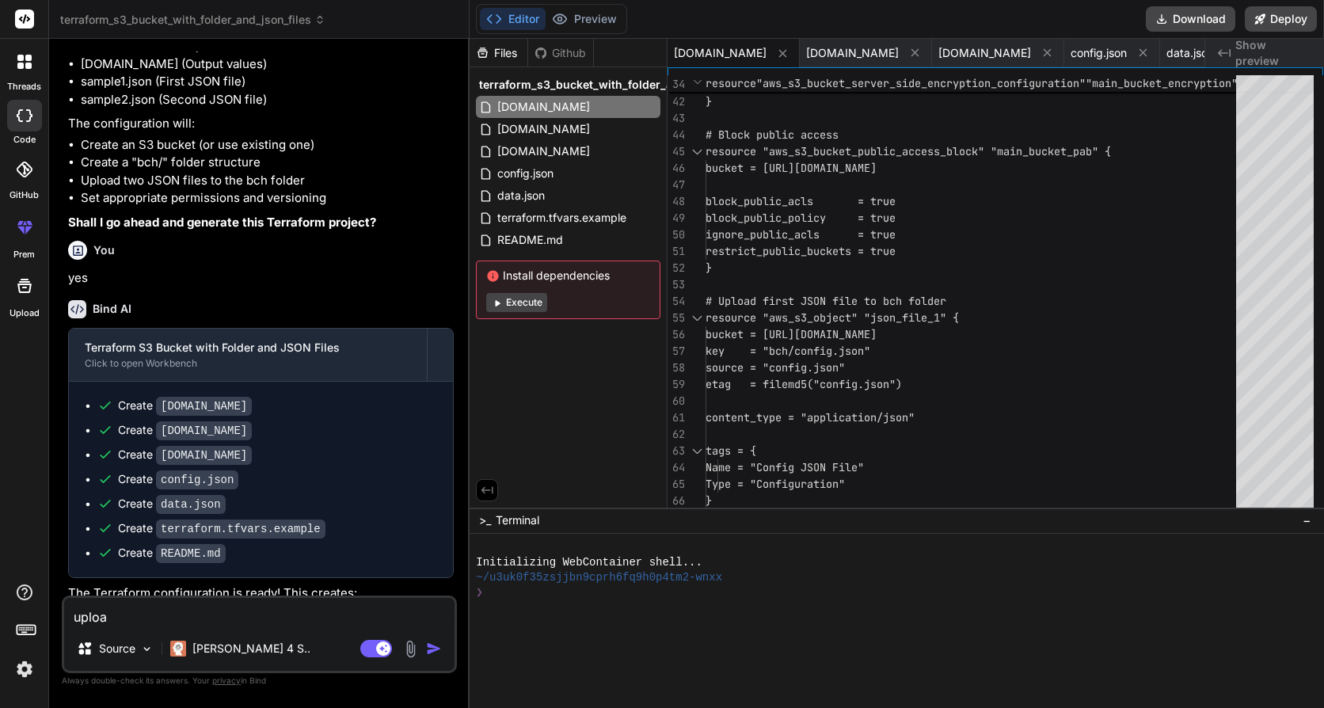
type textarea "upload"
type textarea "x"
type textarea "upload"
type textarea "x"
type textarea "upload j"
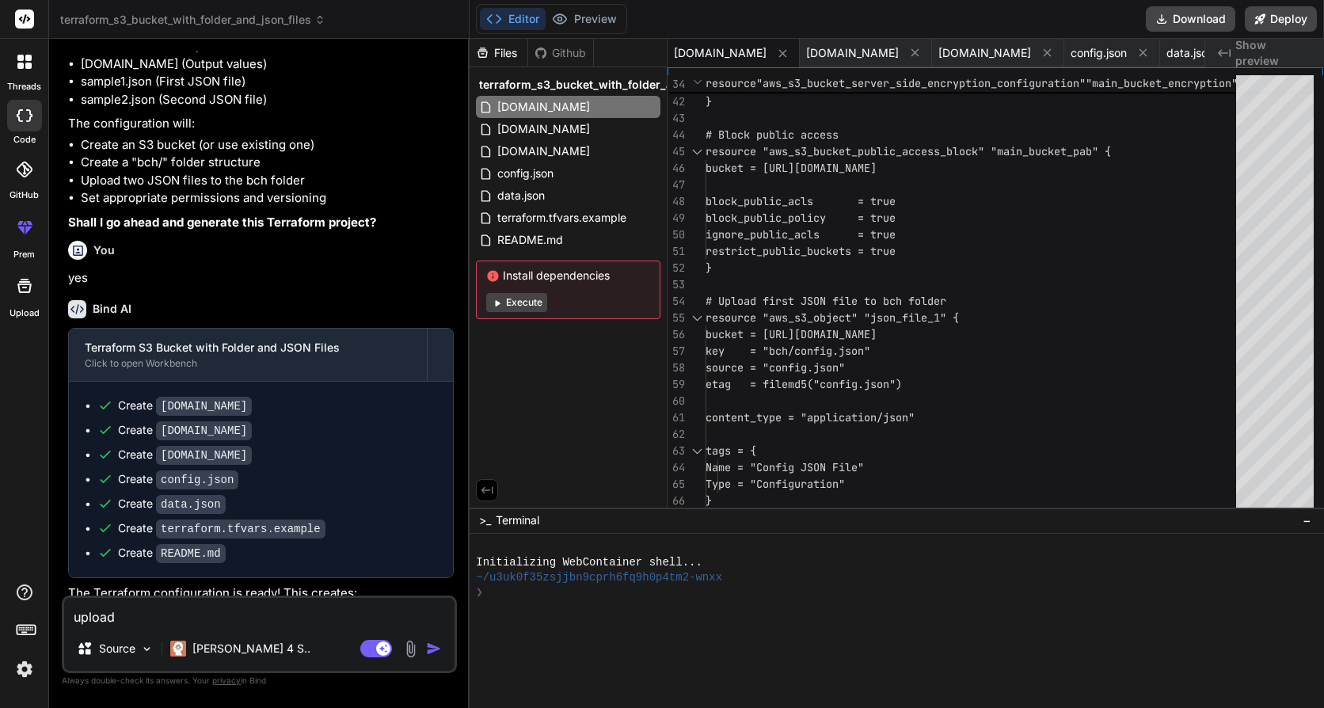
type textarea "x"
type textarea "upload js"
type textarea "x"
type textarea "upload jso"
type textarea "x"
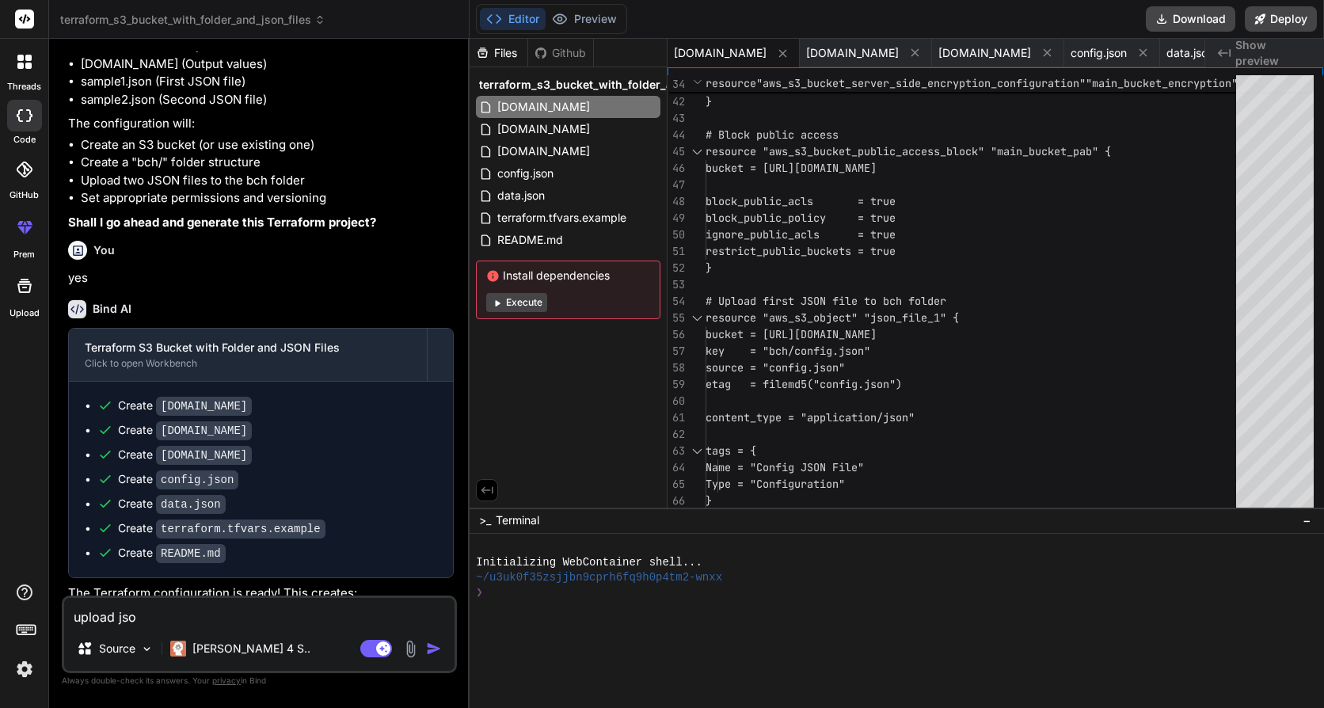
type textarea "upload json"
type textarea "x"
type textarea "upload json"
type textarea "x"
type textarea "upload json o"
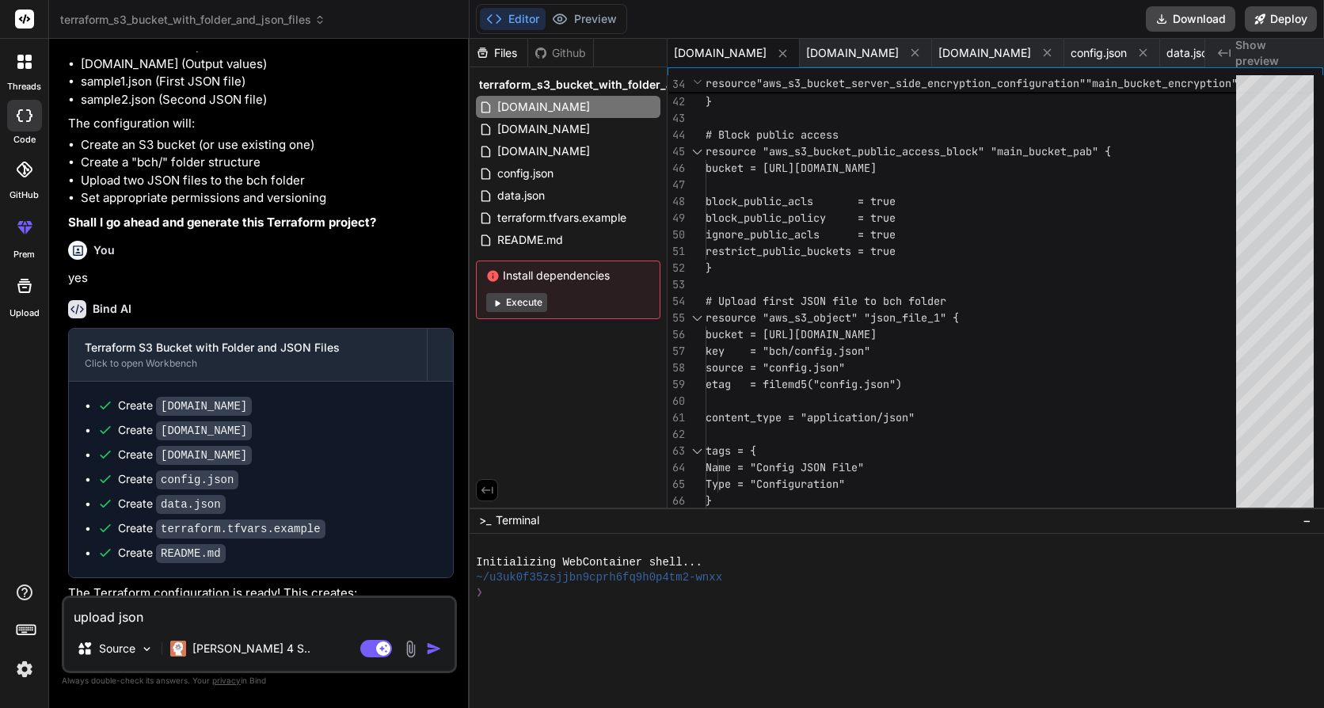
type textarea "x"
type textarea "upload json on"
type textarea "x"
type textarea "upload json one"
type textarea "x"
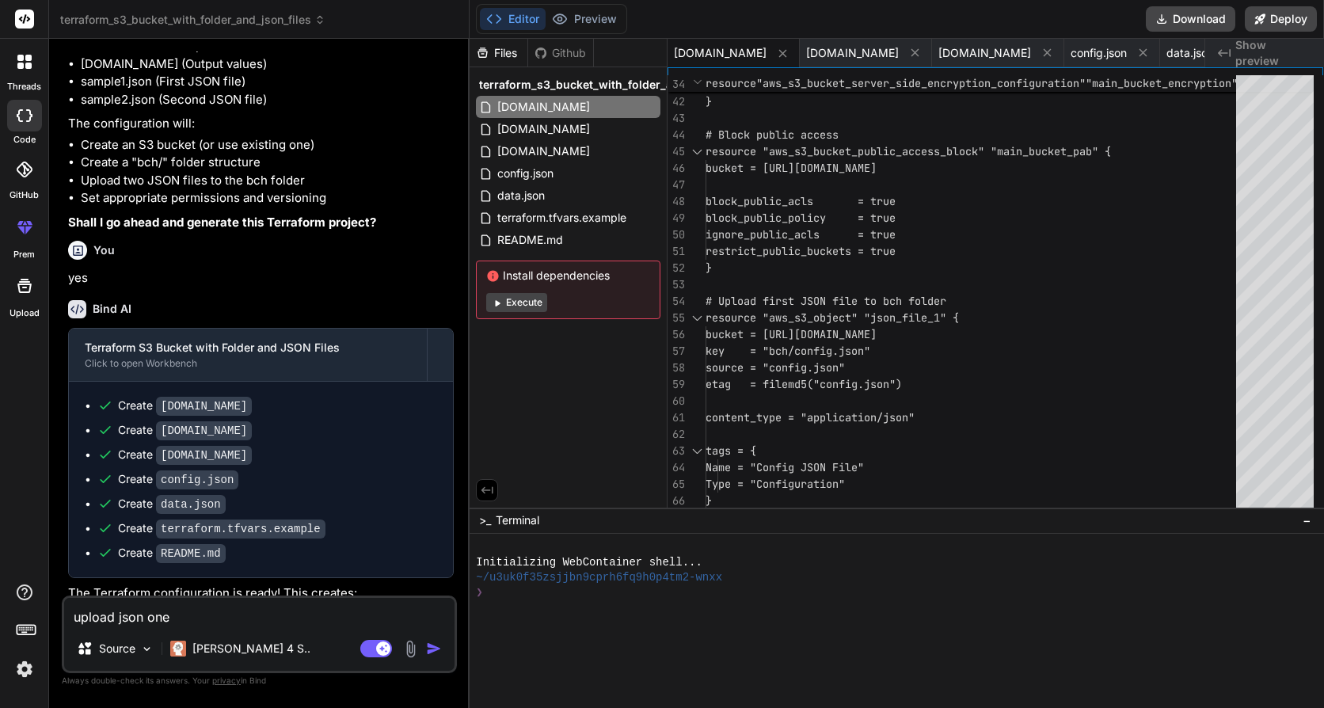
type textarea "upload json one"
type textarea "x"
type textarea "upload json one t"
type textarea "x"
type textarea "upload json one ti"
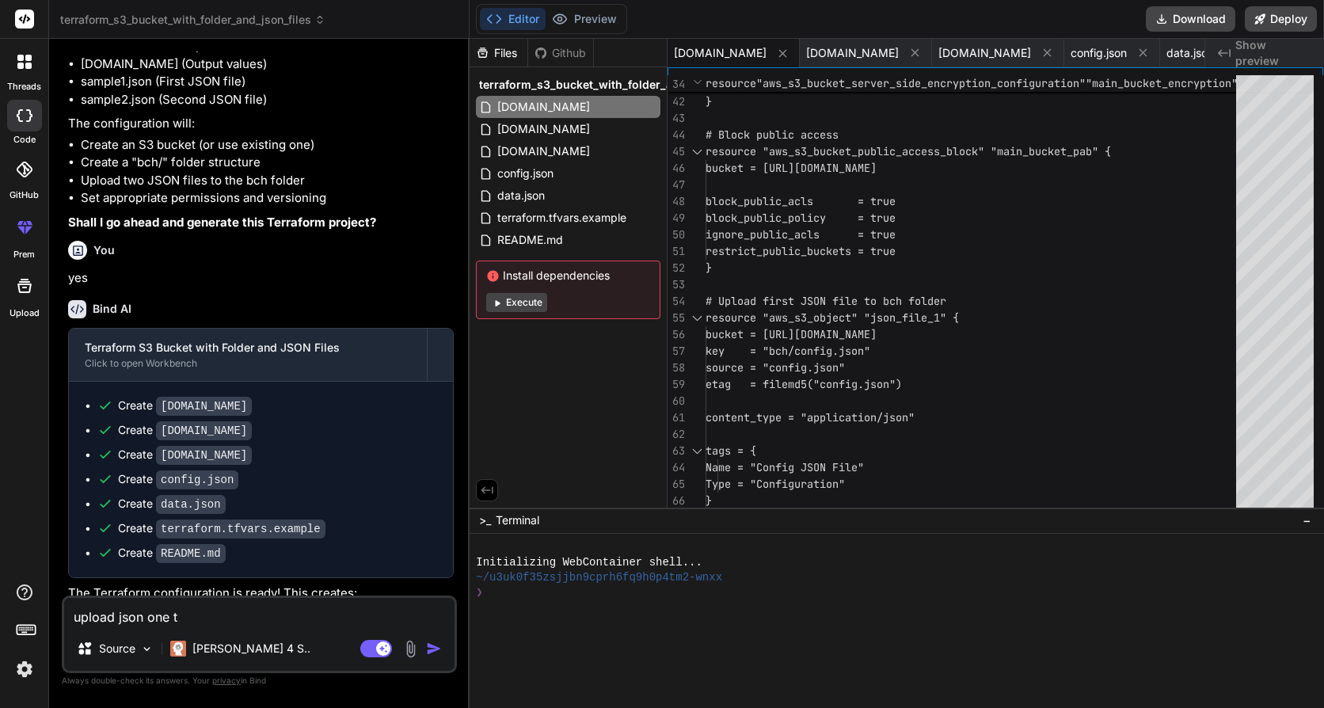
type textarea "x"
type textarea "upload json one tim"
type textarea "x"
type textarea "upload json one time"
type textarea "x"
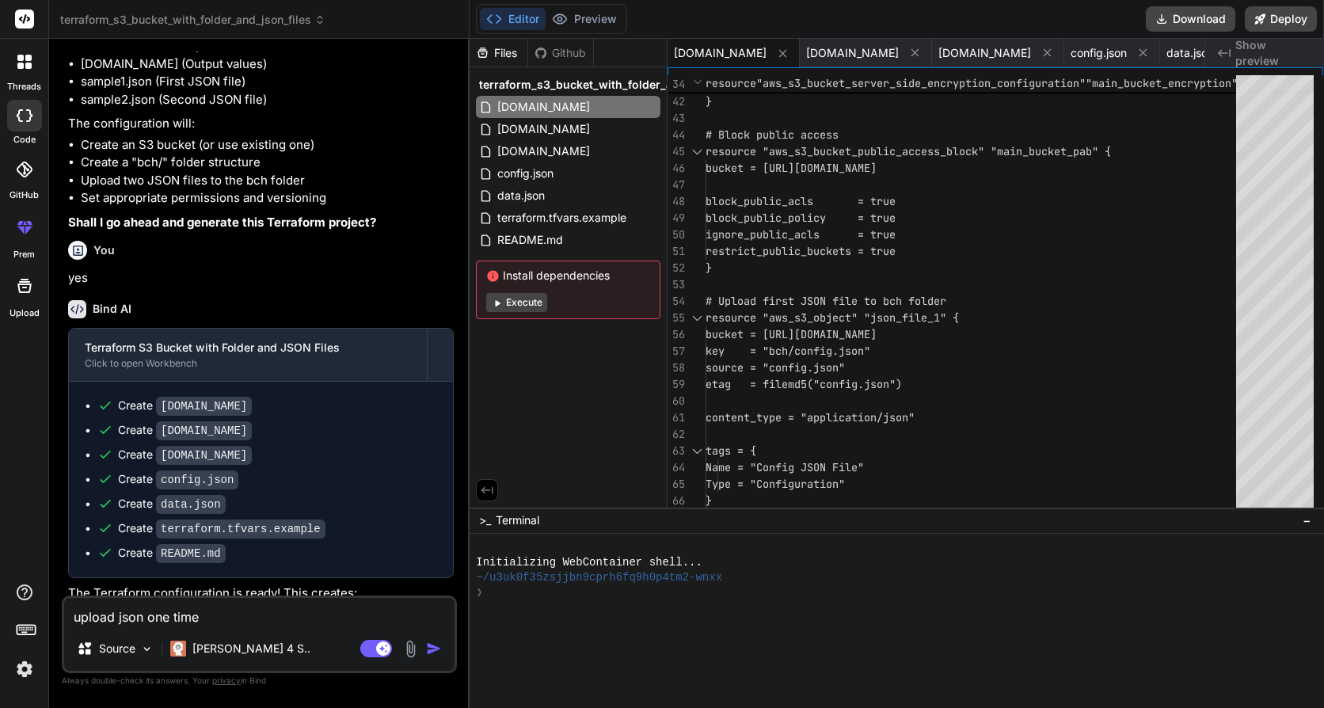
click at [117, 611] on textarea "upload json one time" at bounding box center [259, 612] width 390 height 29
type textarea "upload tjson one time"
type textarea "x"
type textarea "upload twjson one time"
type textarea "x"
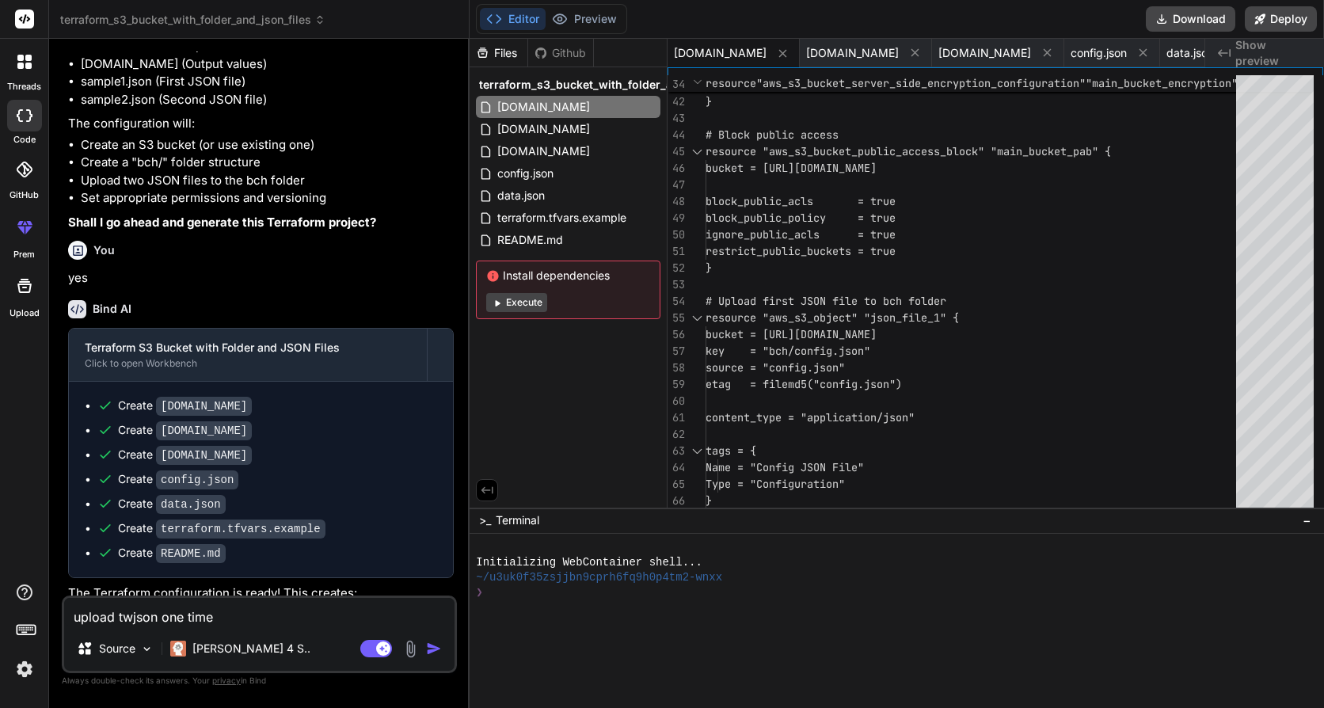
type textarea "upload twojson one time"
type textarea "x"
type textarea "upload two json one time"
type textarea "x"
type textarea "upload two json one time"
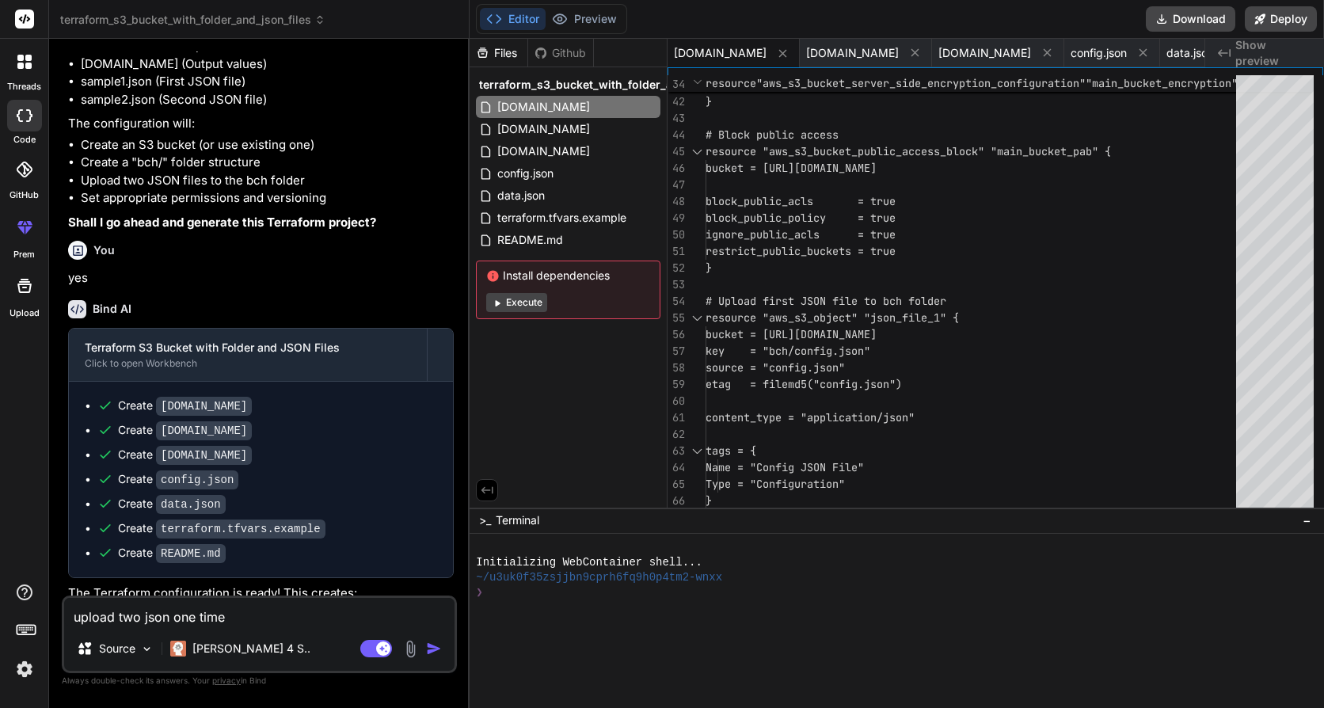
click at [437, 653] on img "button" at bounding box center [434, 649] width 16 height 16
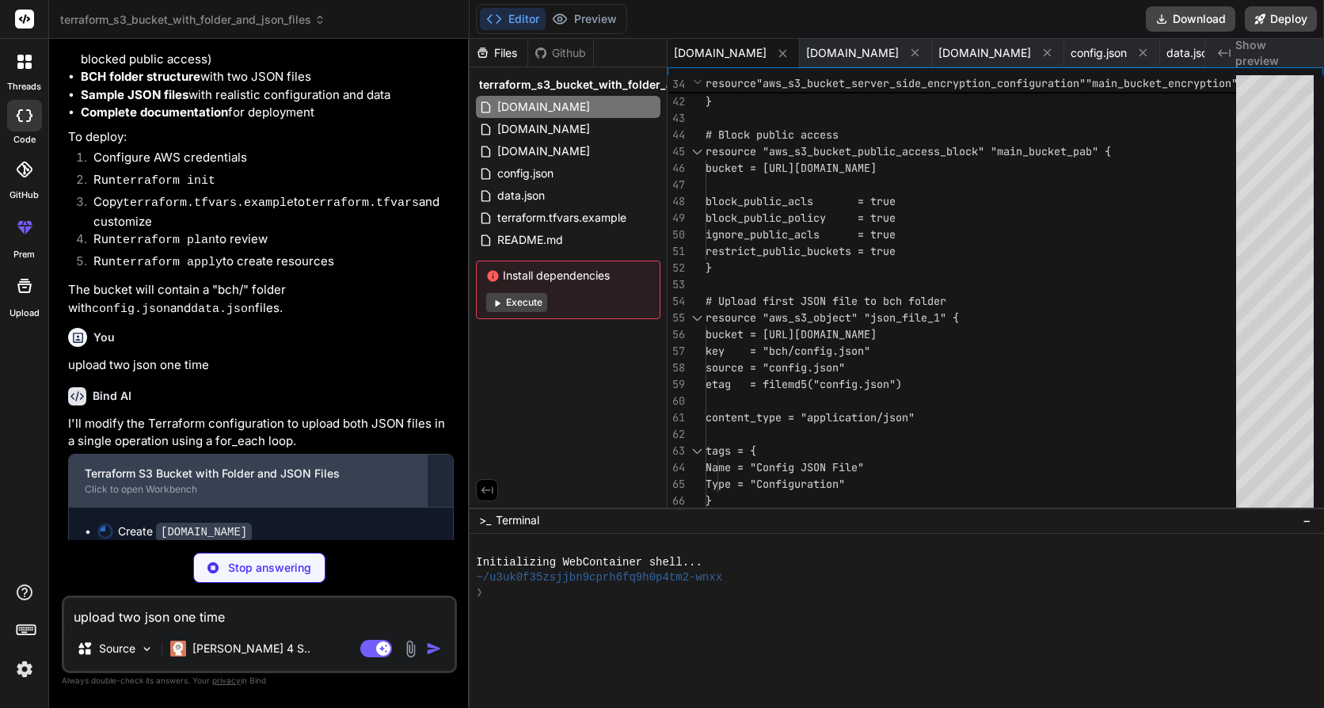
scroll to position [863, 0]
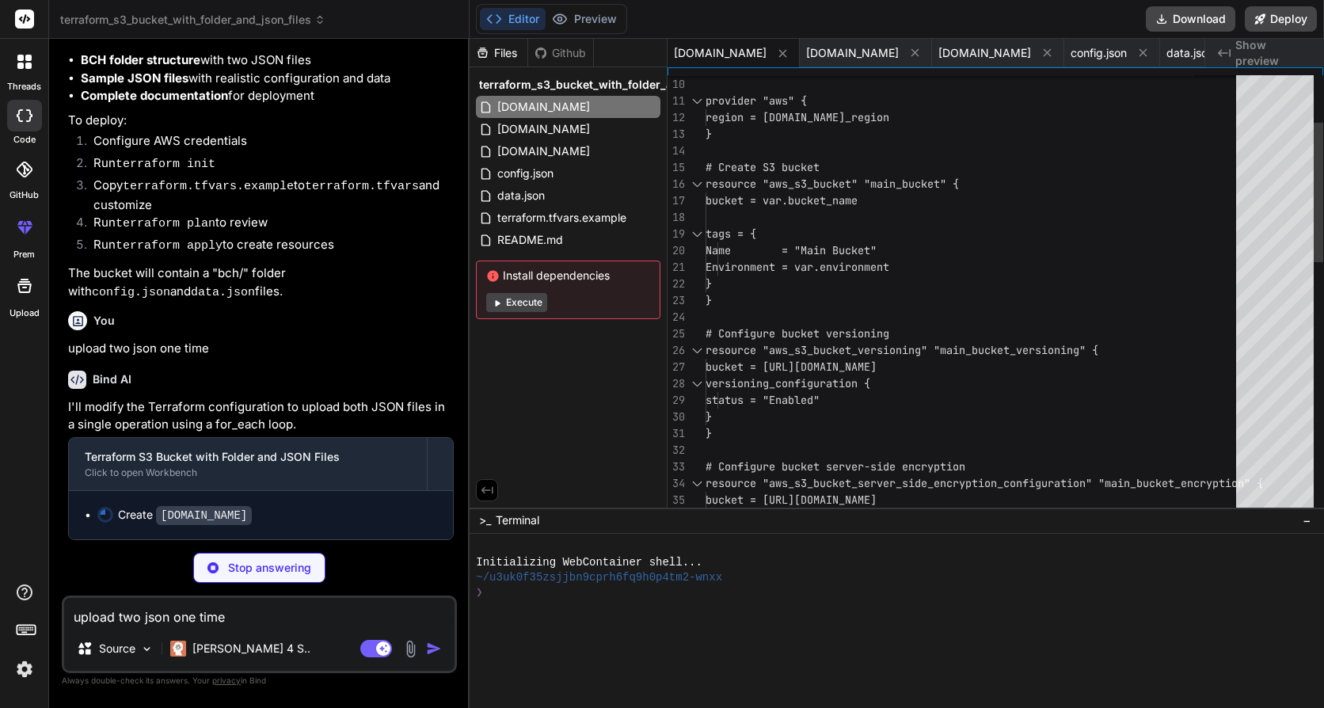
type textarea "x"
type textarea "tags = { Name = each.value.description Type = each.value.type } }"
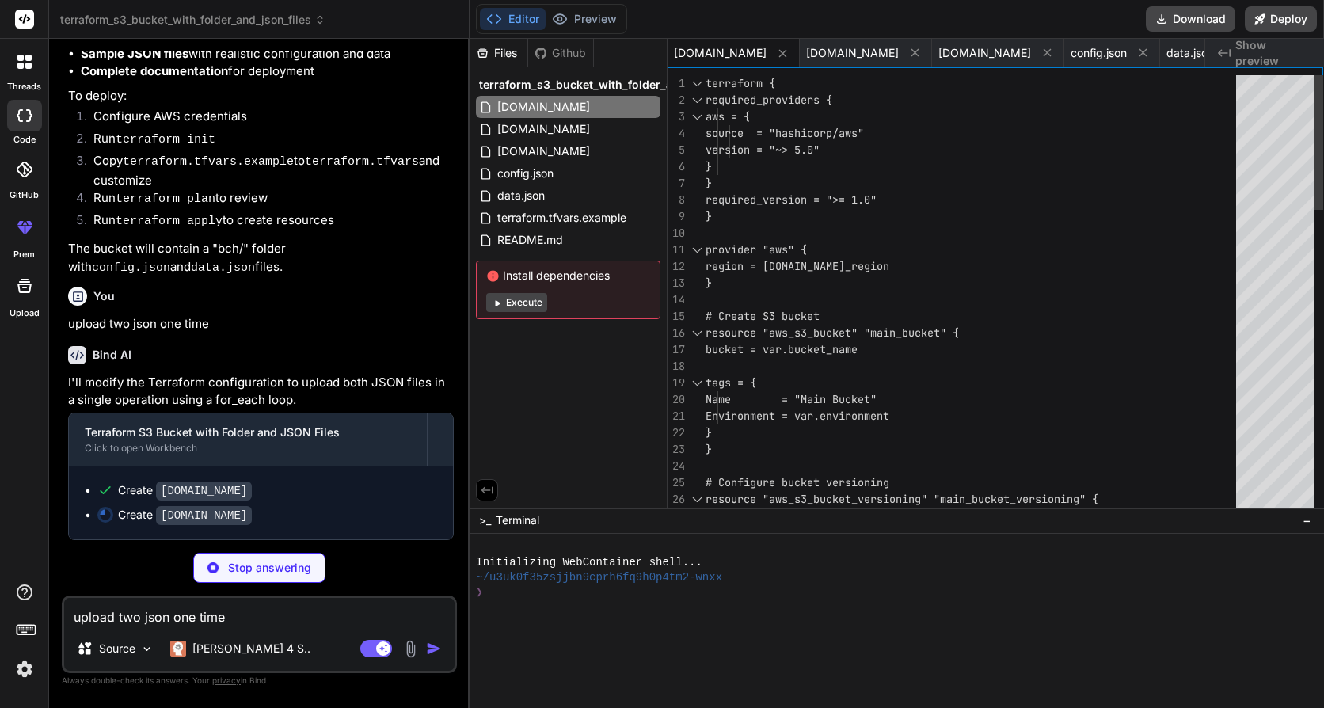
type textarea "x"
type textarea "output "json_files_etags" { description = "ETags of the uploaded JSON files" va…"
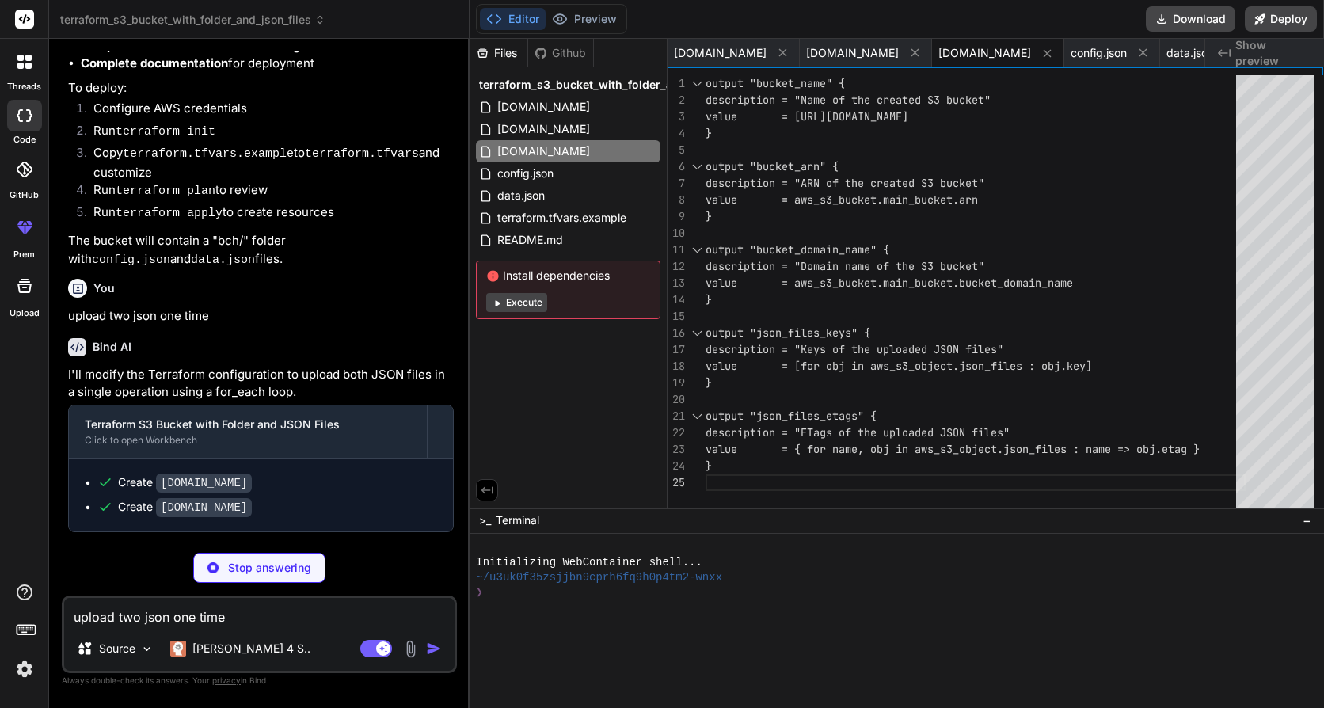
type textarea "x"
type textarea "output "bucket_domain_name" { description = "Domain name of the S3 bucket" valu…"
click at [1012, 335] on div "} output "json_files_etags" { description = "ETags of the uploaded JSON files" …" at bounding box center [976, 295] width 540 height 440
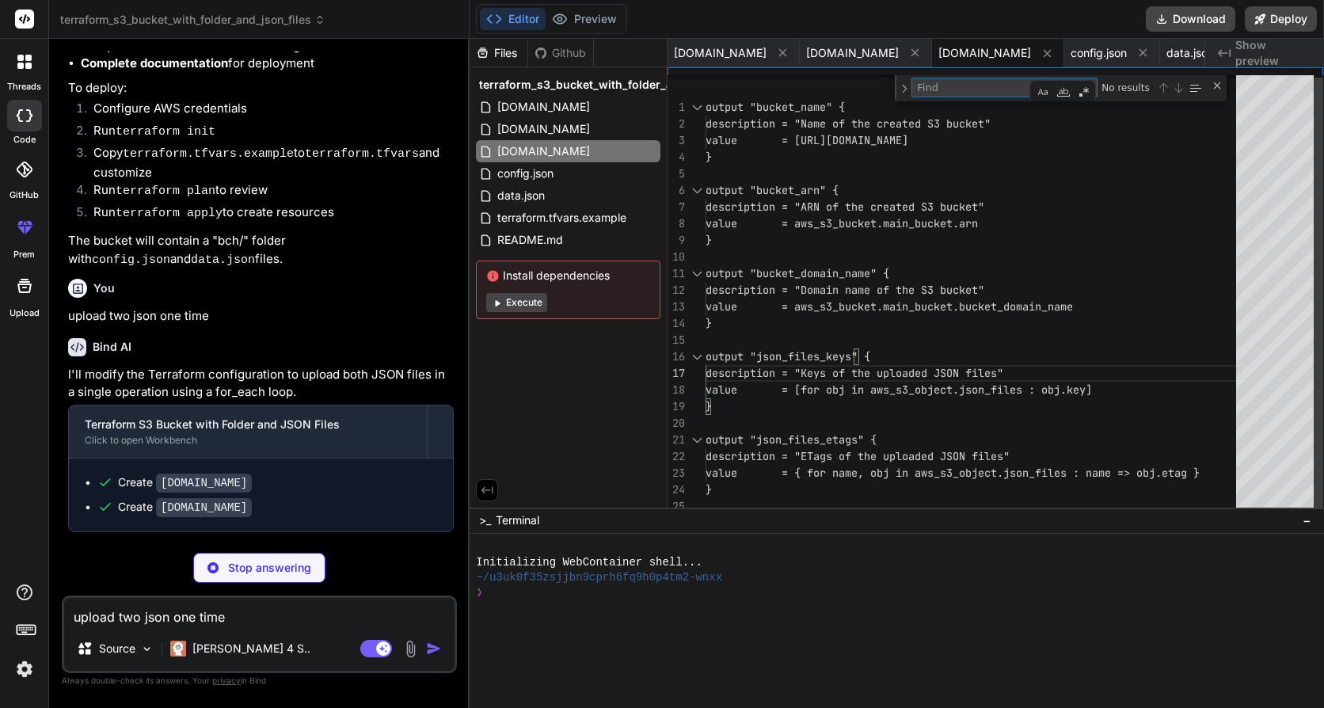
type textarea "x"
type textarea "b"
type textarea "x"
type textarea "bc"
type textarea "x"
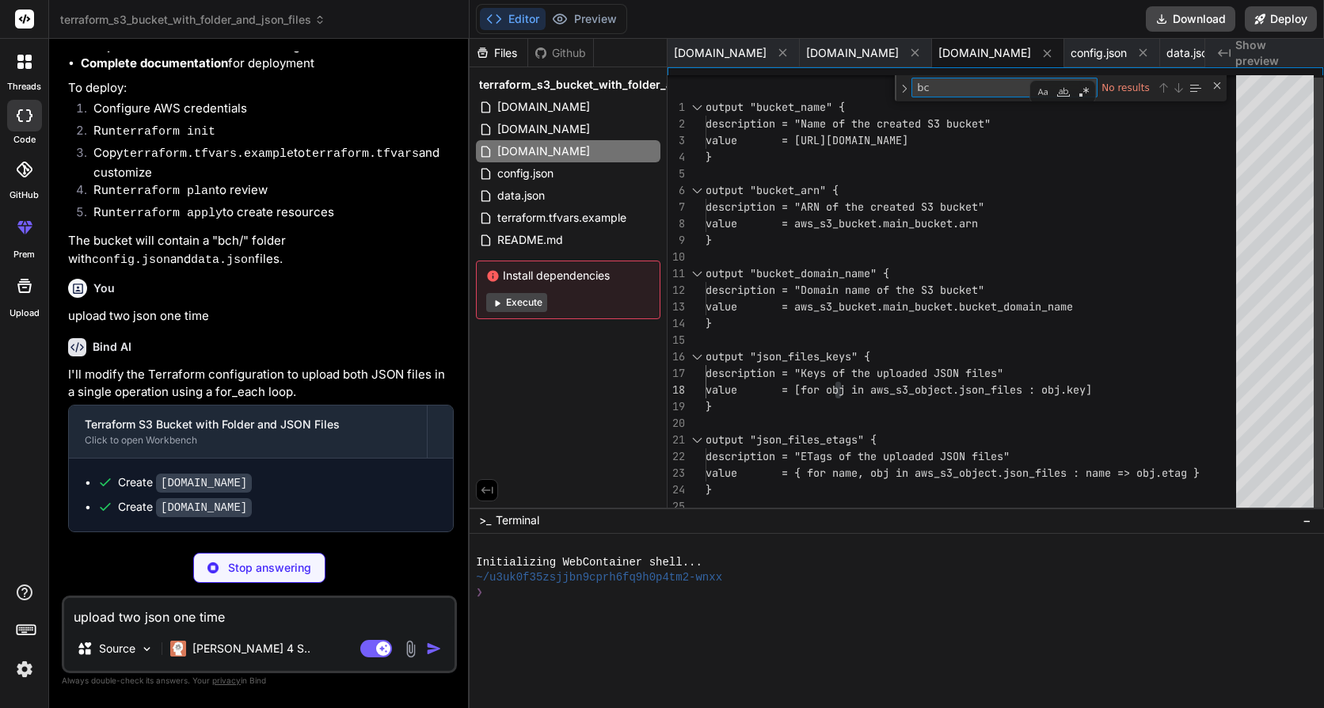
type textarea "bch"
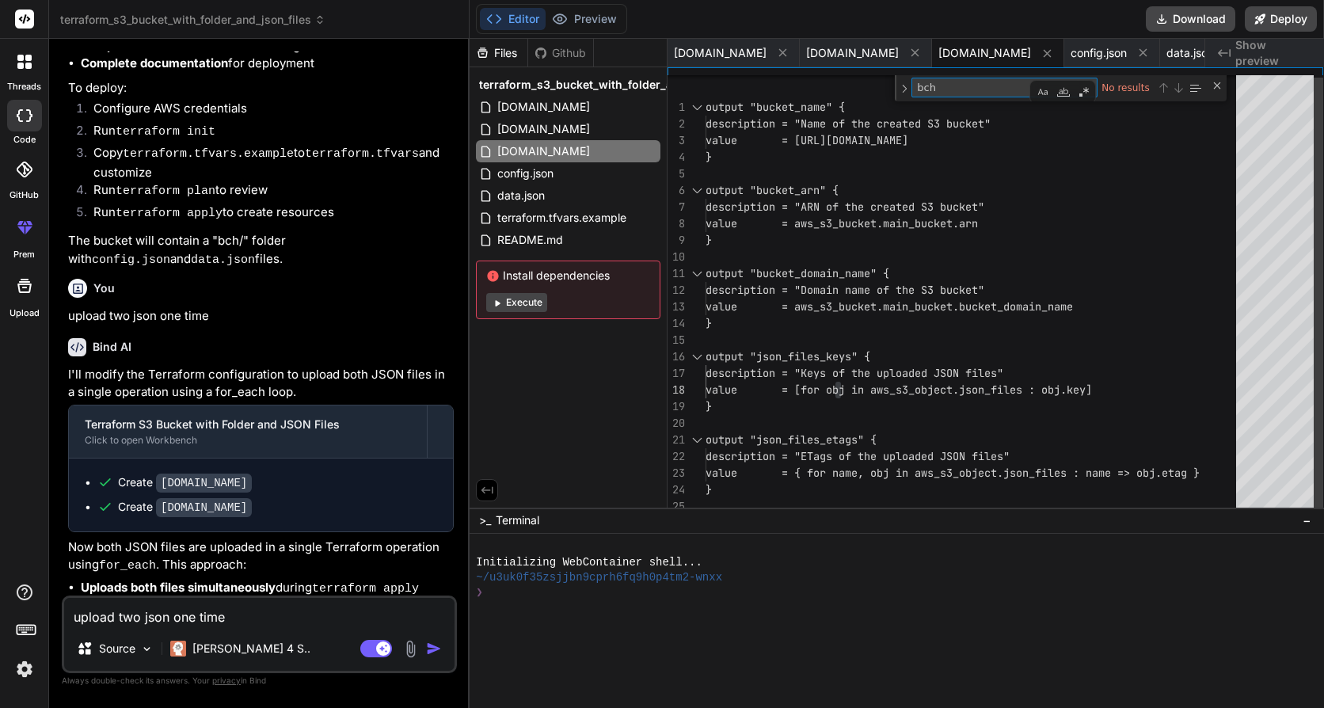
type textarea "x"
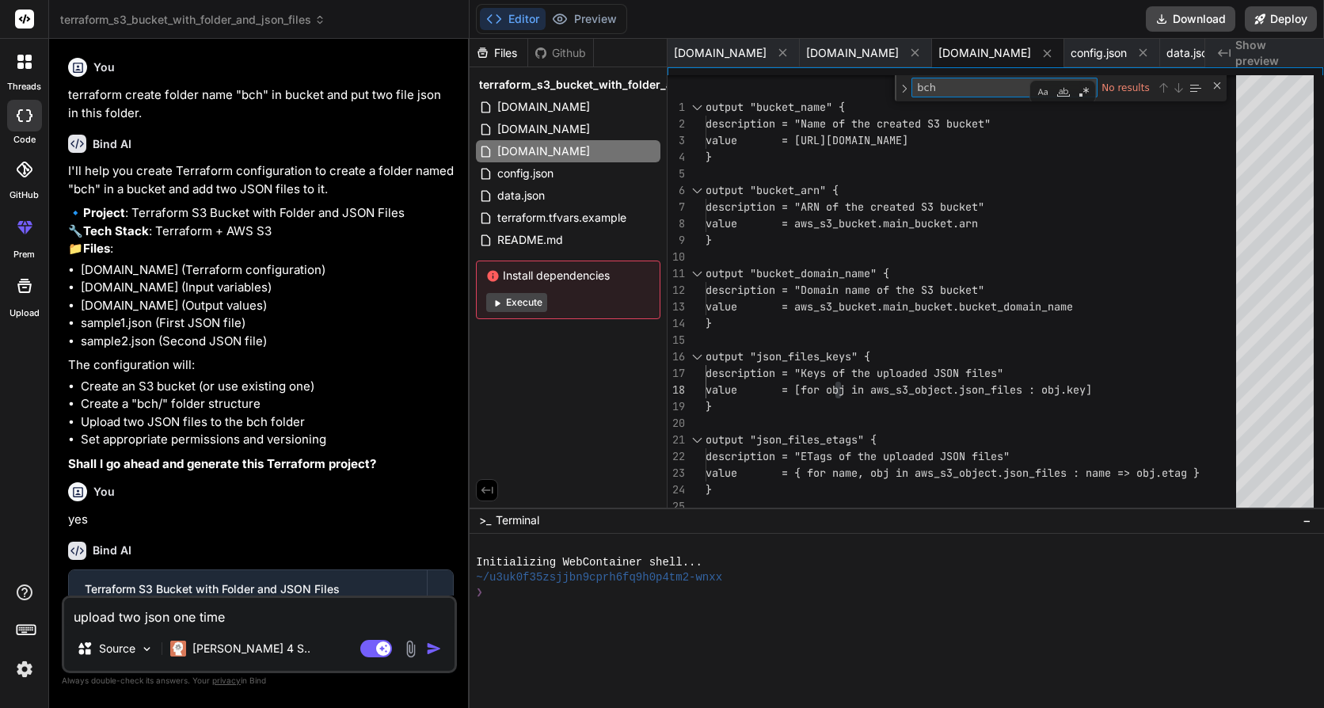
type textarea "bch"
click at [153, 413] on li "Create a "bch/" folder structure" at bounding box center [267, 404] width 373 height 18
copy li "bch"
click at [542, 108] on div "main.tf" at bounding box center [568, 107] width 185 height 22
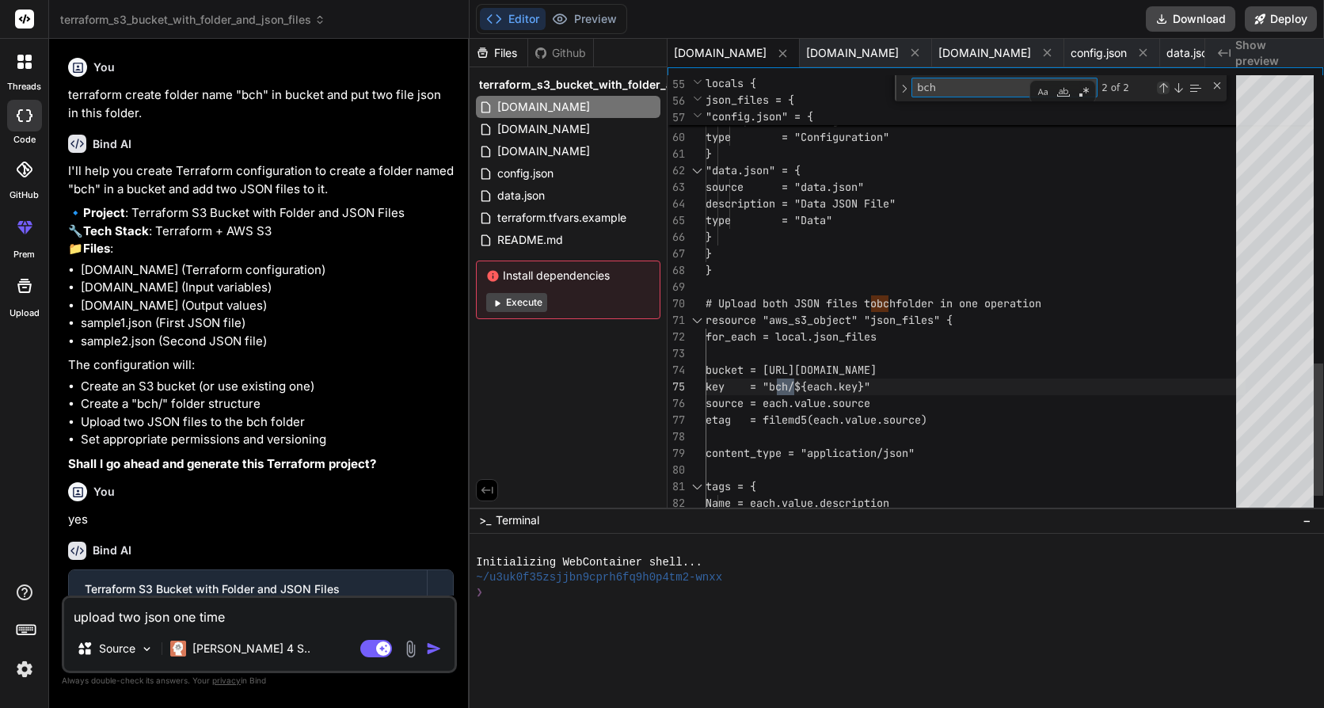
click at [1159, 87] on div "Previous Match (Shift+Enter)" at bounding box center [1163, 88] width 13 height 13
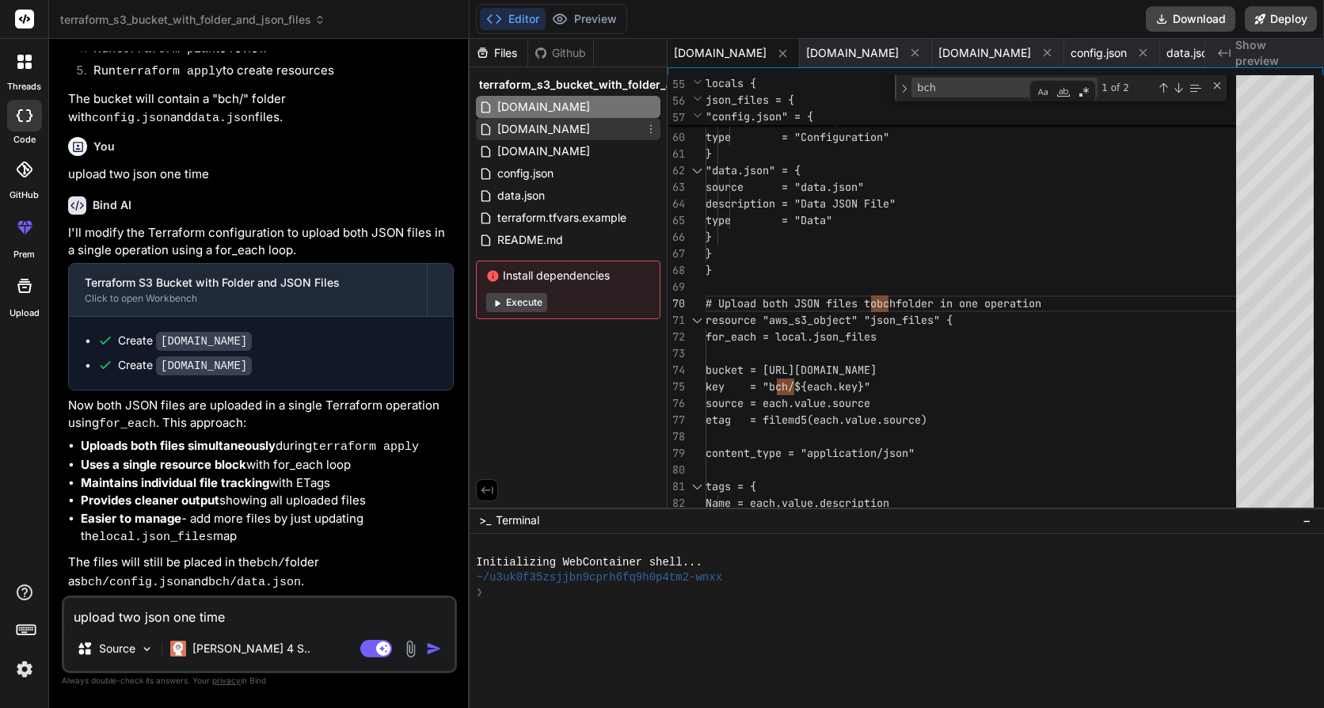
click at [536, 132] on span "variables.tf" at bounding box center [544, 129] width 96 height 19
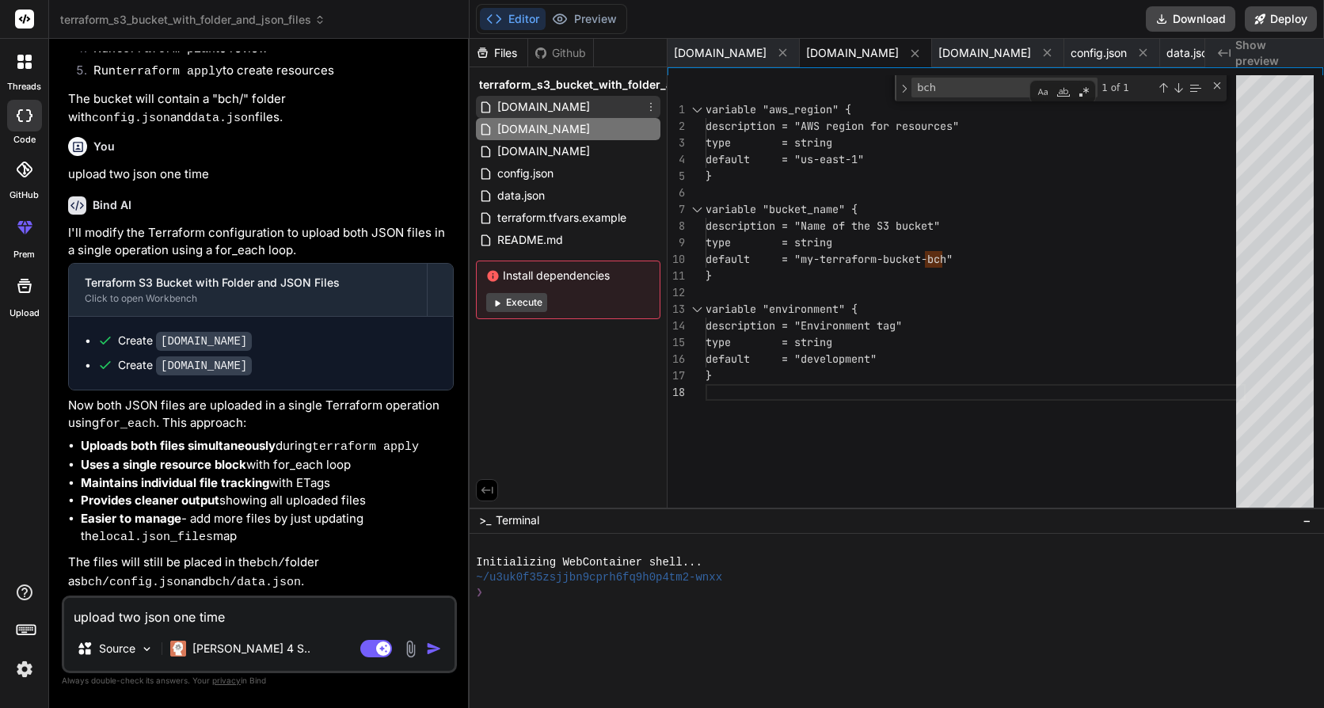
click at [533, 111] on span "main.tf" at bounding box center [544, 106] width 96 height 19
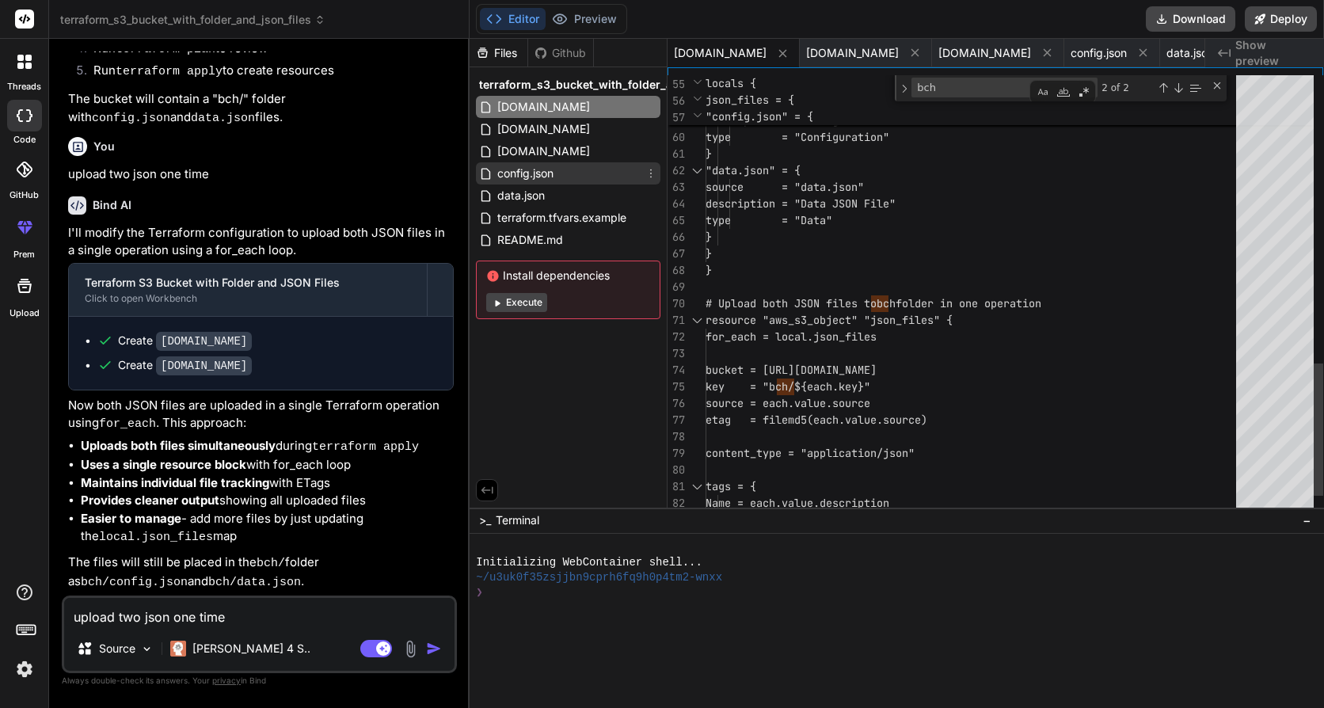
click at [536, 166] on span "config.json" at bounding box center [525, 173] width 59 height 19
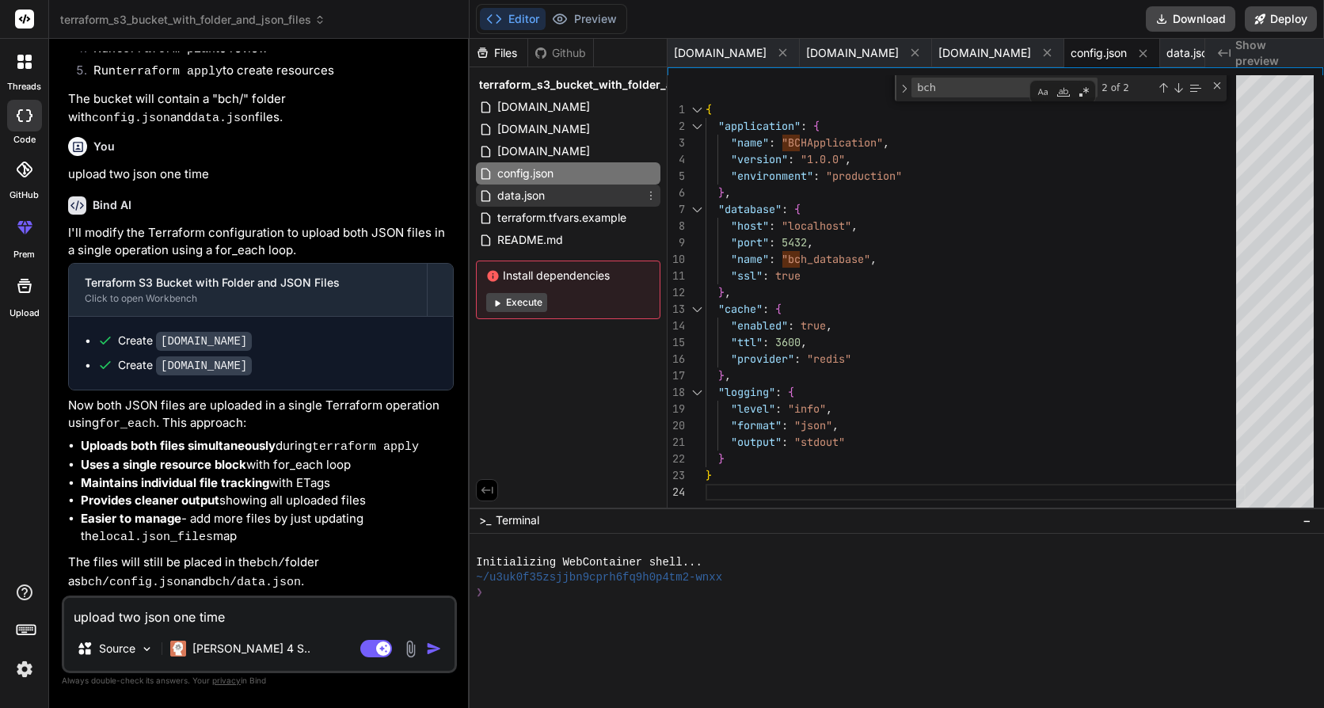
click at [563, 204] on div "data.json" at bounding box center [568, 196] width 185 height 22
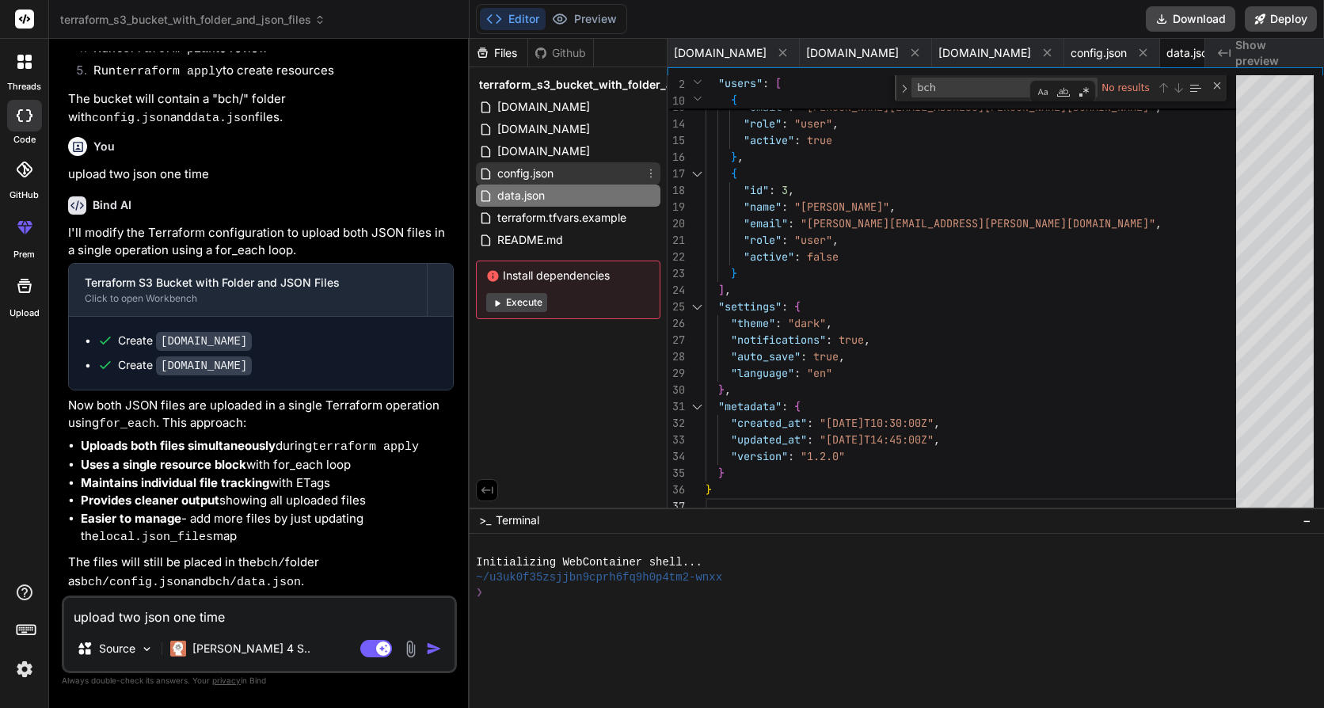
click at [549, 178] on span "config.json" at bounding box center [525, 173] width 59 height 19
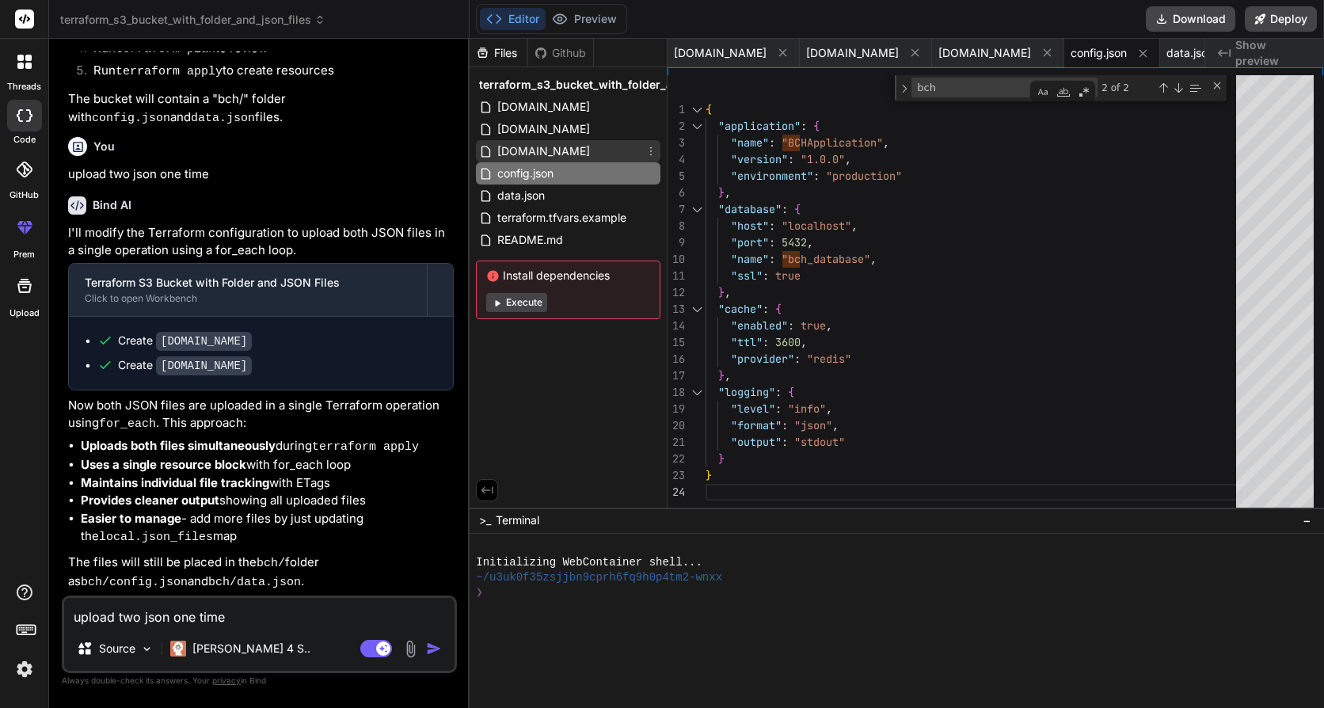
click at [546, 154] on span "outputs.tf" at bounding box center [544, 151] width 96 height 19
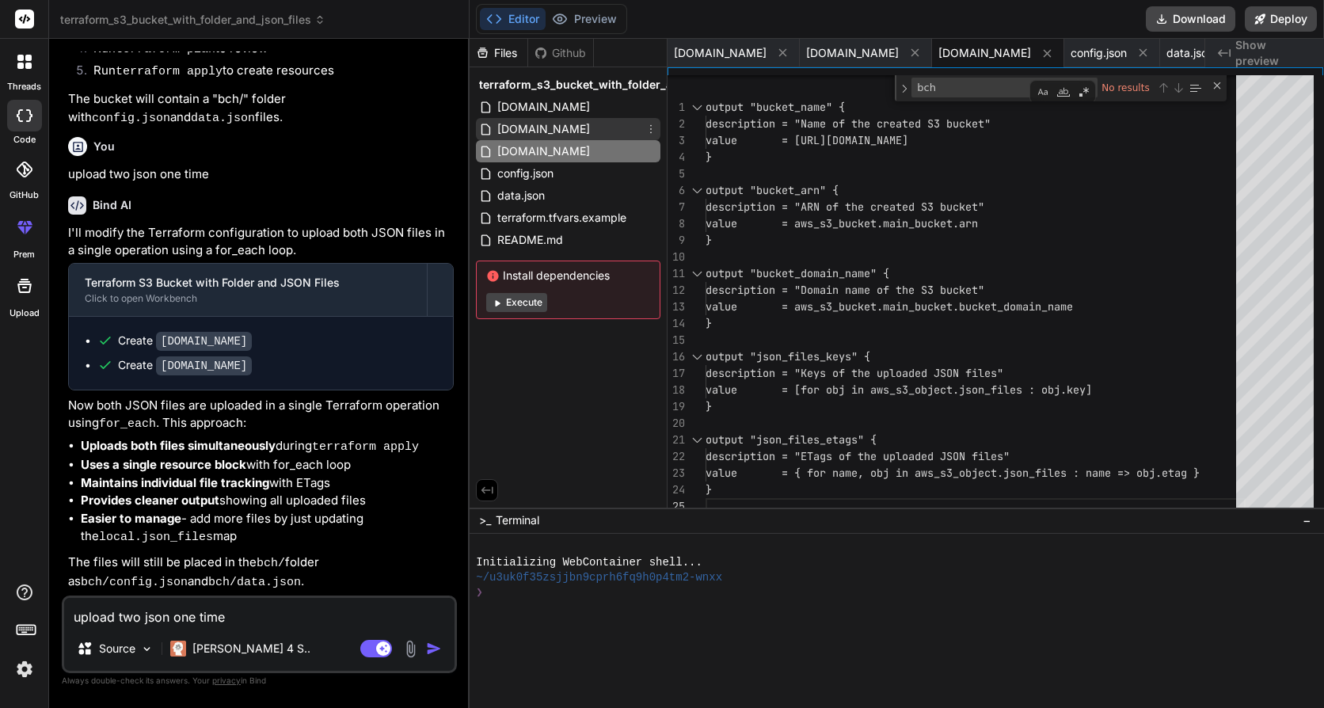
click at [546, 130] on span "variables.tf" at bounding box center [544, 129] width 96 height 19
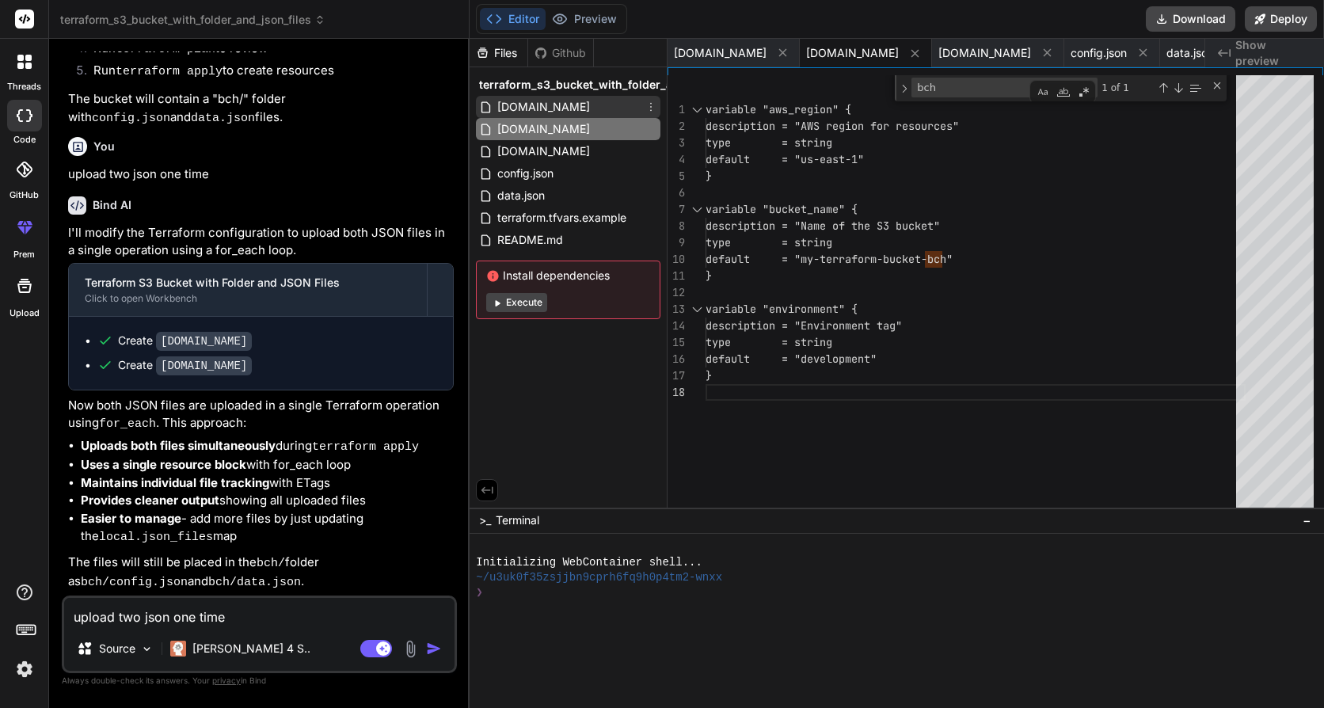
click at [542, 114] on div "main.tf" at bounding box center [568, 107] width 185 height 22
type textarea "tags = { Name = each.value.description Type = each.value.type } }"
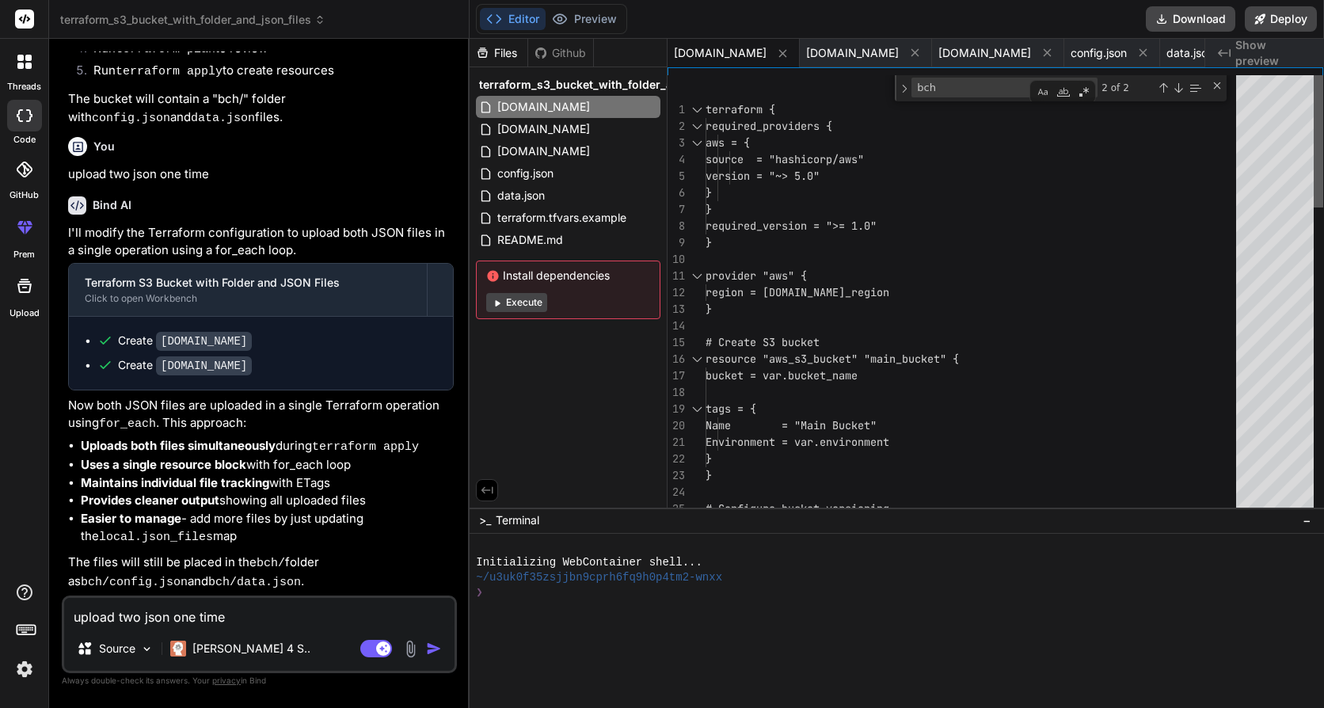
click at [1314, 169] on div at bounding box center [1319, 141] width 10 height 132
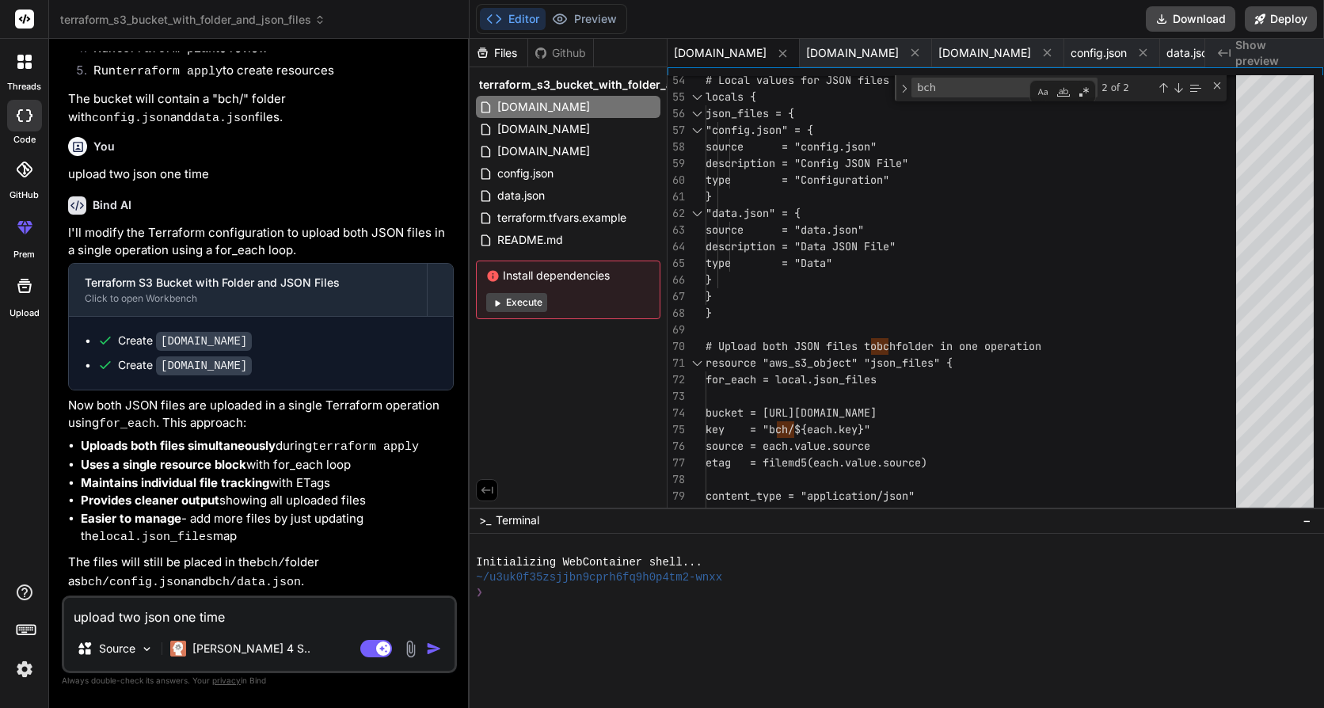
click at [222, 618] on textarea "upload two json one time" at bounding box center [259, 612] width 390 height 29
type textarea "j"
type textarea "x"
type textarea "js"
type textarea "x"
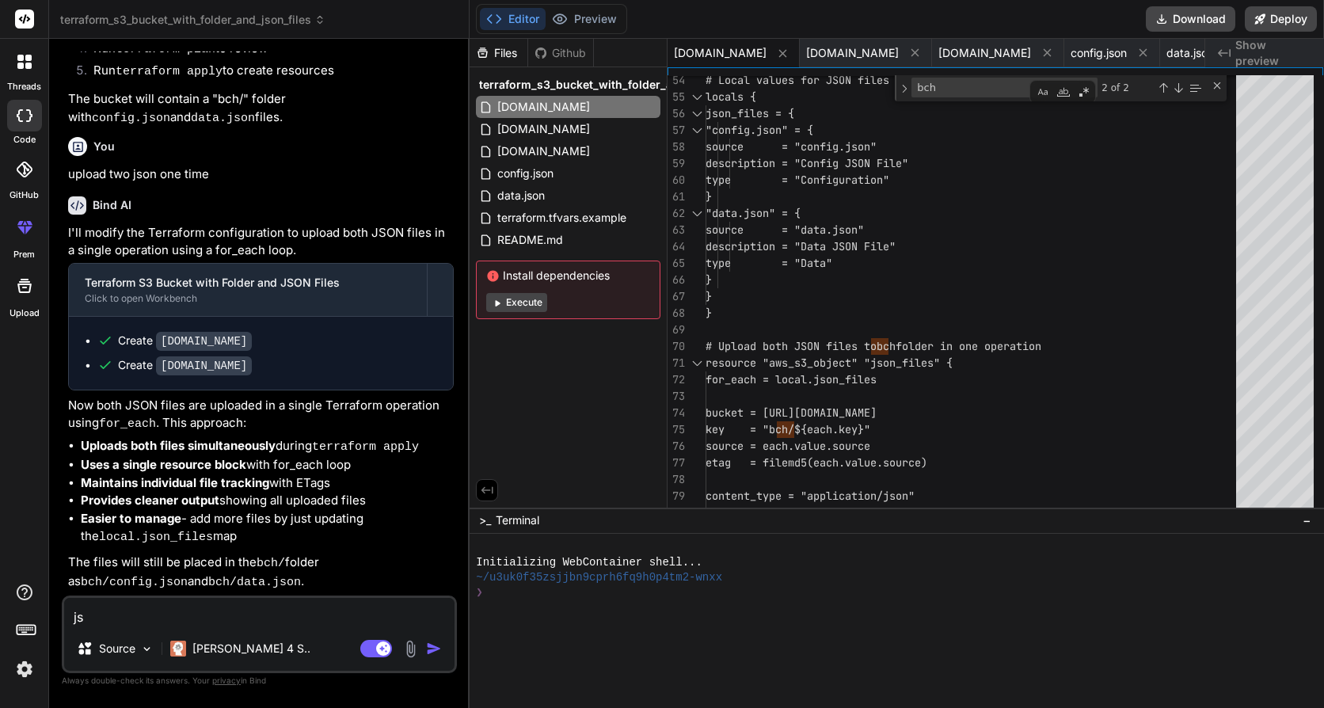
type textarea "jso"
type textarea "x"
type textarea "json"
type textarea "x"
type textarea "json"
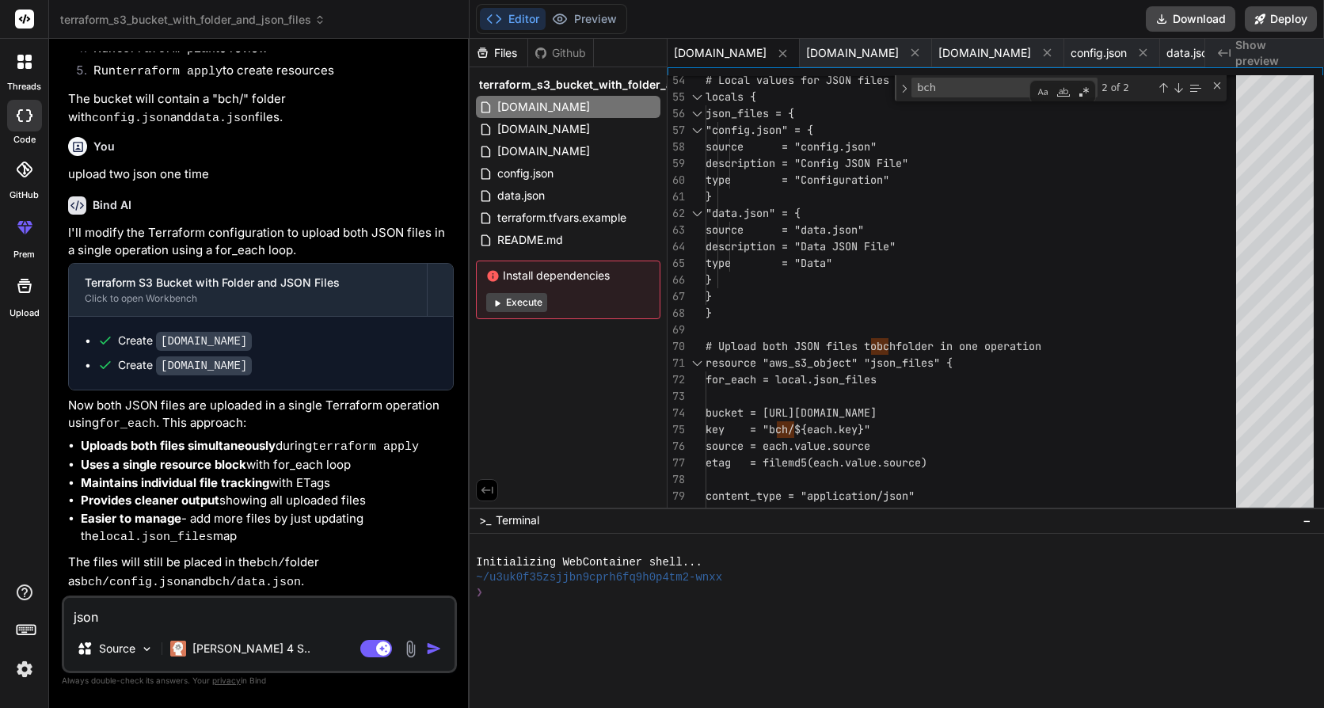
type textarea "x"
type textarea "json f"
type textarea "x"
type textarea "json fi"
type textarea "x"
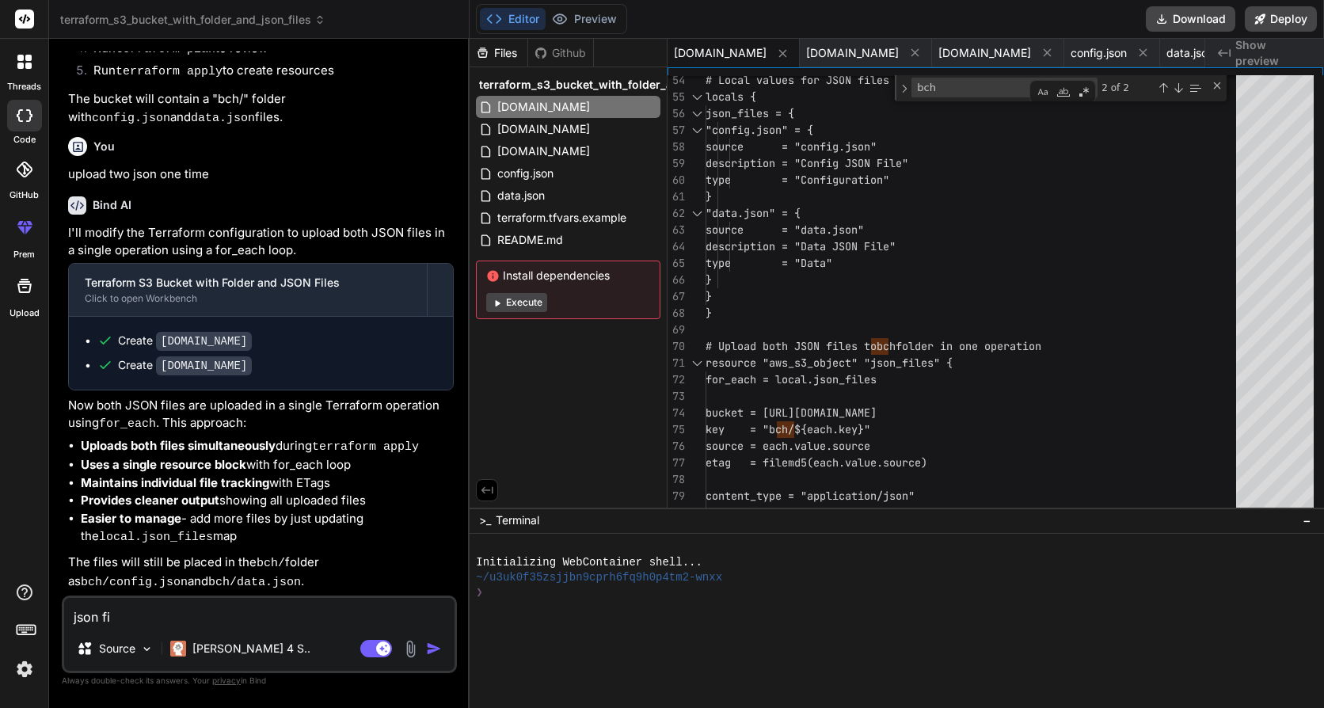
type textarea "json fil"
type textarea "x"
type textarea "json file"
type textarea "x"
type textarea "json file"
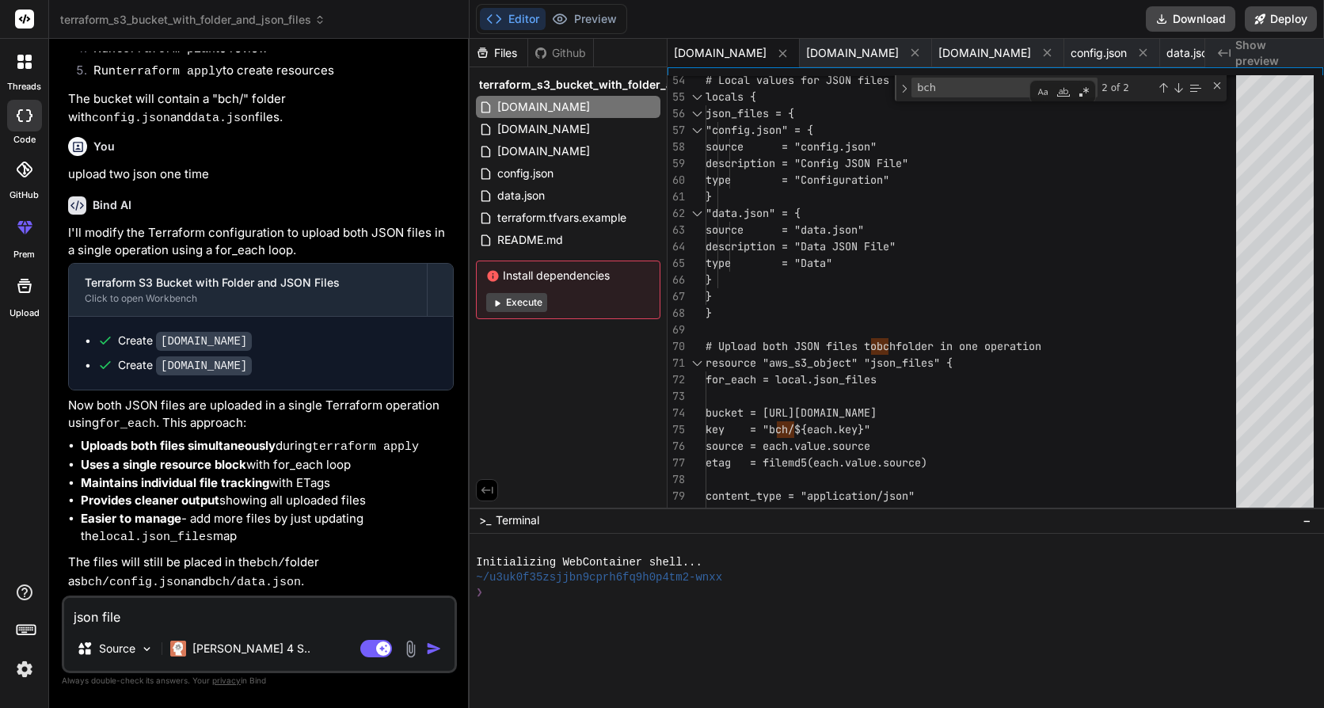
type textarea "x"
type textarea "json file i"
type textarea "x"
type textarea "json file is"
type textarea "x"
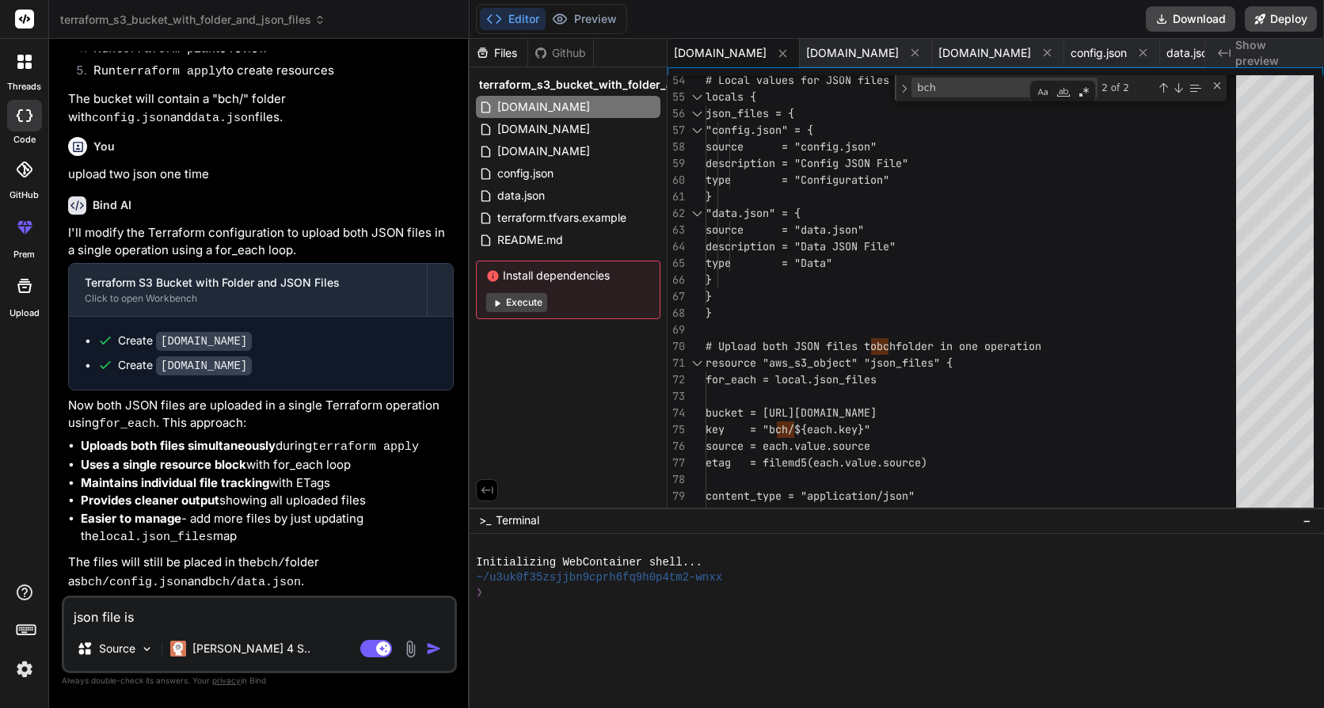
type textarea "json file is"
type textarea "x"
type textarea "json file is i"
type textarea "x"
type textarea "json file is in"
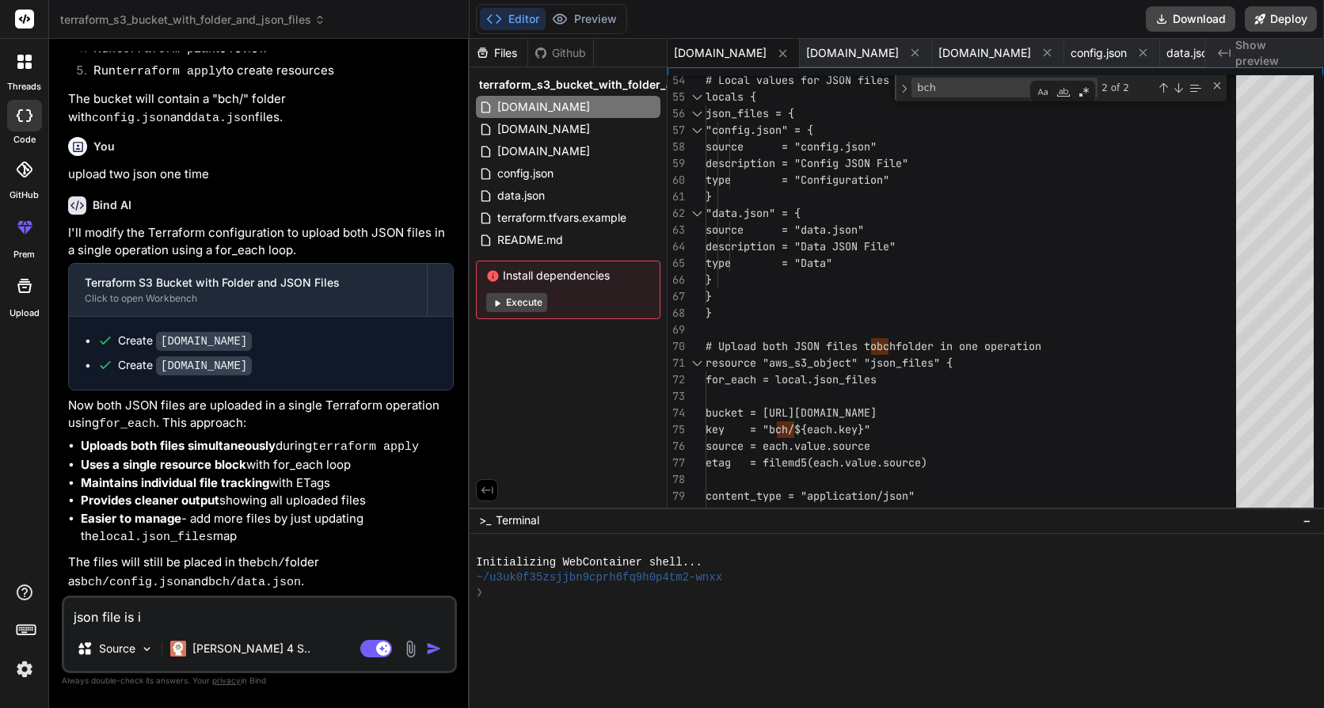
type textarea "x"
type textarea "json file is in"
type textarea "x"
type textarea "json file is in l"
type textarea "x"
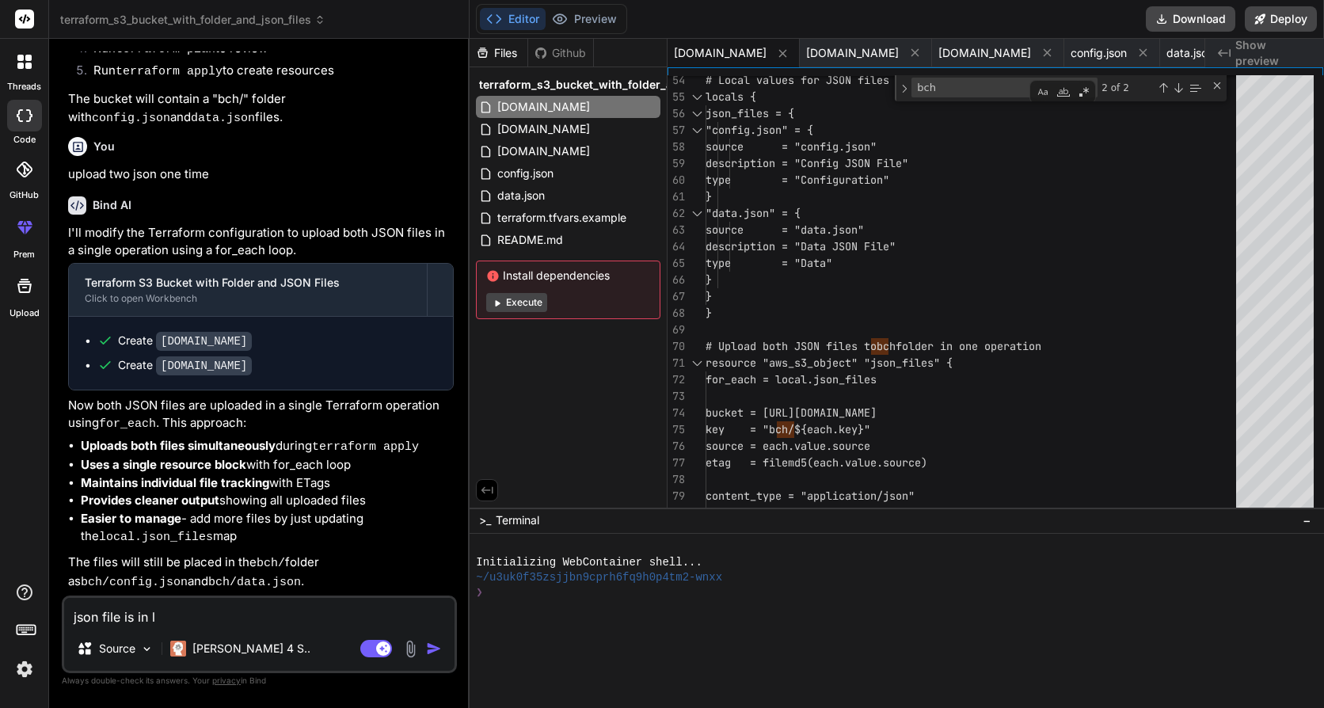
type textarea "json file is in lo"
type textarea "x"
type textarea "json file is in loc"
type textarea "x"
type textarea "json file is in loca"
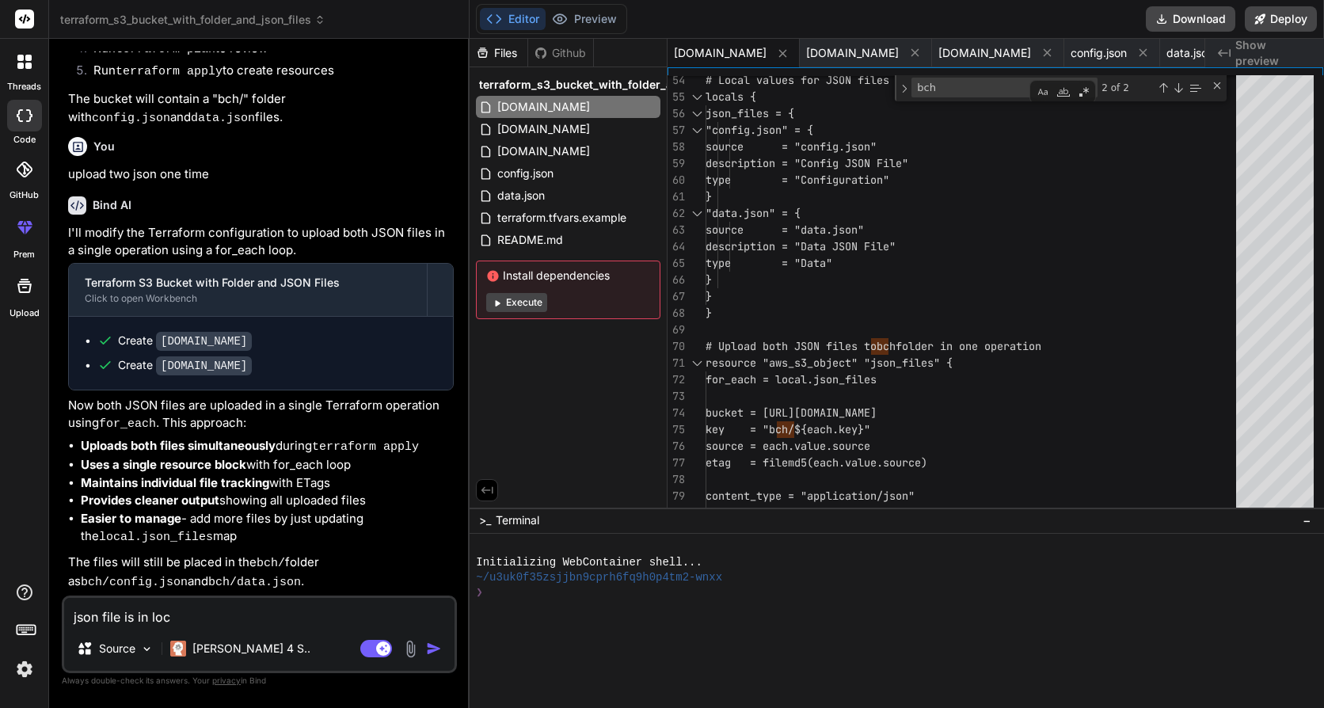
type textarea "x"
type textarea "json file is in local"
type textarea "x"
type textarea "json file is in local"
type textarea "x"
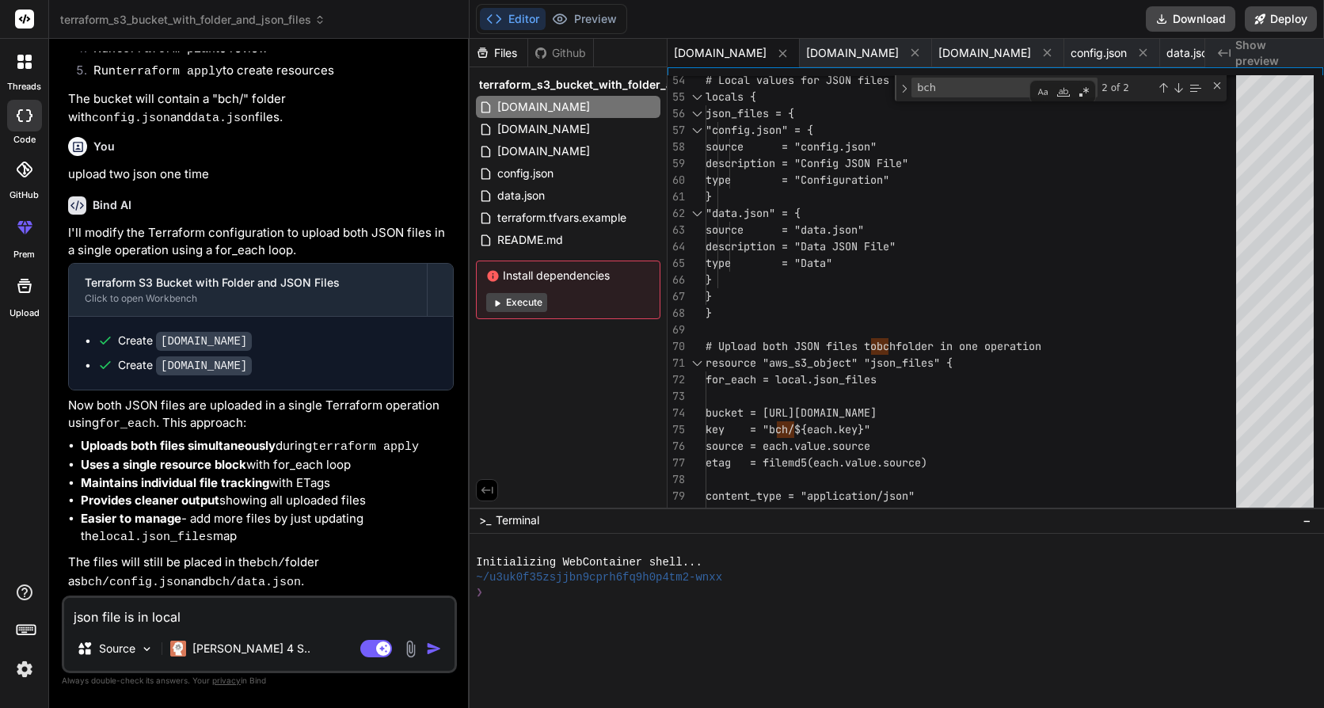
type textarea "json file is in local d"
type textarea "x"
type textarea "json file is in local di"
type textarea "x"
type textarea "json file is in local dir"
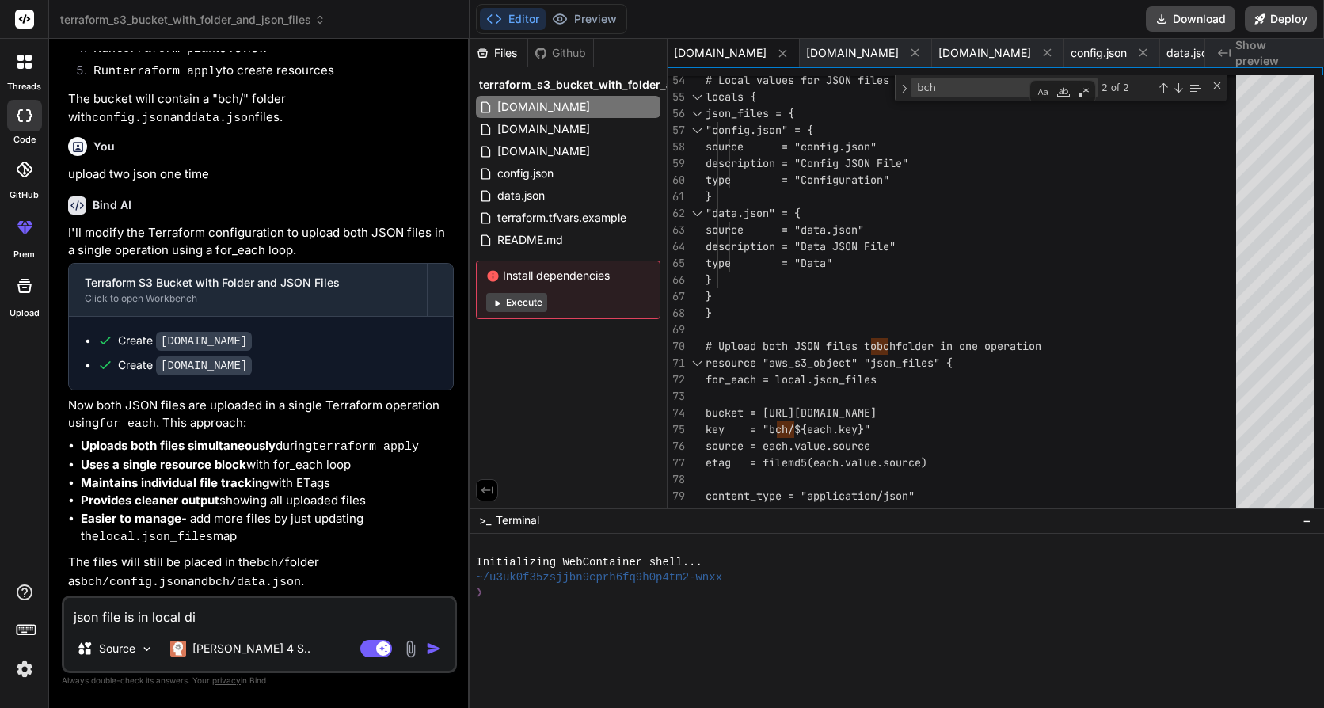
type textarea "x"
type textarea "json file is in local dire"
type textarea "x"
type textarea "json file is in local direc"
type textarea "x"
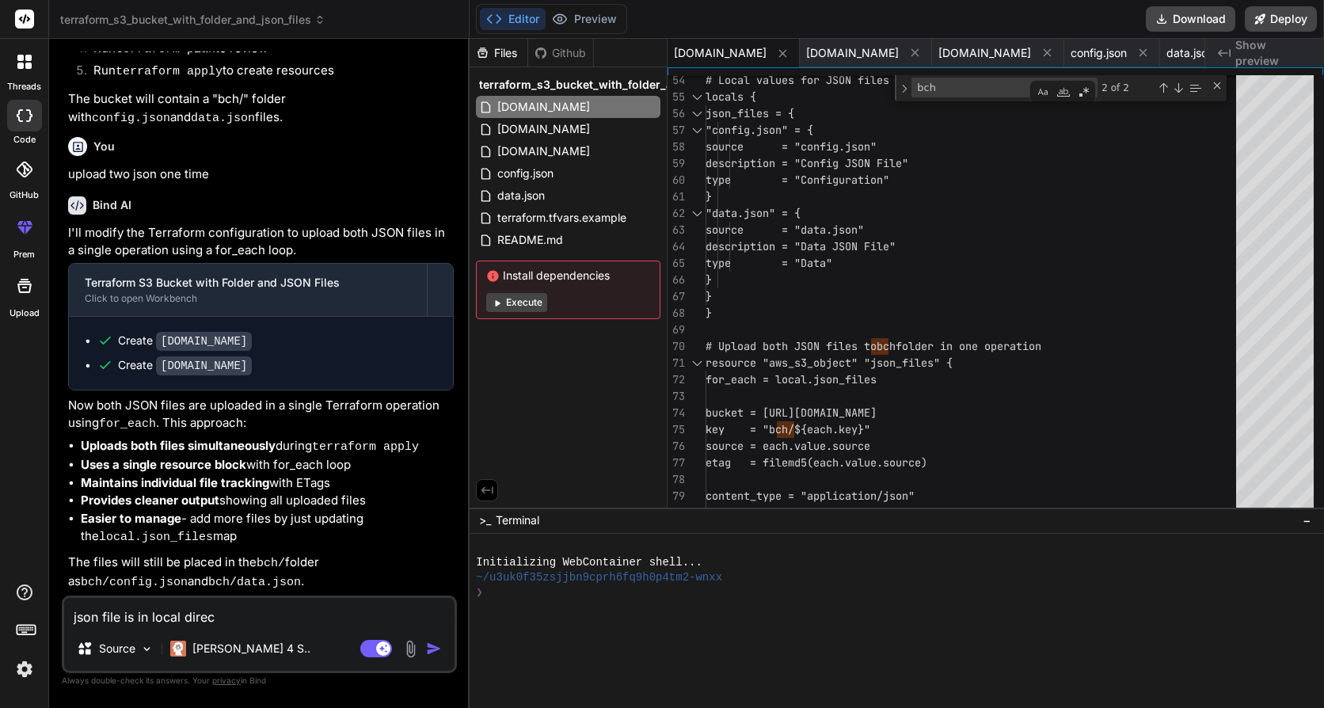
type textarea "json file is in local direct"
type textarea "x"
type textarea "json file is in local directo"
type textarea "x"
type textarea "json file is in local director"
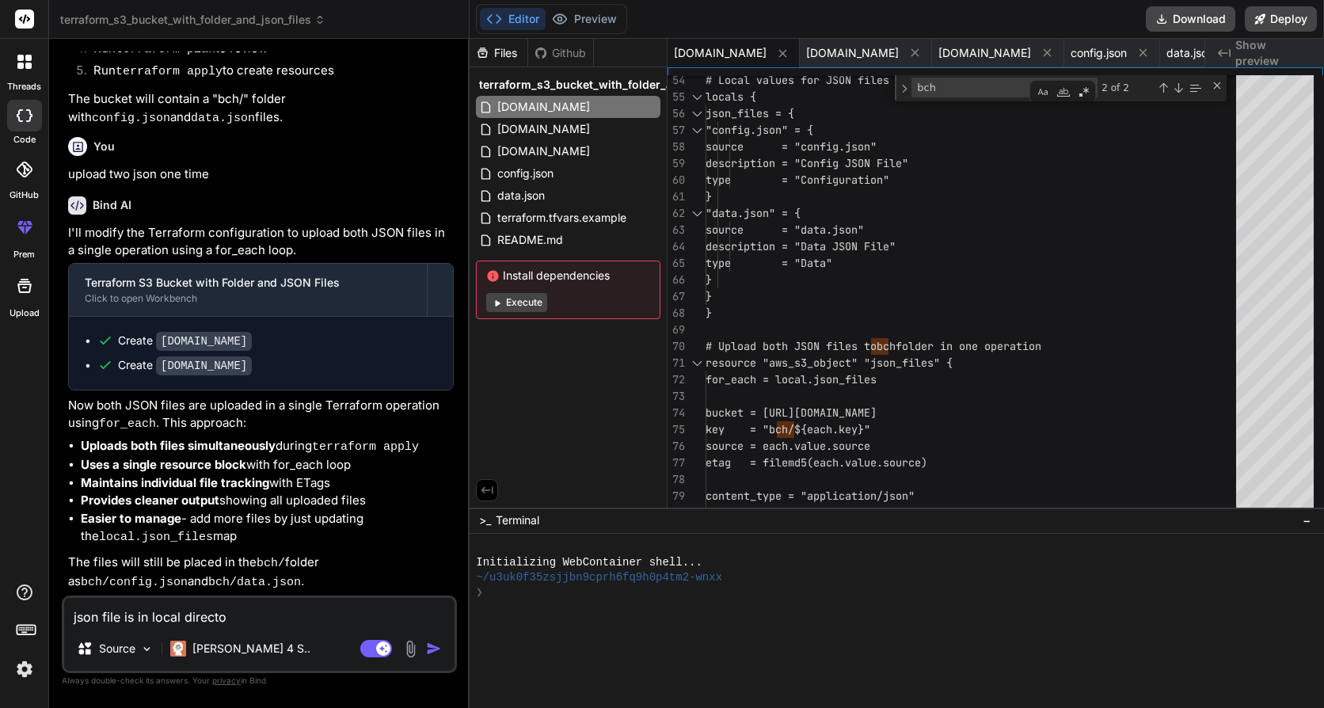
type textarea "x"
type textarea "json file is in local directory"
type textarea "x"
type textarea "json file is in local directory"
type textarea "x"
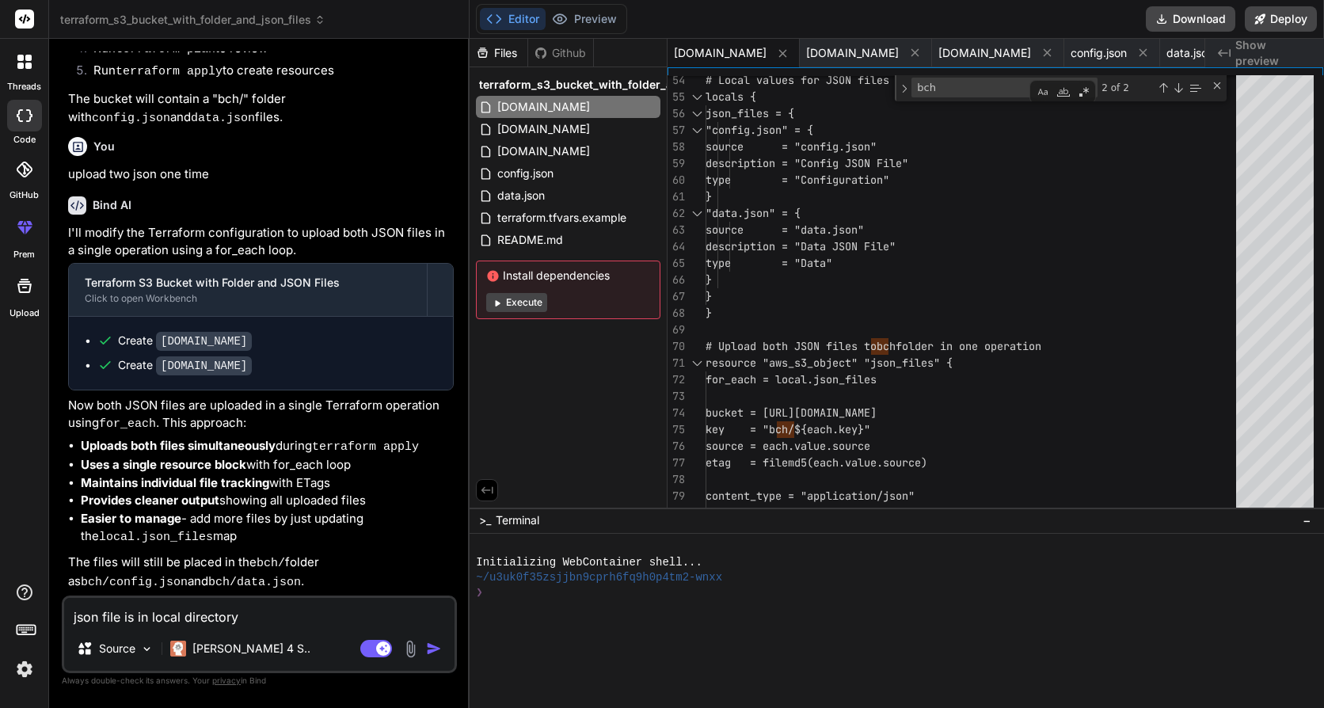
type textarea "json file is in local directory t"
type textarea "x"
type textarea "json file is in local directory te"
type textarea "x"
type textarea "json file is in local directory ter"
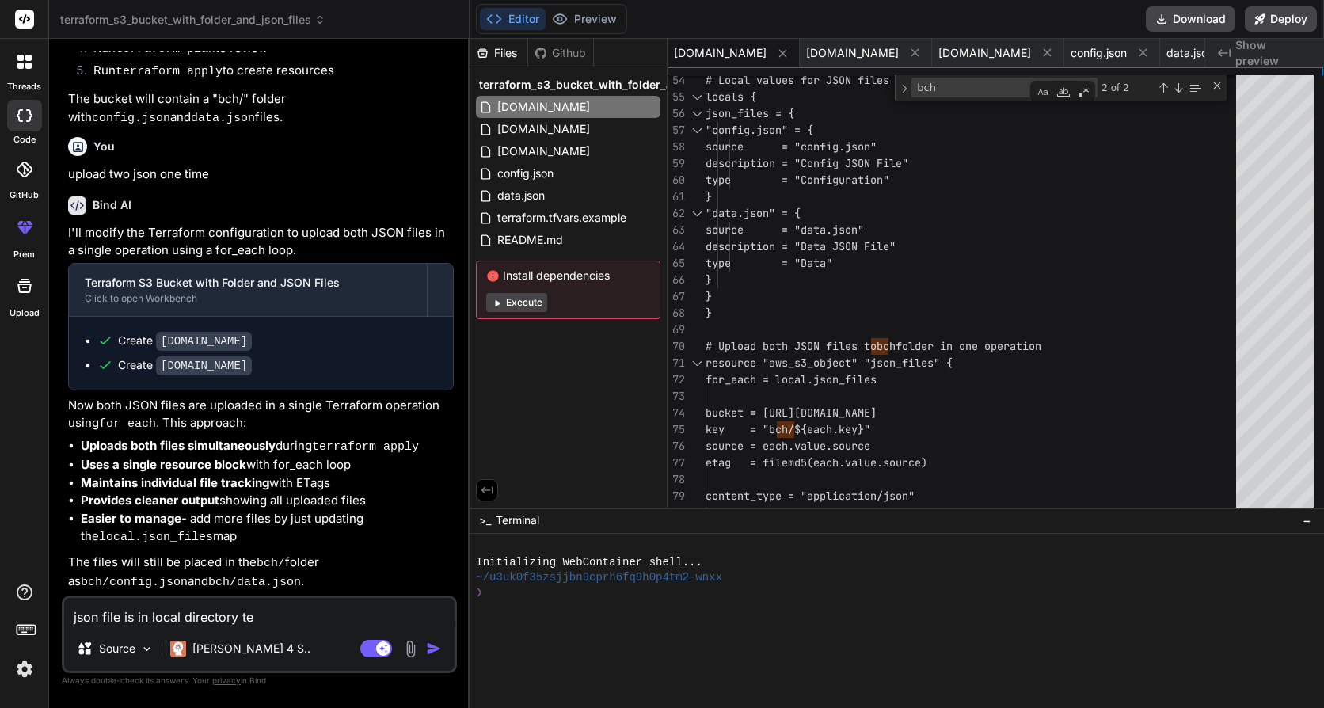
type textarea "x"
type textarea "json file is in local directory terr"
type textarea "x"
type textarea "json file is in local directory terra"
type textarea "x"
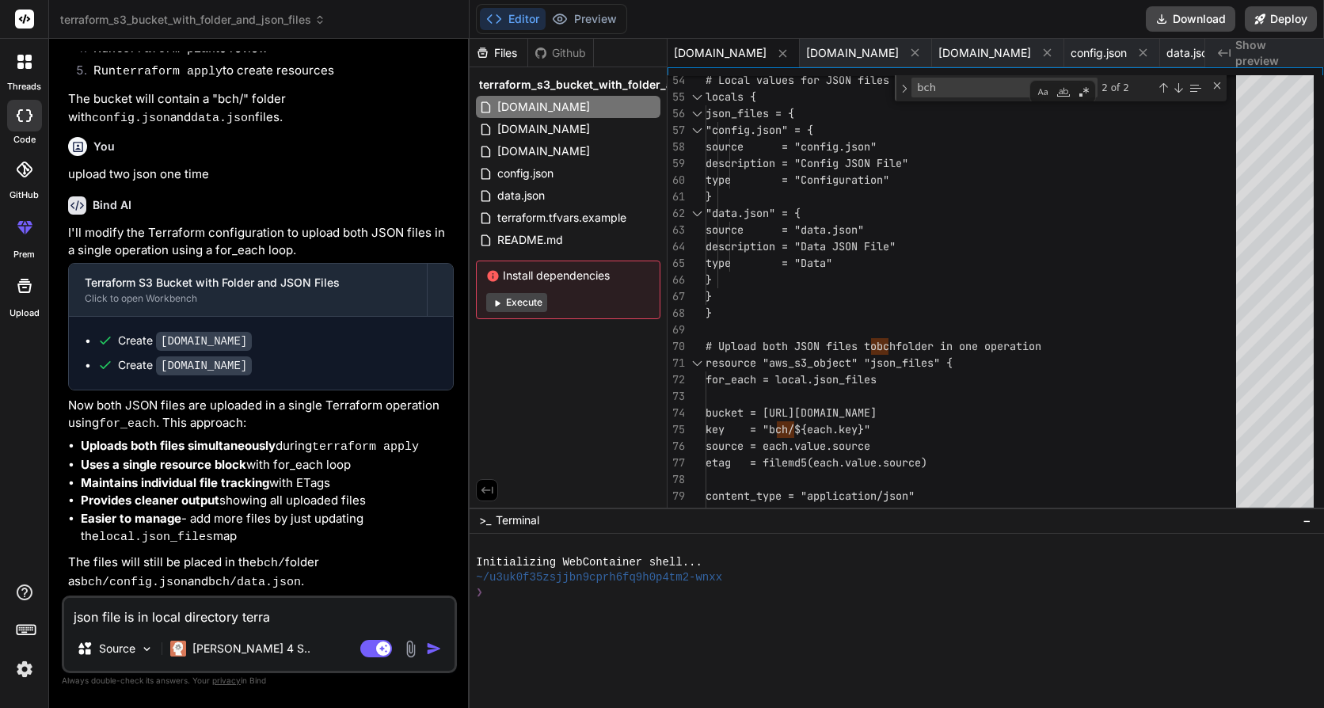
type textarea "json file is in local directory terraf"
type textarea "x"
type textarea "json file is in local directory terrafo"
type textarea "x"
type textarea "json file is in local directory terrafom"
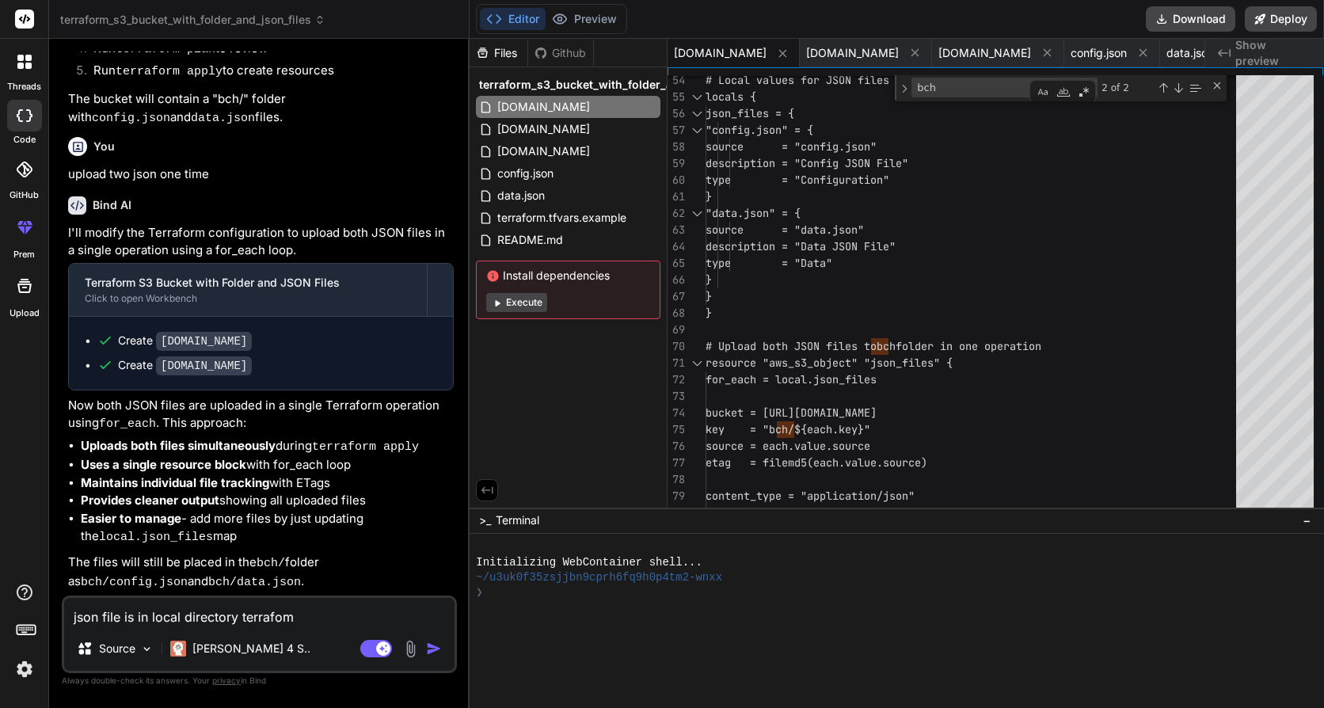
type textarea "x"
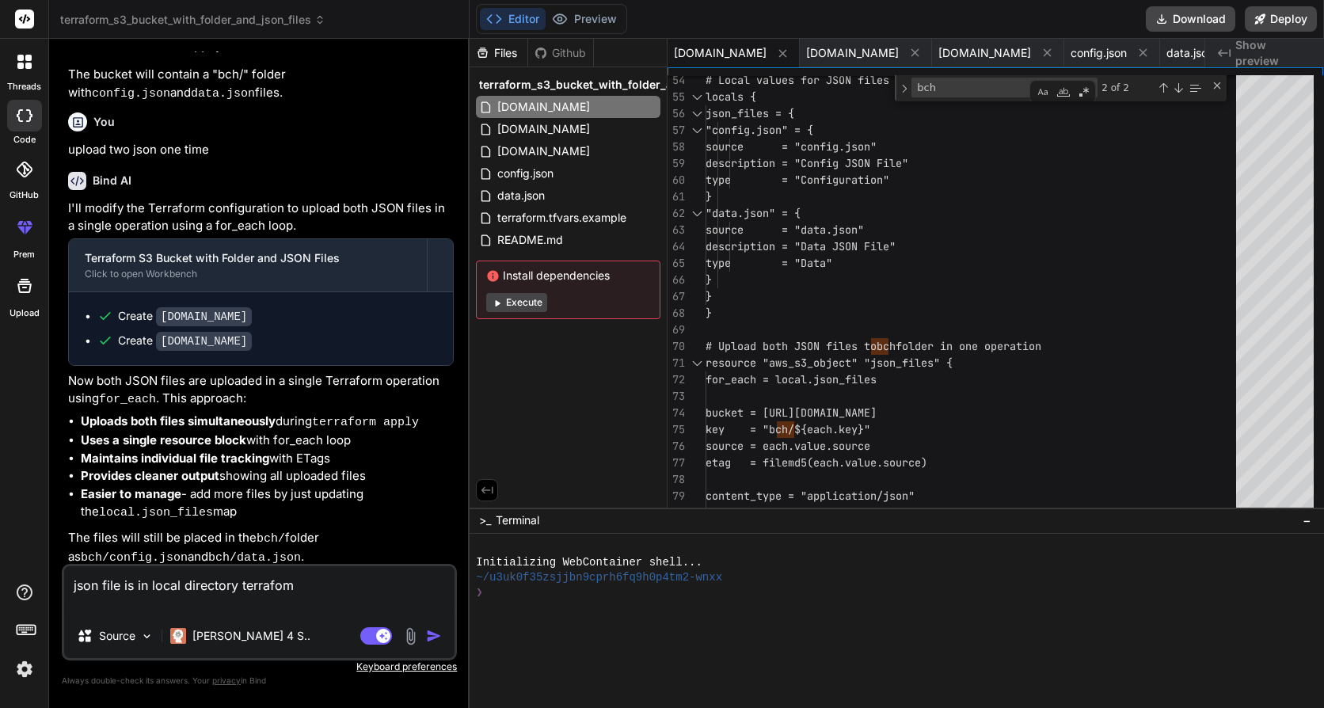
type textarea "json file is in local directory terrafom c"
type textarea "x"
type textarea "json file is in local directory terrafom cr"
type textarea "x"
type textarea "json file is in local directory terrafom cre"
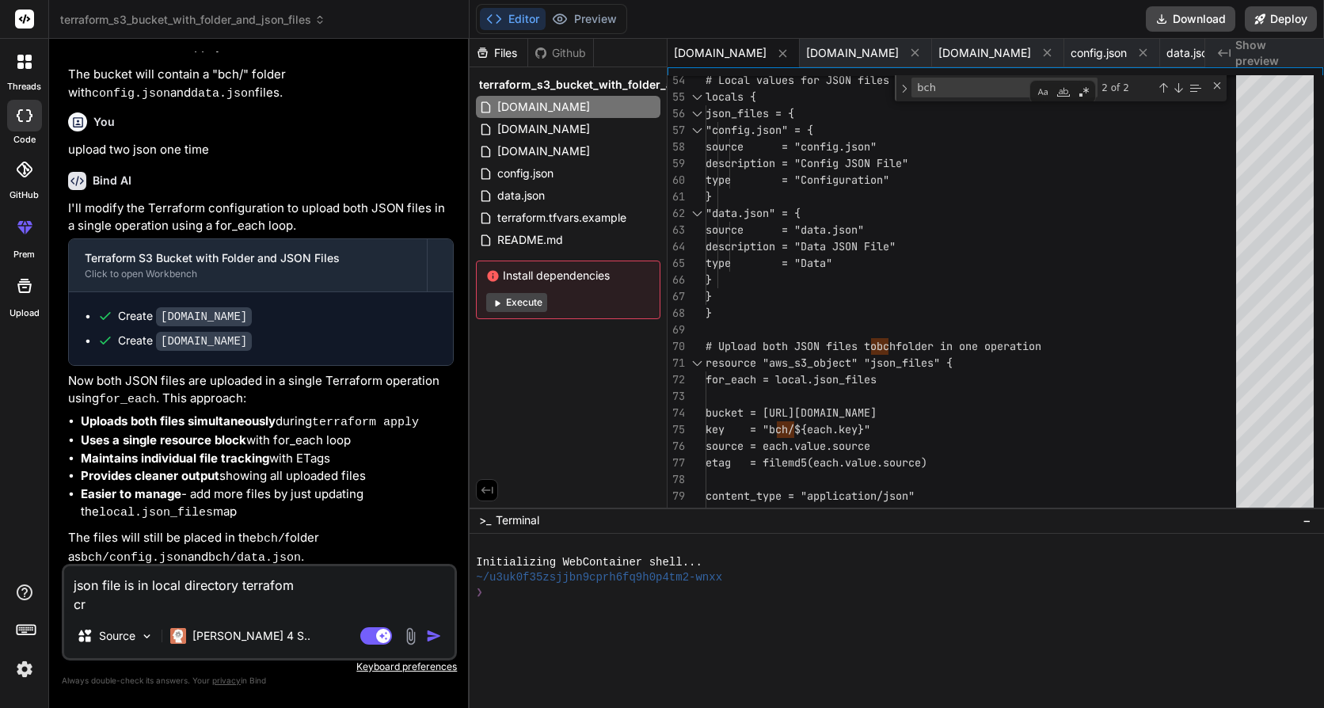
type textarea "x"
type textarea "json file is in local directory terrafom crea"
type textarea "x"
type textarea "json file is in local directory terrafom creat"
type textarea "x"
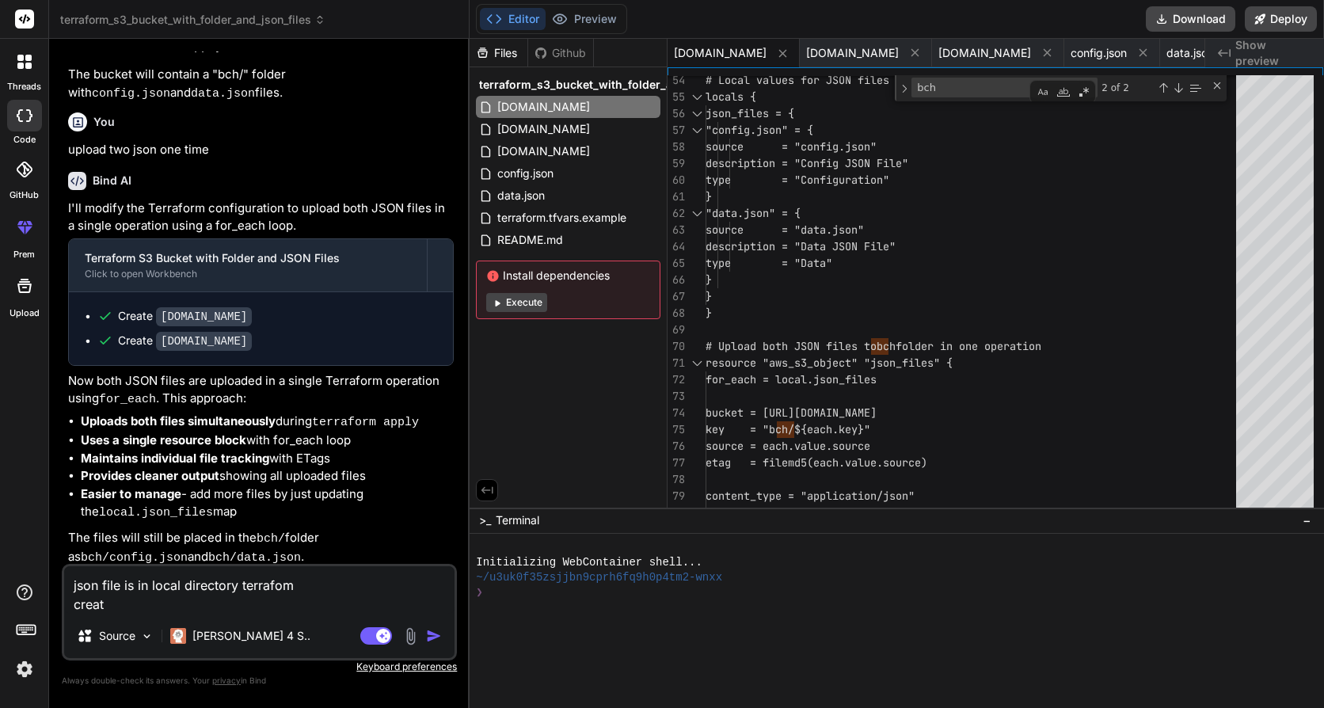
type textarea "json file is in local directory terrafom create"
type textarea "x"
type textarea "json file is in local directory terrafom create"
type textarea "x"
type textarea "json file is in local directory terrafom create b"
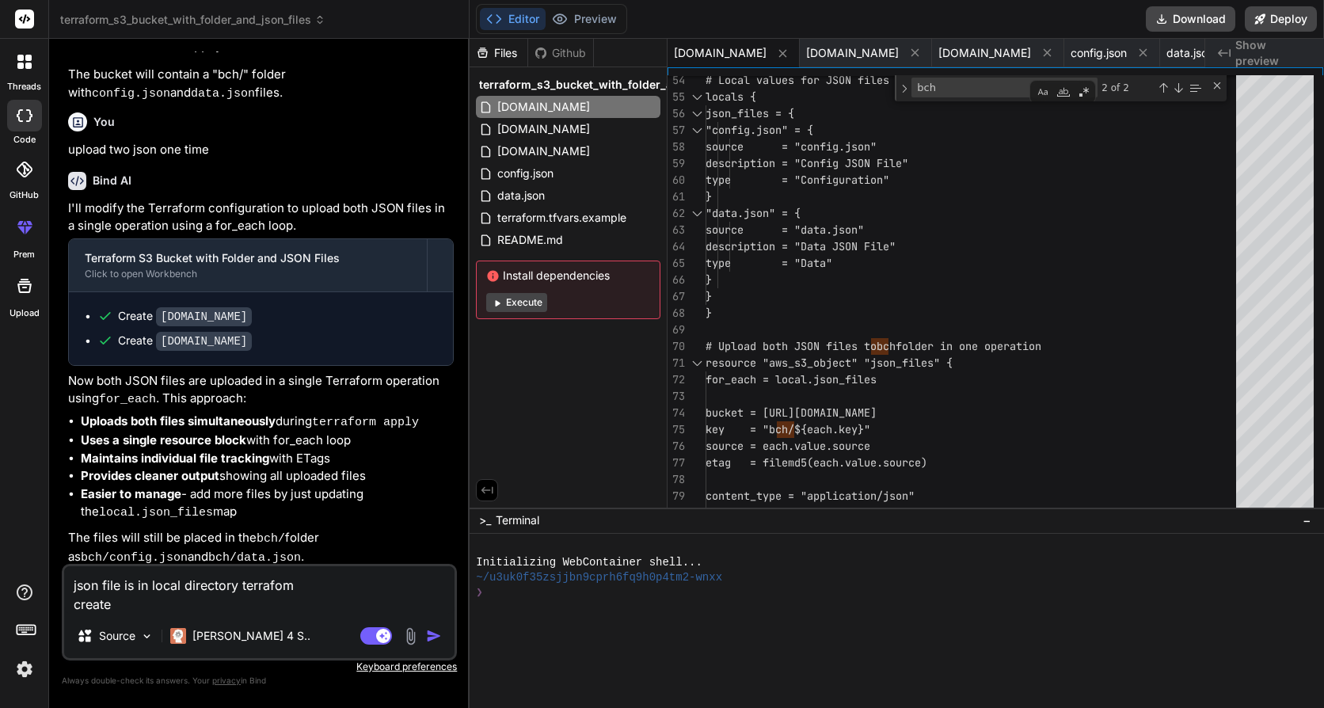
type textarea "x"
type textarea "json file is in local directory terrafom create bu"
type textarea "x"
type textarea "json file is in local directory terrafom create buc"
type textarea "x"
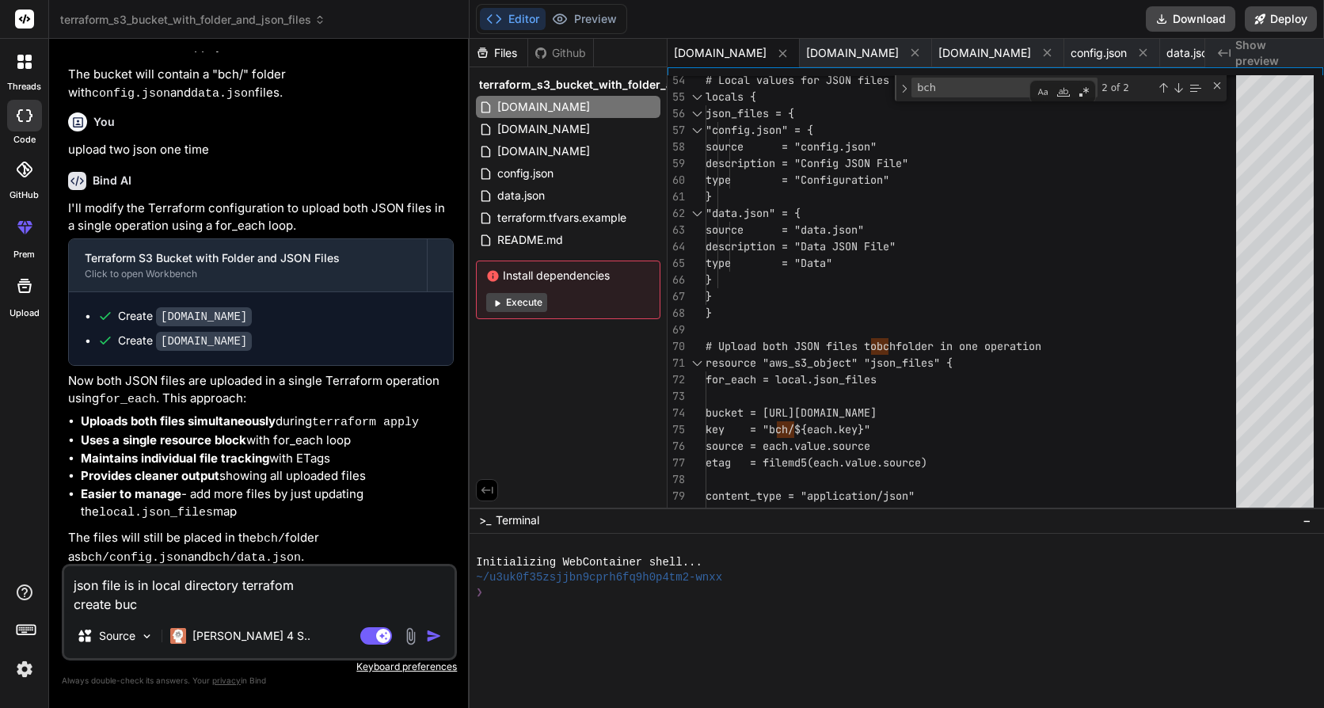
type textarea "json file is in local directory terrafom create buck"
type textarea "x"
type textarea "json file is in local directory terrafom create buc"
type textarea "x"
type textarea "json file is in local directory terrafom create bu"
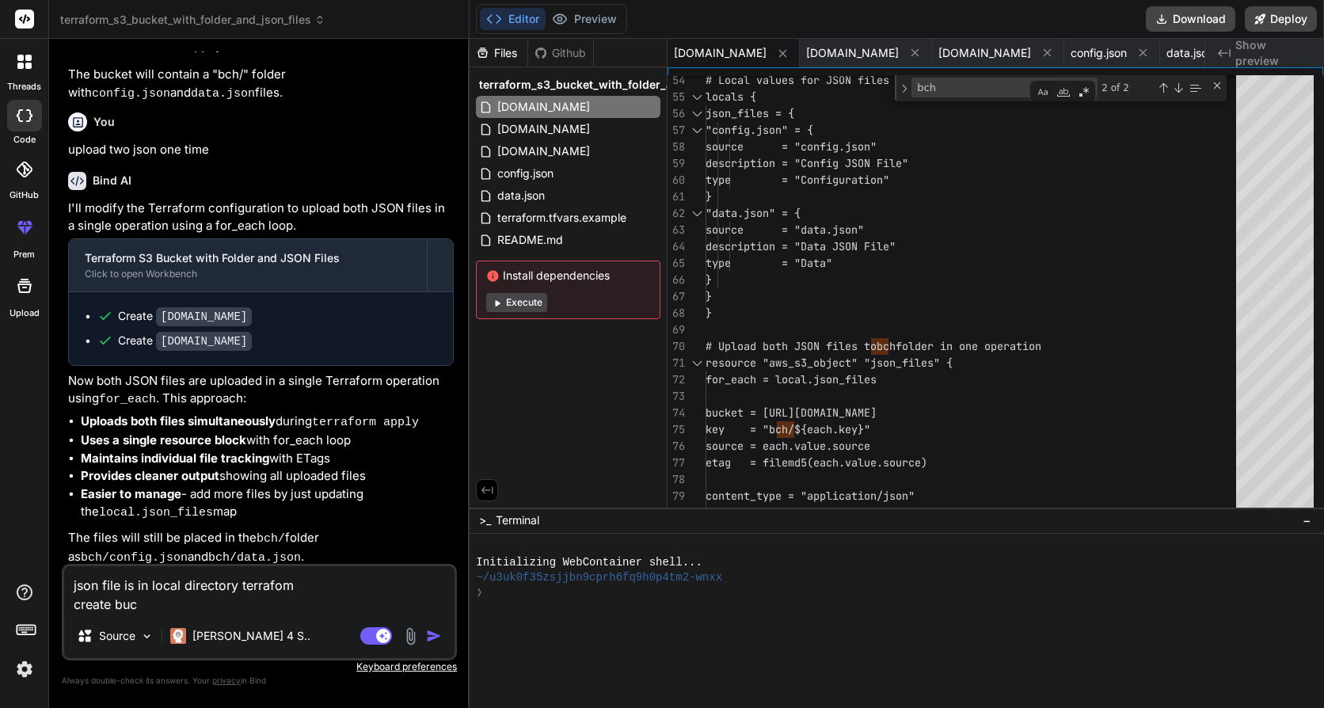
type textarea "x"
click at [432, 644] on div "Agent Mode. When this toggle is activated, AI automatically makes decisions, re…" at bounding box center [402, 635] width 91 height 19
click at [432, 634] on img "button" at bounding box center [434, 636] width 16 height 16
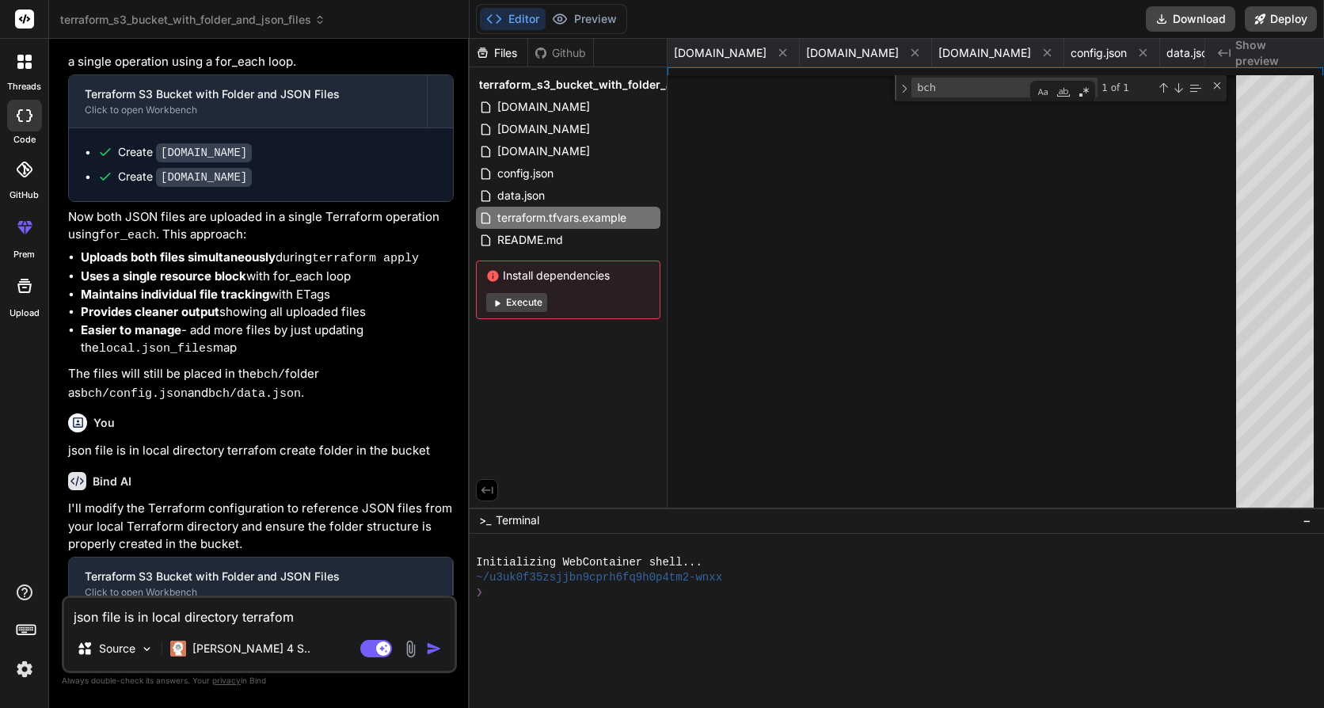
scroll to position [0, 207]
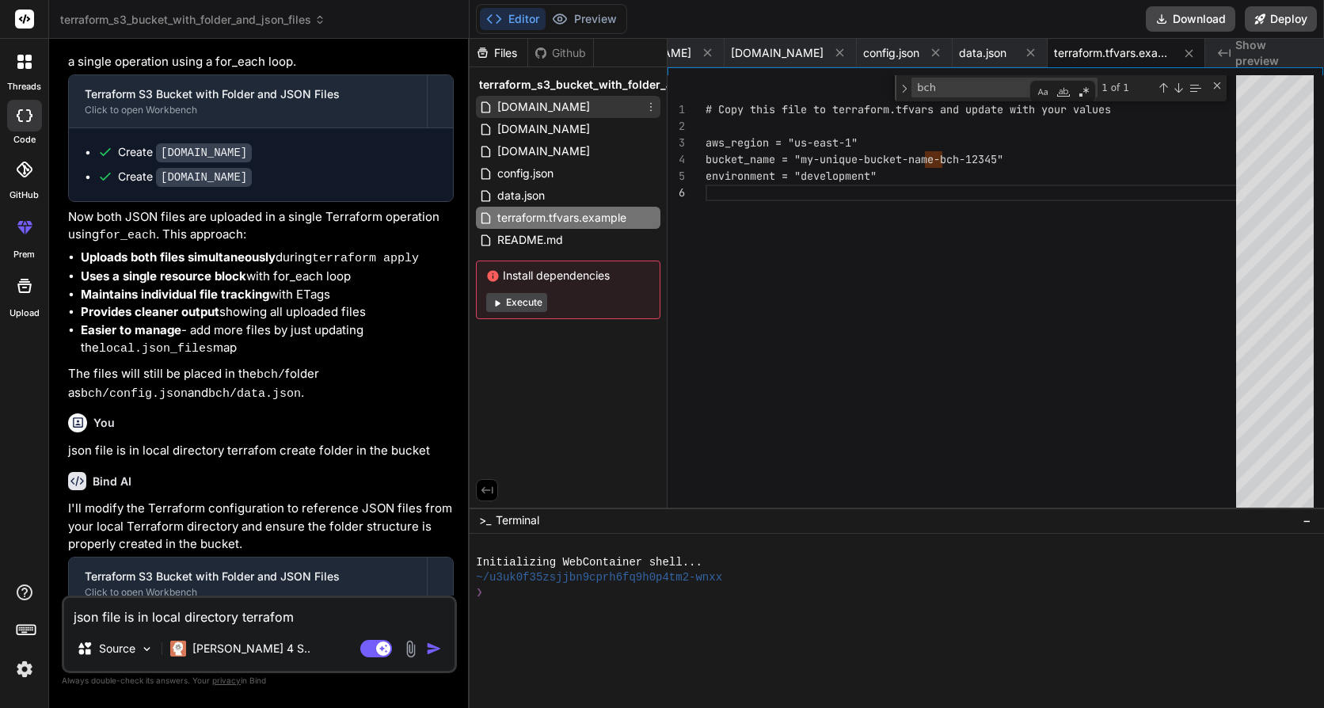
click at [528, 115] on span "main.tf" at bounding box center [544, 106] width 96 height 19
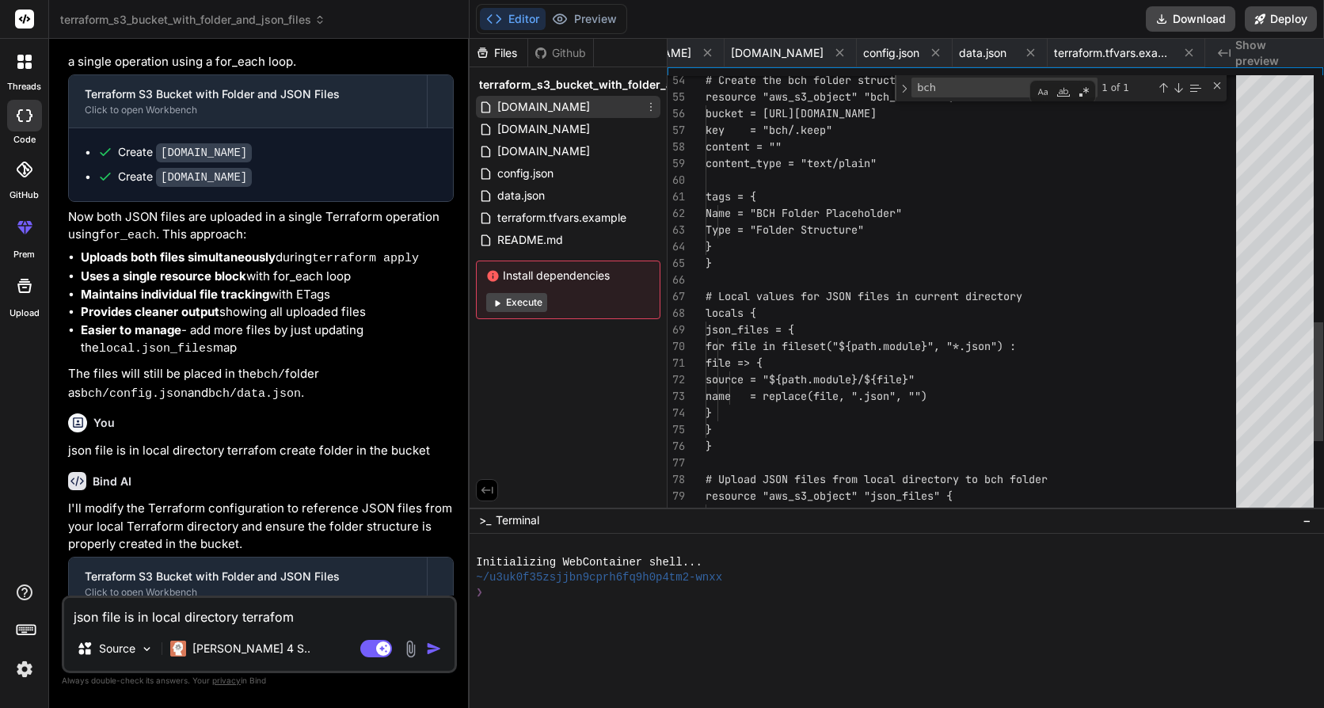
scroll to position [0, 0]
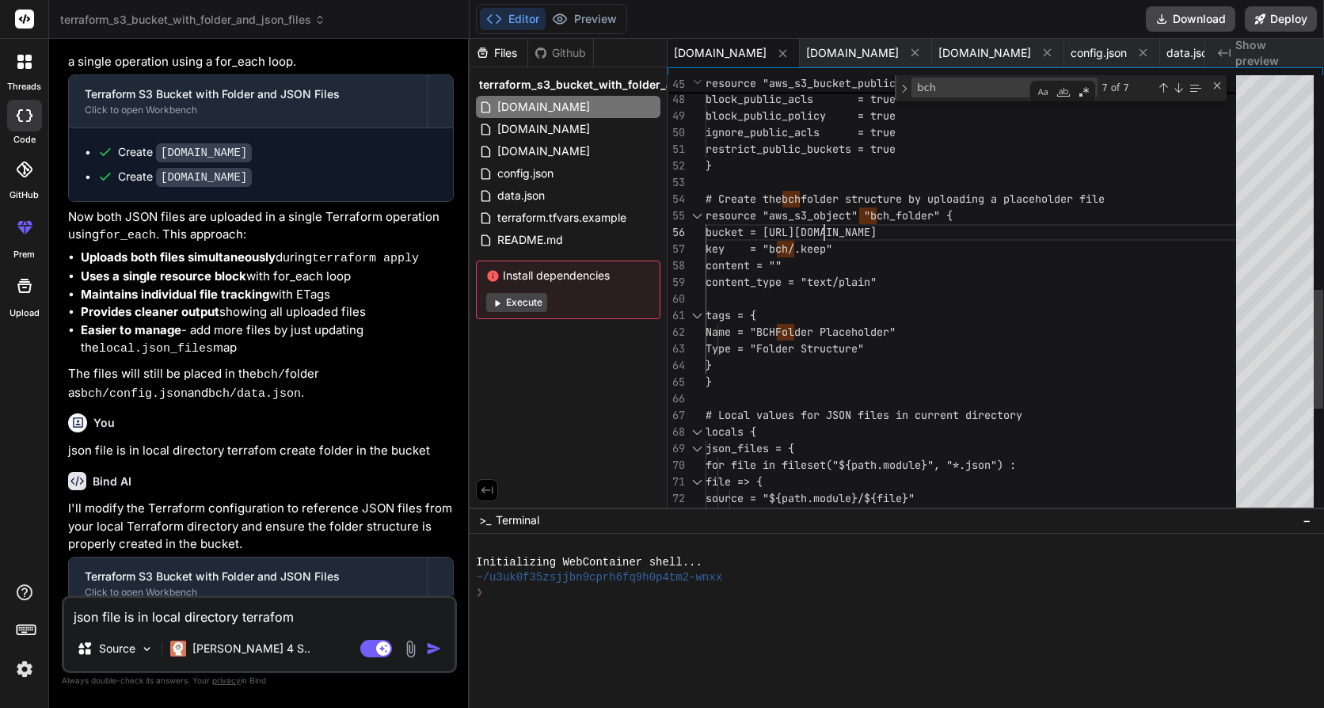
click at [838, 217] on div "# Create the bch folder structure by uploading a placeholder file resource "aws…" at bounding box center [976, 94] width 540 height 1623
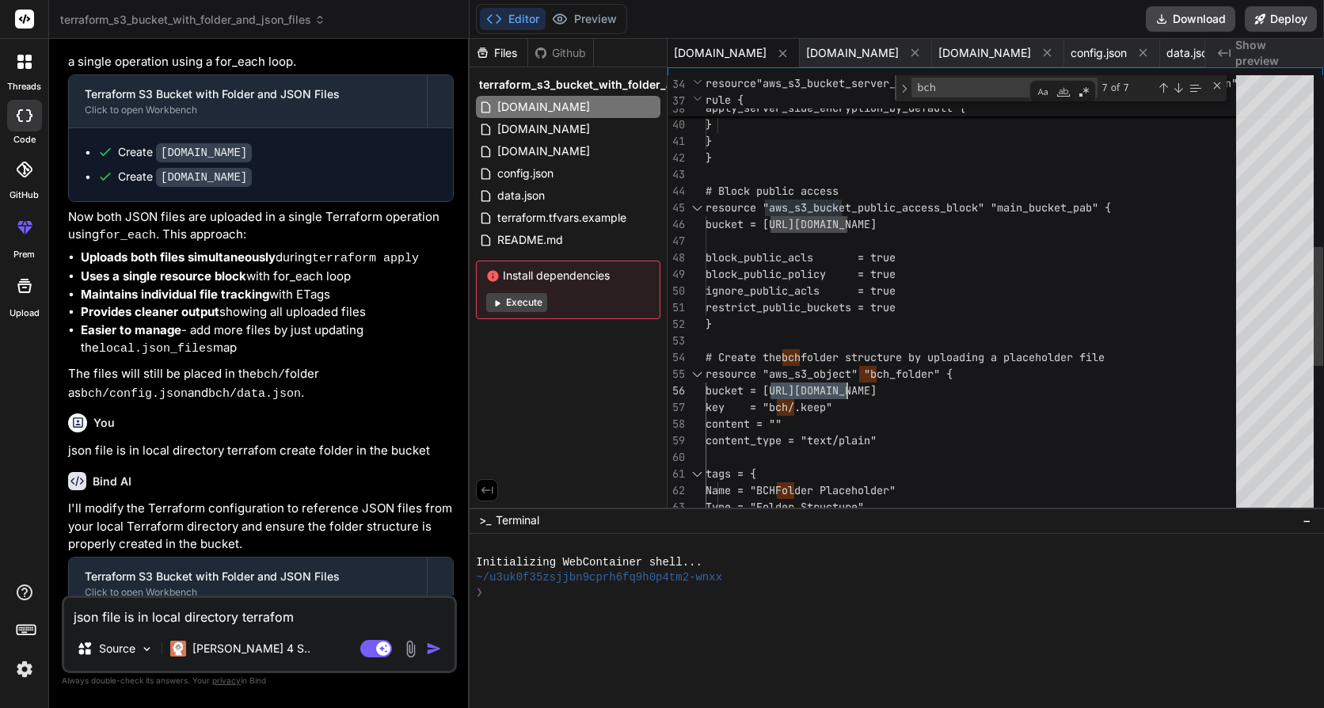
click at [984, 89] on textarea "bch" at bounding box center [978, 87] width 132 height 18
click at [1161, 89] on div "Previous Match (Shift+Enter)" at bounding box center [1163, 88] width 13 height 13
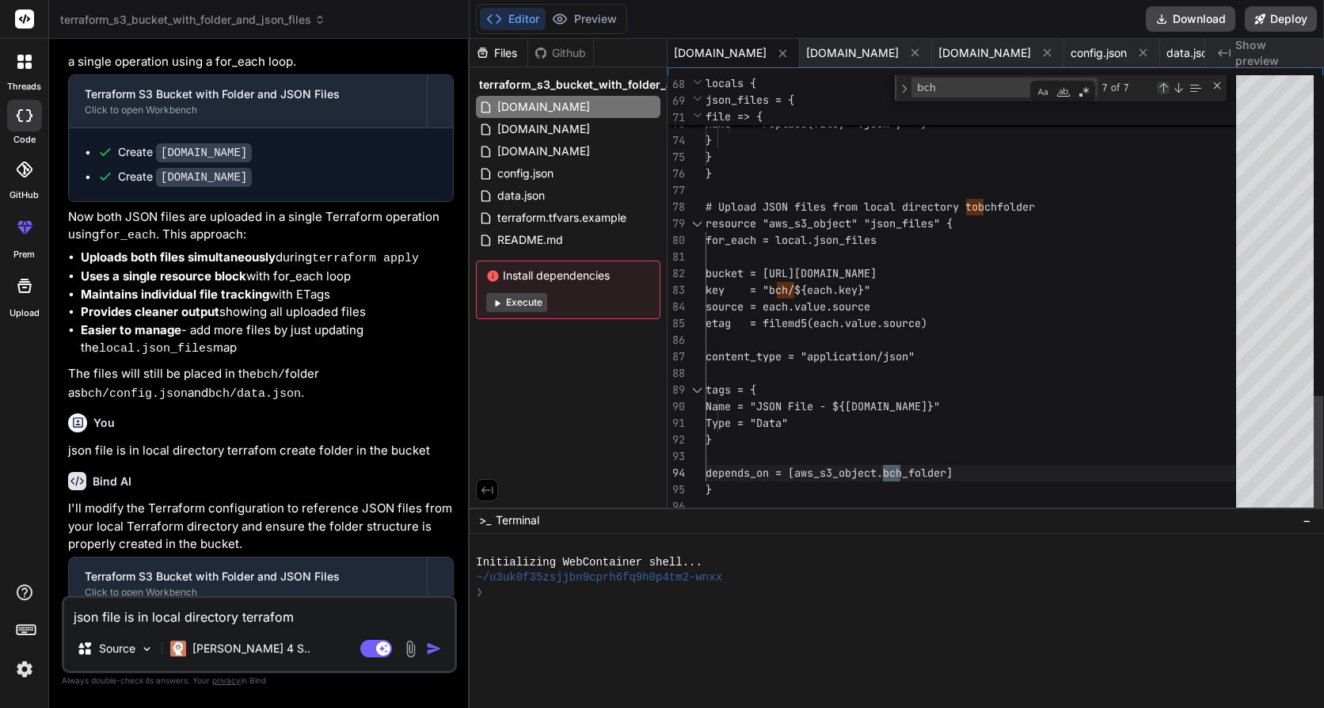
click at [1161, 89] on div "Previous Match (Shift+Enter)" at bounding box center [1163, 88] width 13 height 13
click at [1188, 91] on div "Find in Selection (Alt+L)" at bounding box center [1194, 87] width 17 height 17
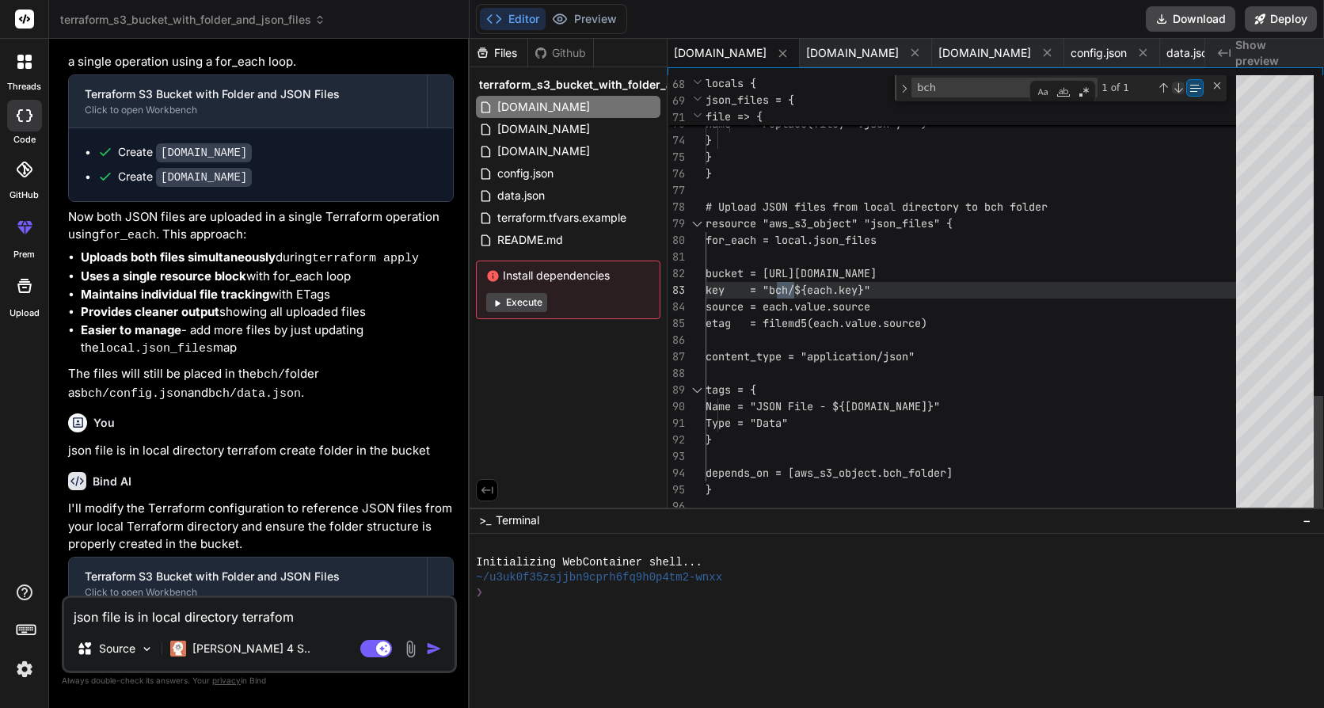
click at [1181, 91] on div "Next Match (Enter)" at bounding box center [1178, 88] width 13 height 13
click at [1178, 91] on div "Next Match (Enter)" at bounding box center [1178, 88] width 13 height 13
click at [1176, 89] on div "Next Match (Enter)" at bounding box center [1178, 88] width 13 height 13
click at [985, 89] on textarea "bch" at bounding box center [978, 87] width 132 height 18
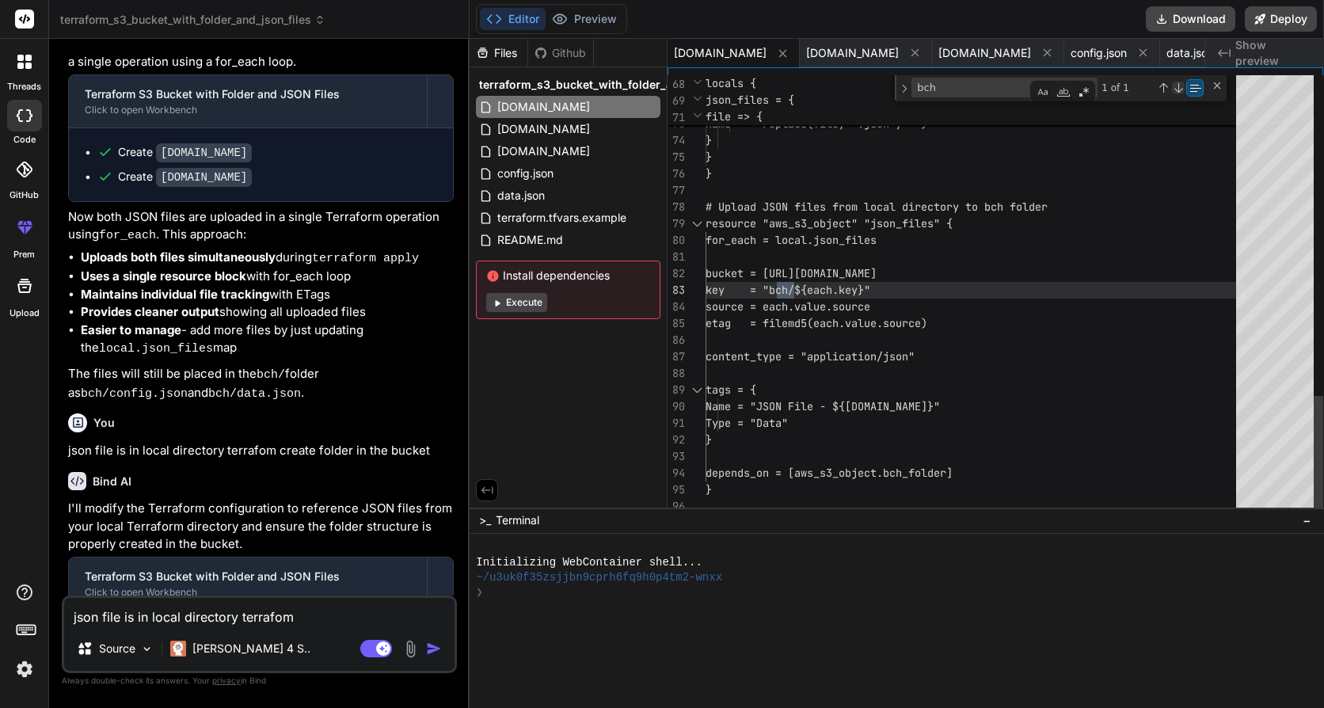
click at [1176, 89] on div "Next Match (Enter)" at bounding box center [1178, 88] width 13 height 13
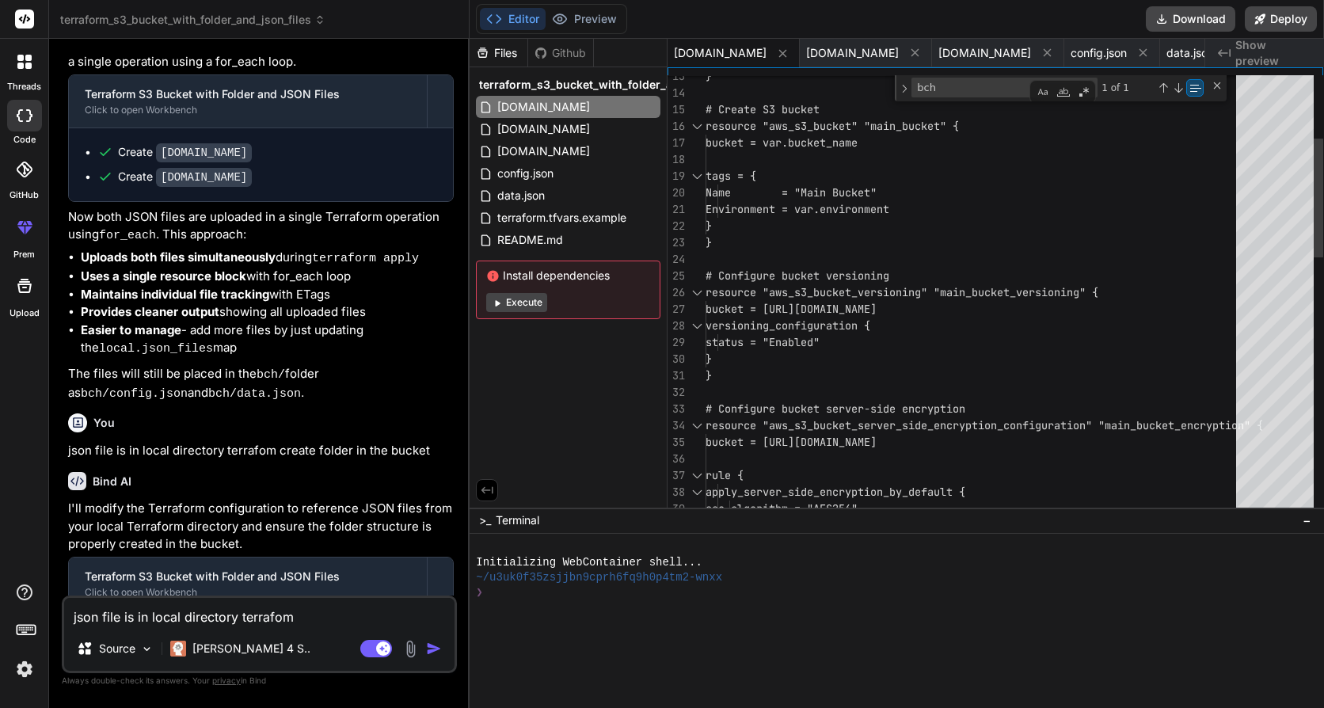
click at [763, 273] on div "sse_algorithm = "AES256" rule { apply_server_side_encryption_by_default { resou…" at bounding box center [976, 653] width 540 height 1623
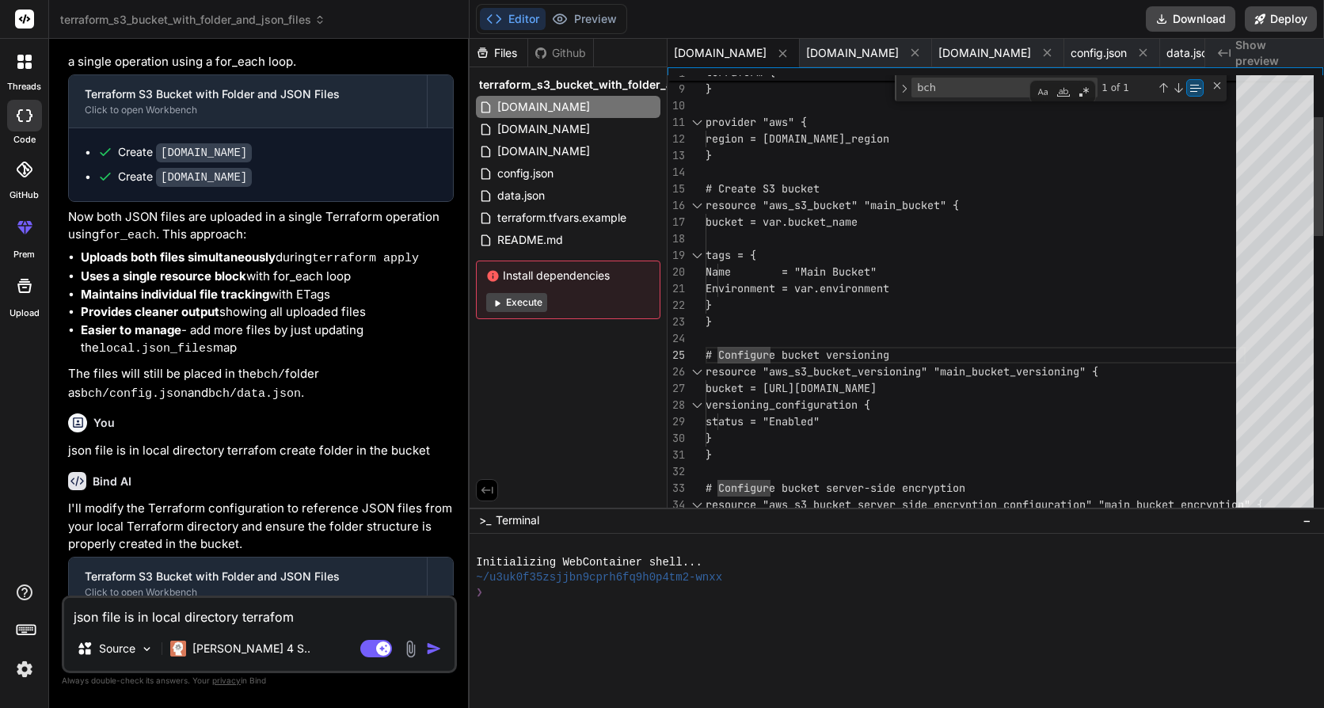
paste textarea "aws_s3_bucket_object"
click at [1162, 91] on div "Previous Match (Shift+Enter)" at bounding box center [1163, 88] width 13 height 13
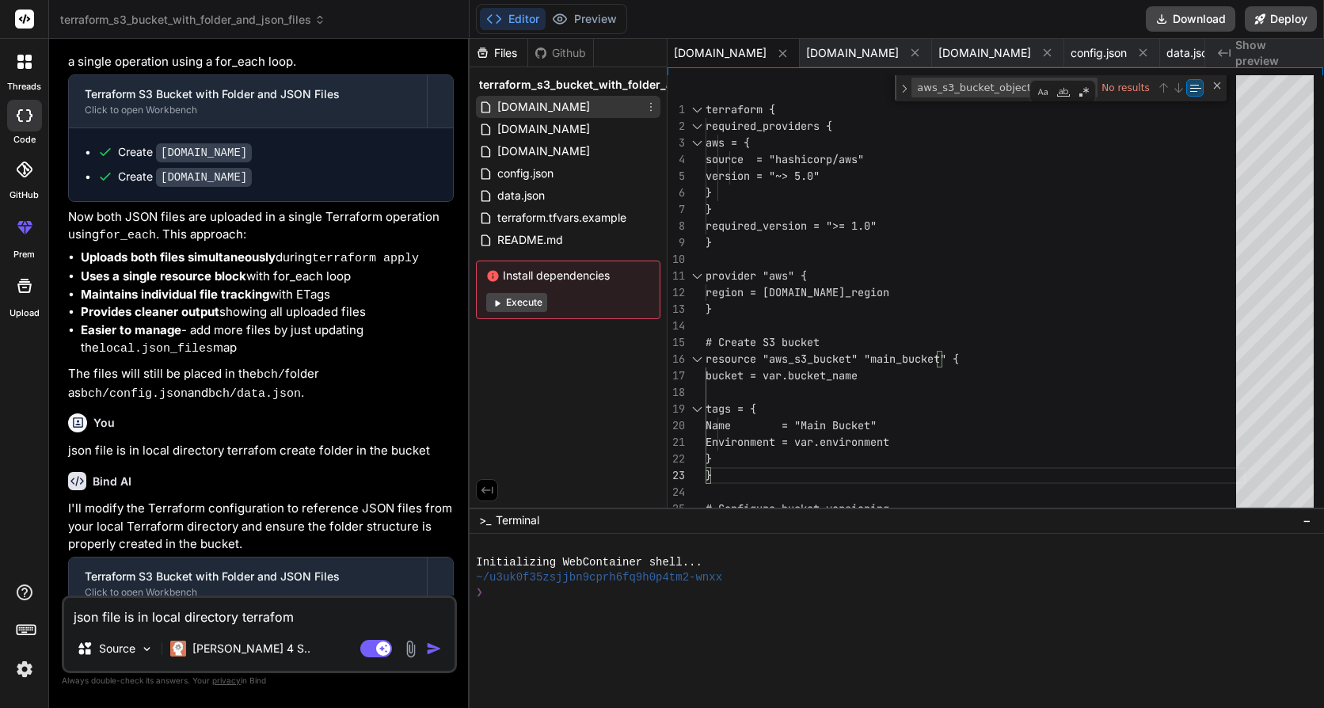
click at [527, 100] on span "main.tf" at bounding box center [544, 106] width 96 height 19
click at [535, 110] on span "main.tf" at bounding box center [544, 106] width 96 height 19
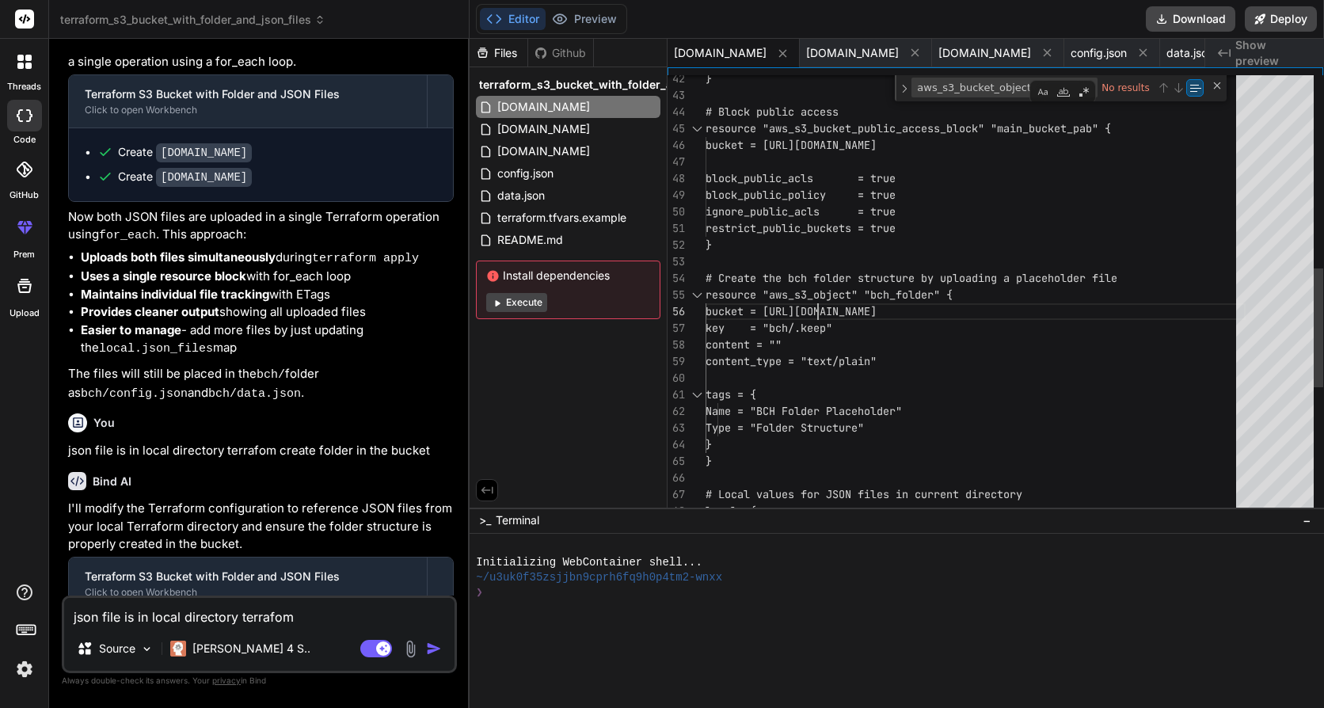
click at [825, 299] on div "} # Block public access resource "aws_s3_bucket_public_access_block" "main _buc…" at bounding box center [976, 173] width 540 height 1623
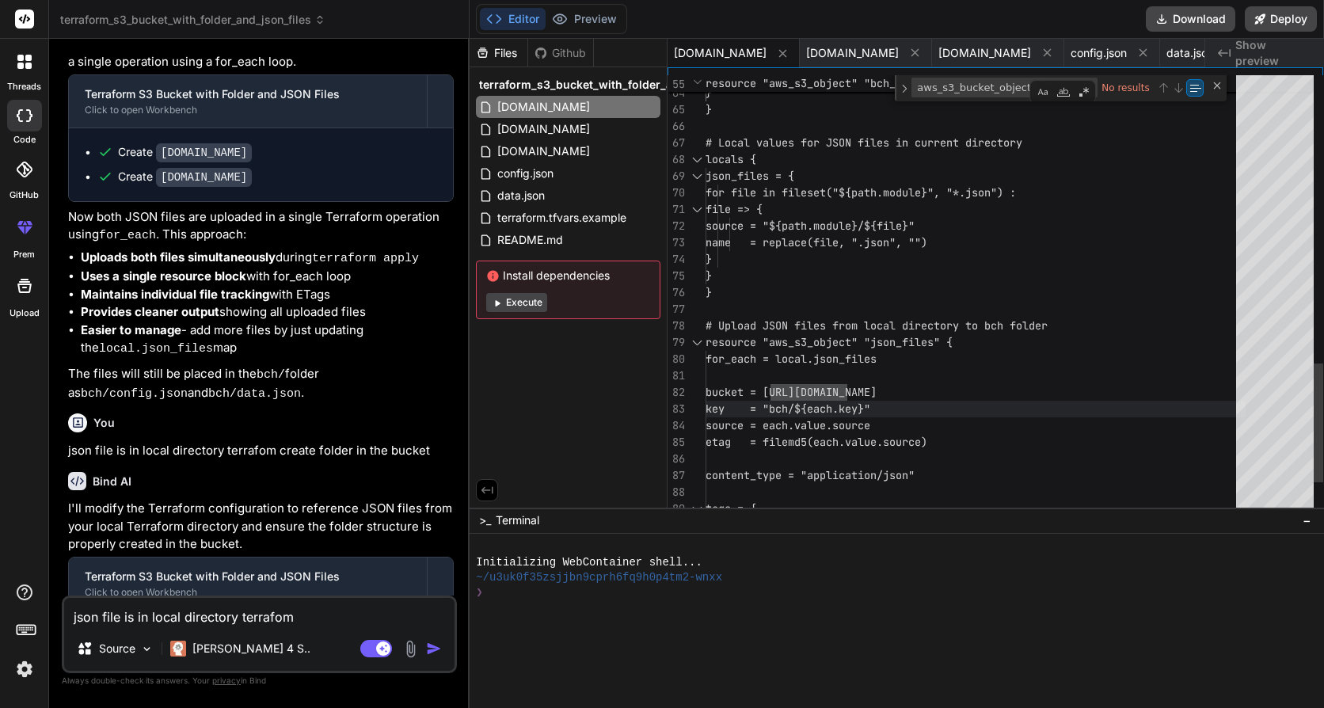
click at [196, 626] on div "json file is in local directory terrafom create folder in the bucket Source Cla…" at bounding box center [259, 635] width 395 height 78
click at [192, 613] on textarea "json file is in local directory terrafom create folder in the bucket" at bounding box center [259, 612] width 390 height 29
click at [438, 650] on img "button" at bounding box center [434, 649] width 16 height 16
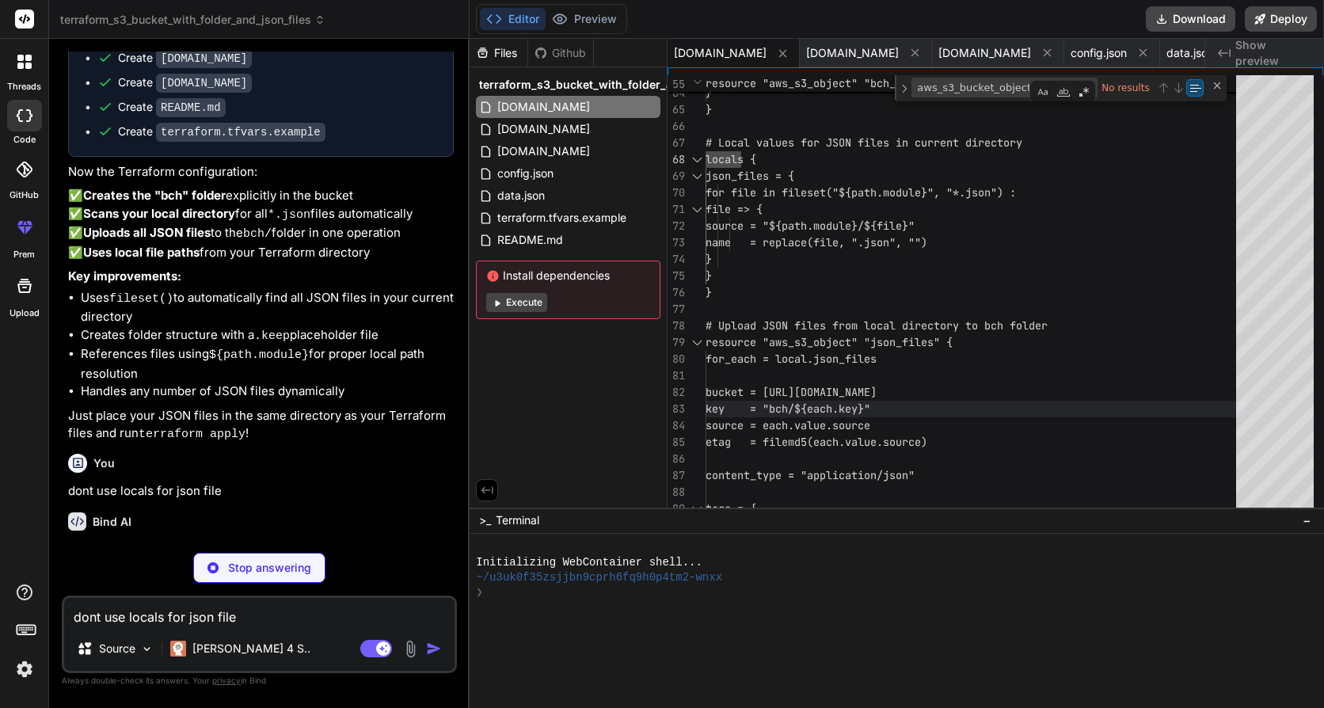
scroll to position [1879, 0]
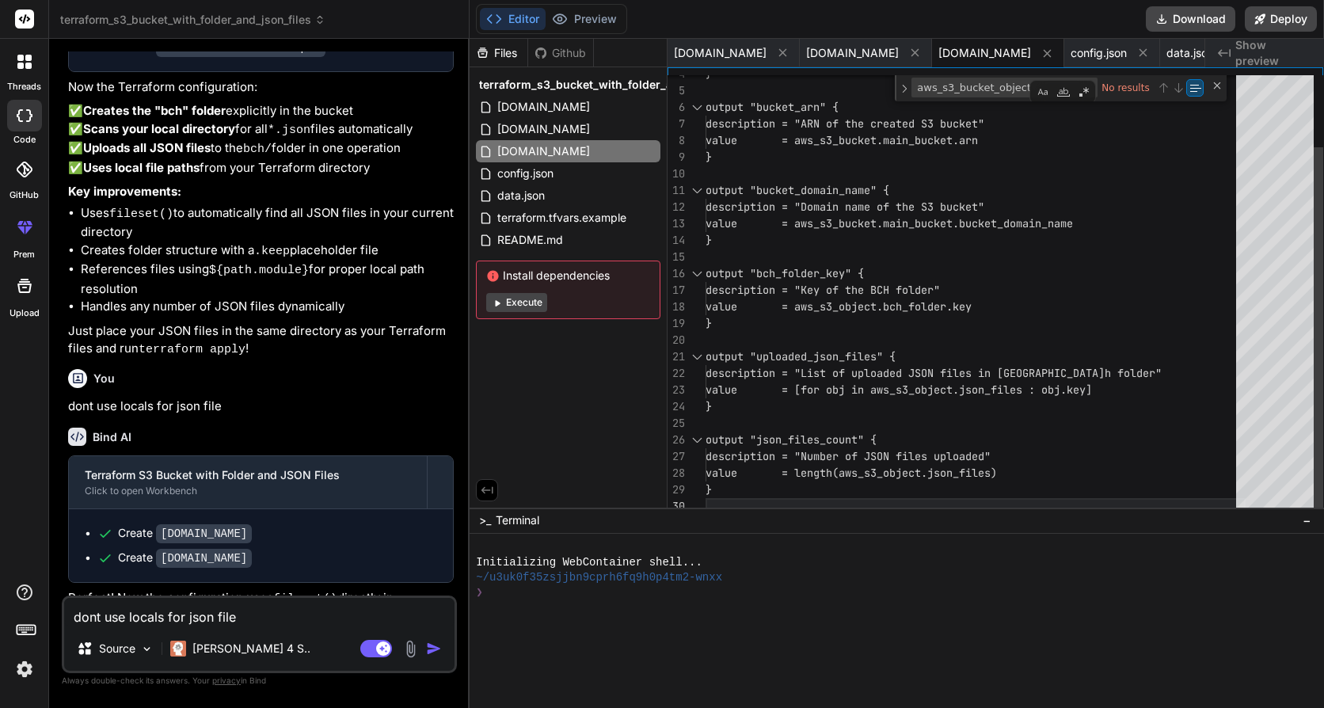
click at [899, 322] on div "} output "bucket_arn" { description = "ARN of the created S3 bucket" value = aw…" at bounding box center [976, 252] width 540 height 525
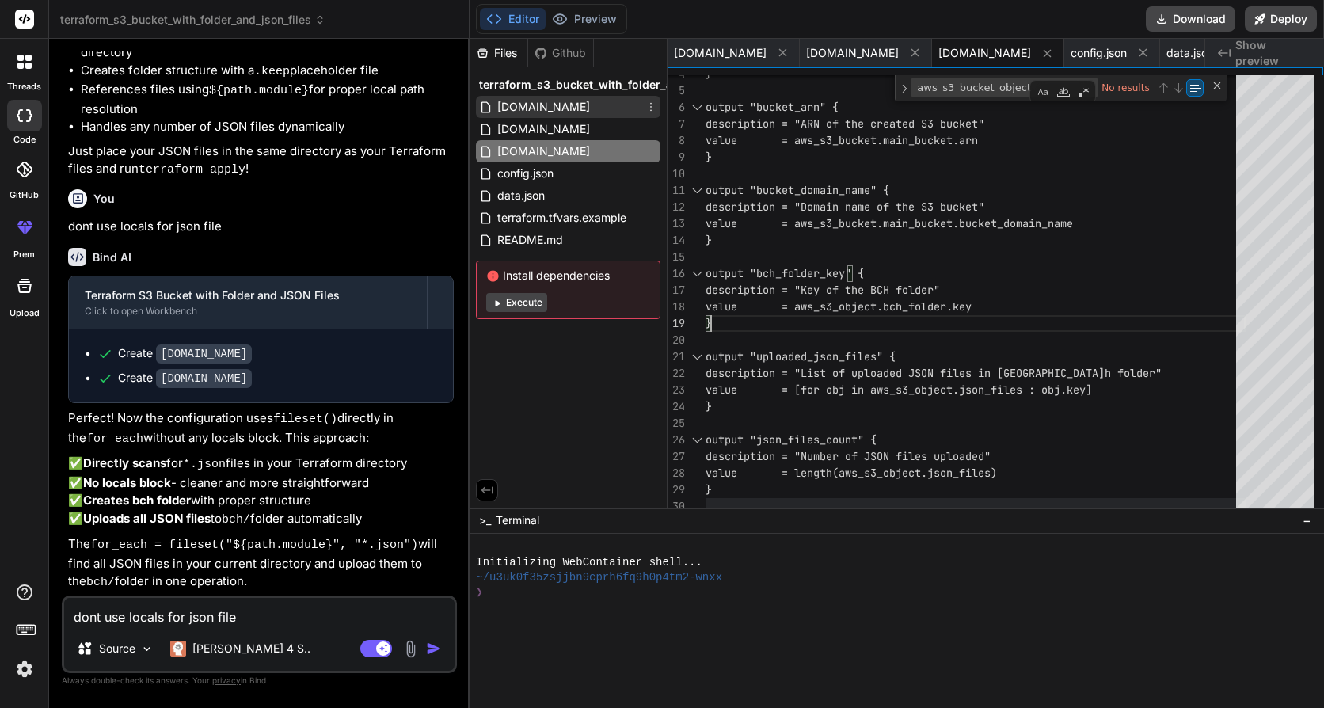
click at [525, 112] on span "main.tf" at bounding box center [544, 106] width 96 height 19
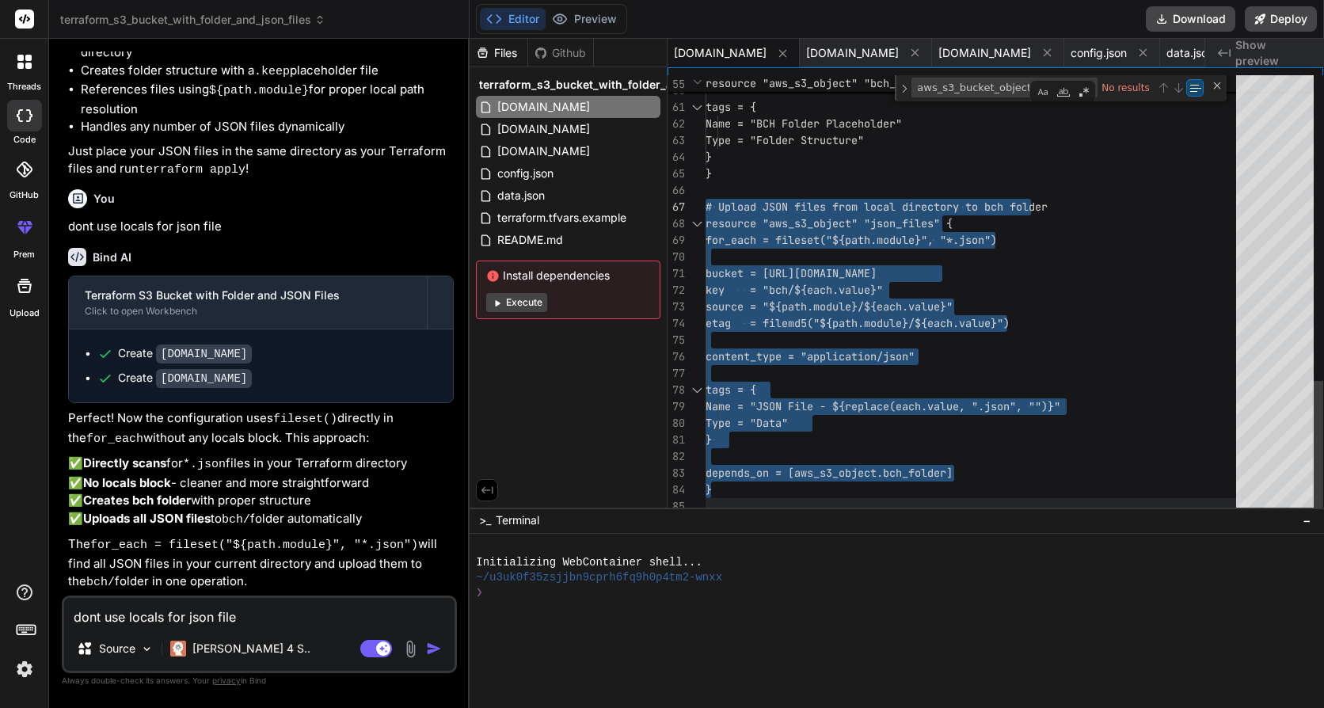
drag, startPoint x: 727, startPoint y: 485, endPoint x: 703, endPoint y: 206, distance: 280.6
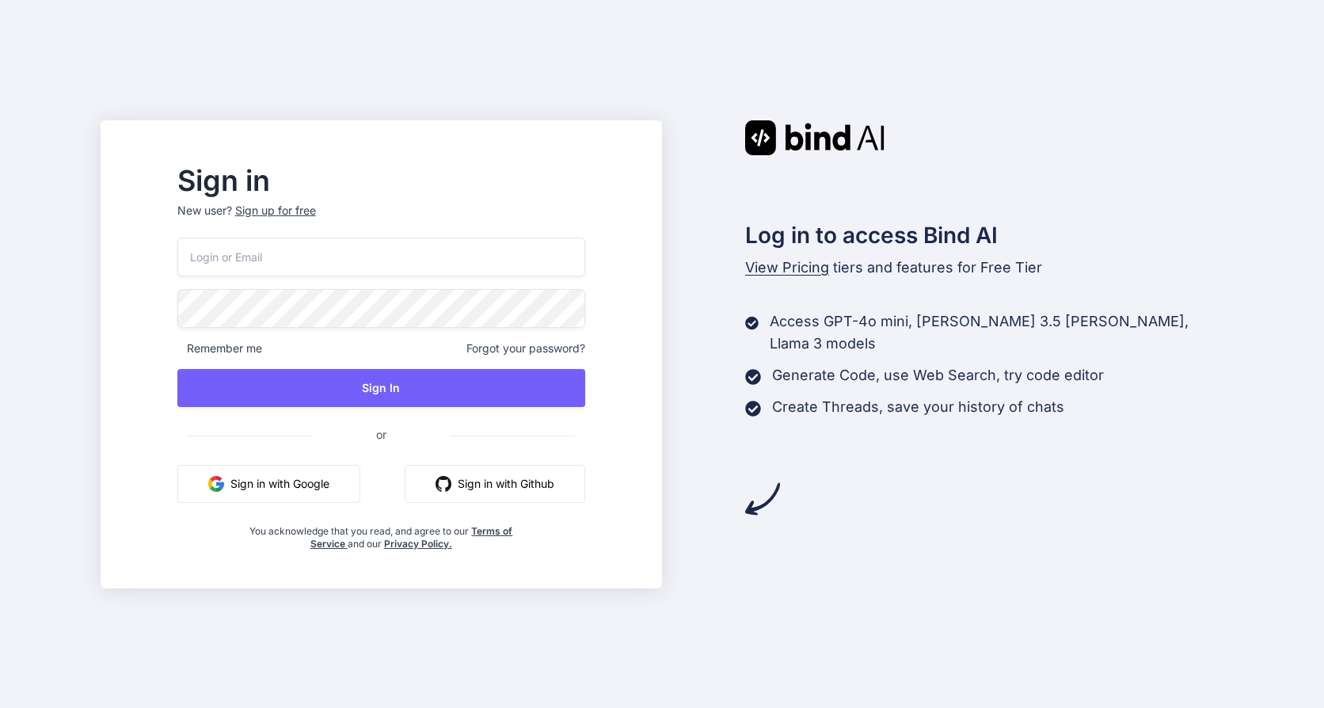
click at [359, 484] on button "Sign in with Google" at bounding box center [268, 484] width 183 height 38
